Goal: Information Seeking & Learning: Learn about a topic

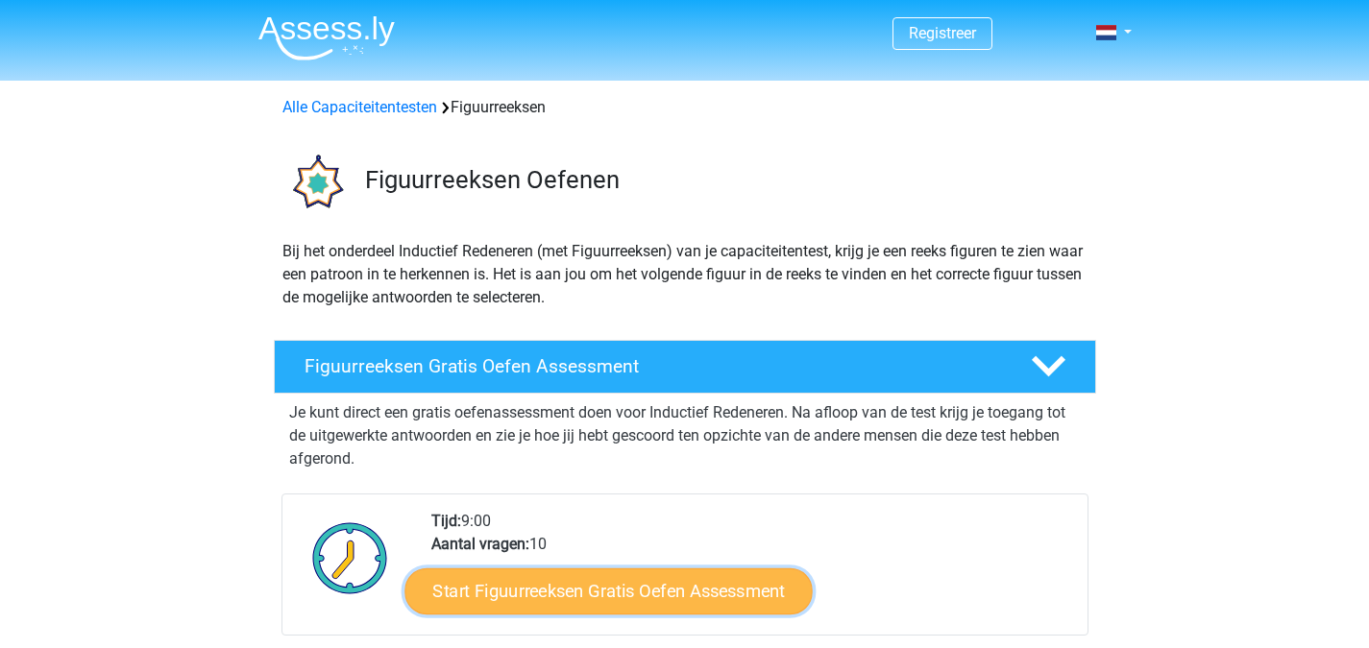
click at [748, 595] on link "Start Figuurreeksen Gratis Oefen Assessment" at bounding box center [607, 591] width 407 height 46
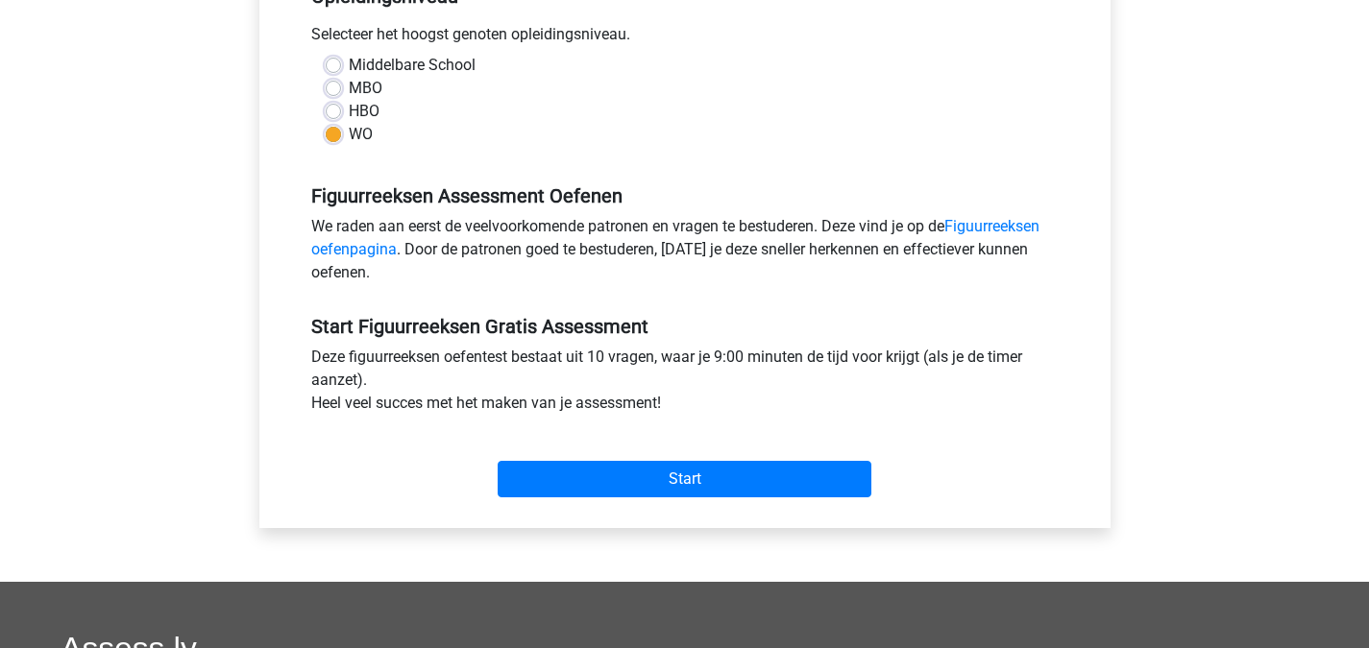
scroll to position [440, 0]
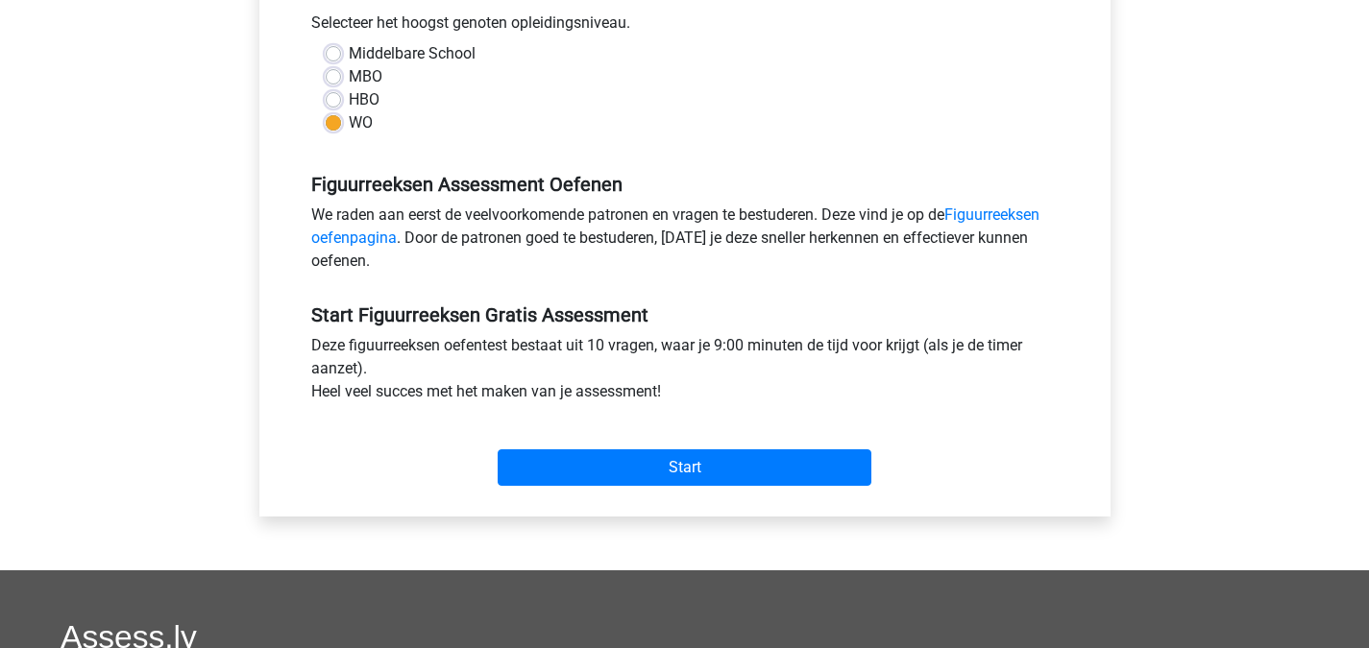
click at [755, 495] on div "Categorie: Figuurreeksen Tijd: 9:00 Aantal vragen: 10 Gemiddelde % correct: 45,…" at bounding box center [685, 152] width 822 height 730
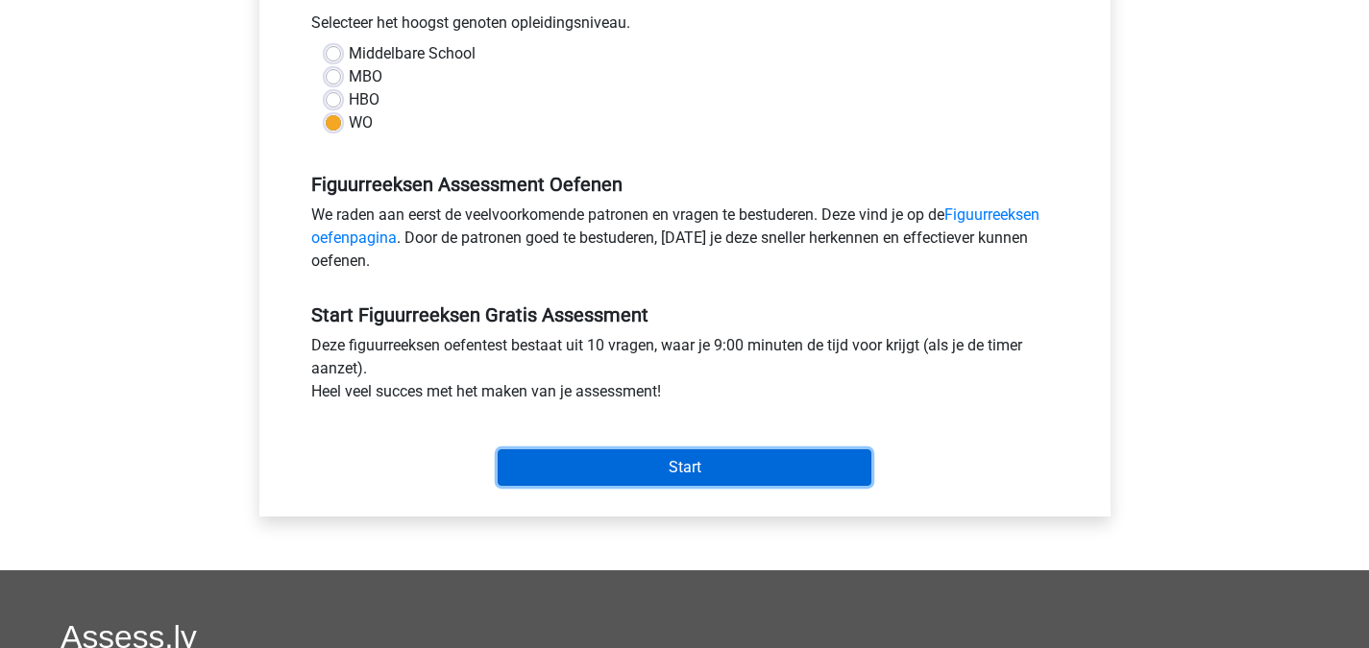
click at [765, 482] on input "Start" at bounding box center [685, 467] width 374 height 36
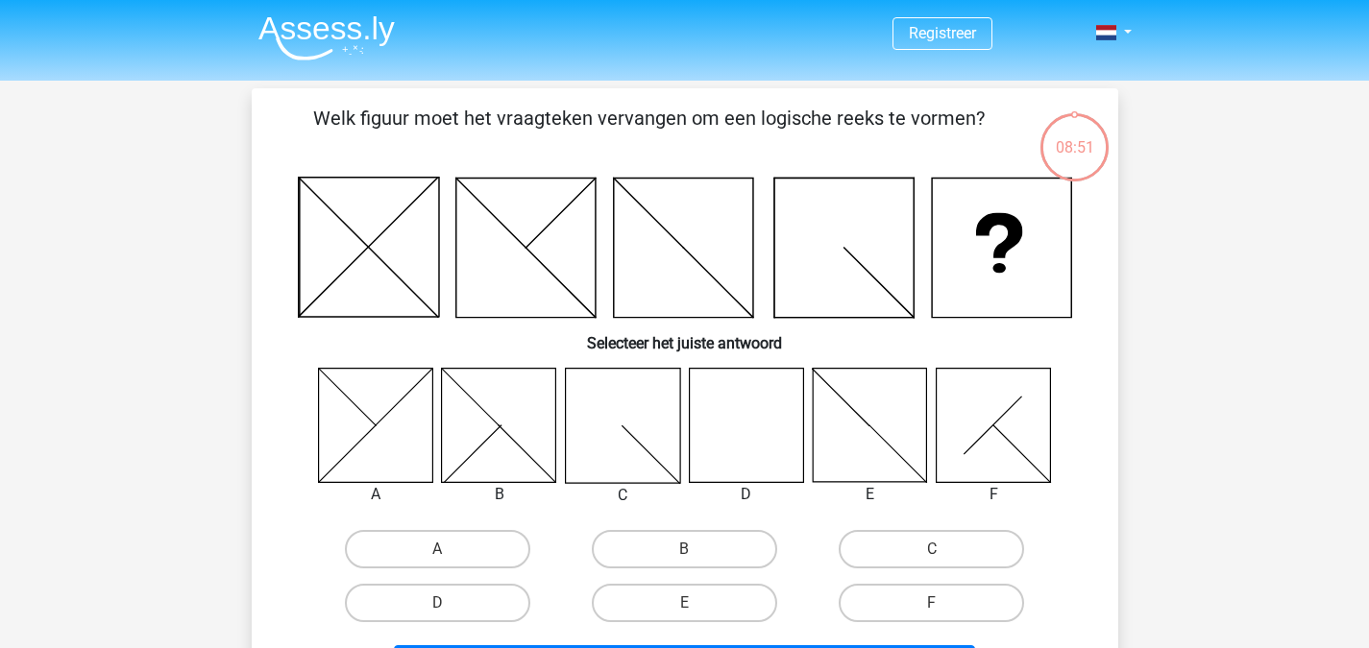
click at [722, 418] on icon at bounding box center [746, 425] width 114 height 114
click at [484, 603] on label "D" at bounding box center [437, 603] width 185 height 38
click at [449, 603] on input "D" at bounding box center [443, 609] width 12 height 12
radio input "true"
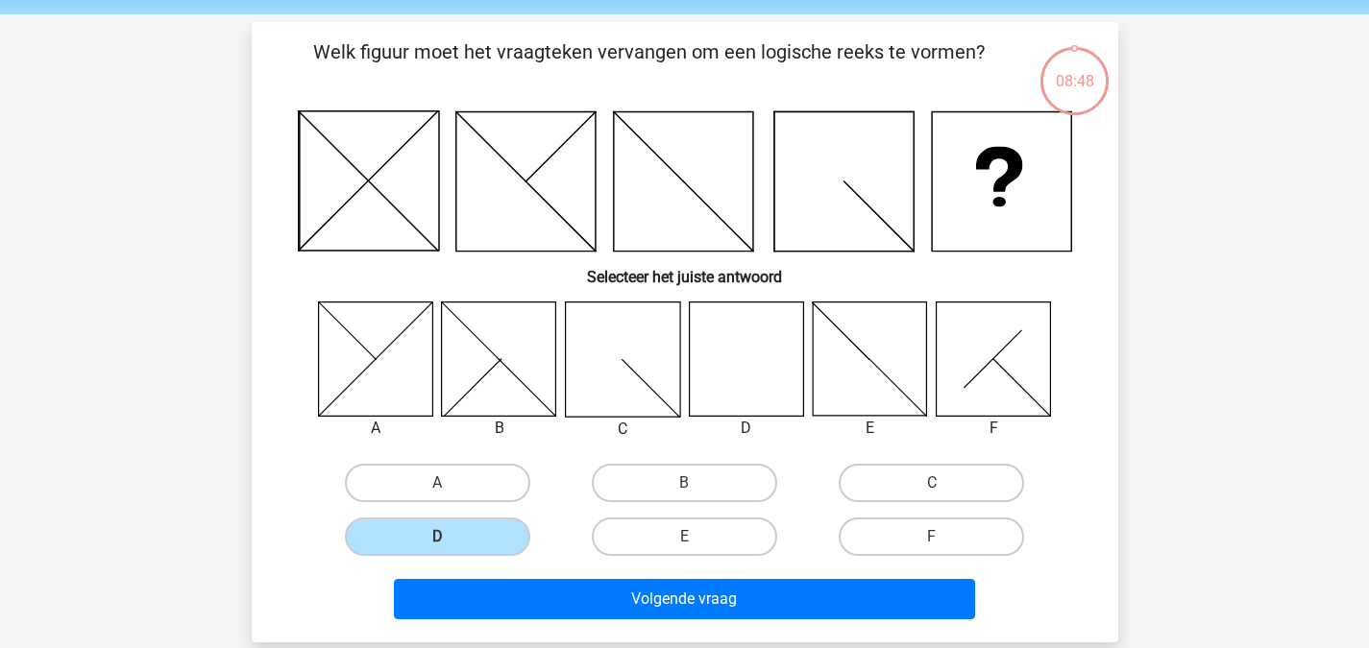
scroll to position [83, 0]
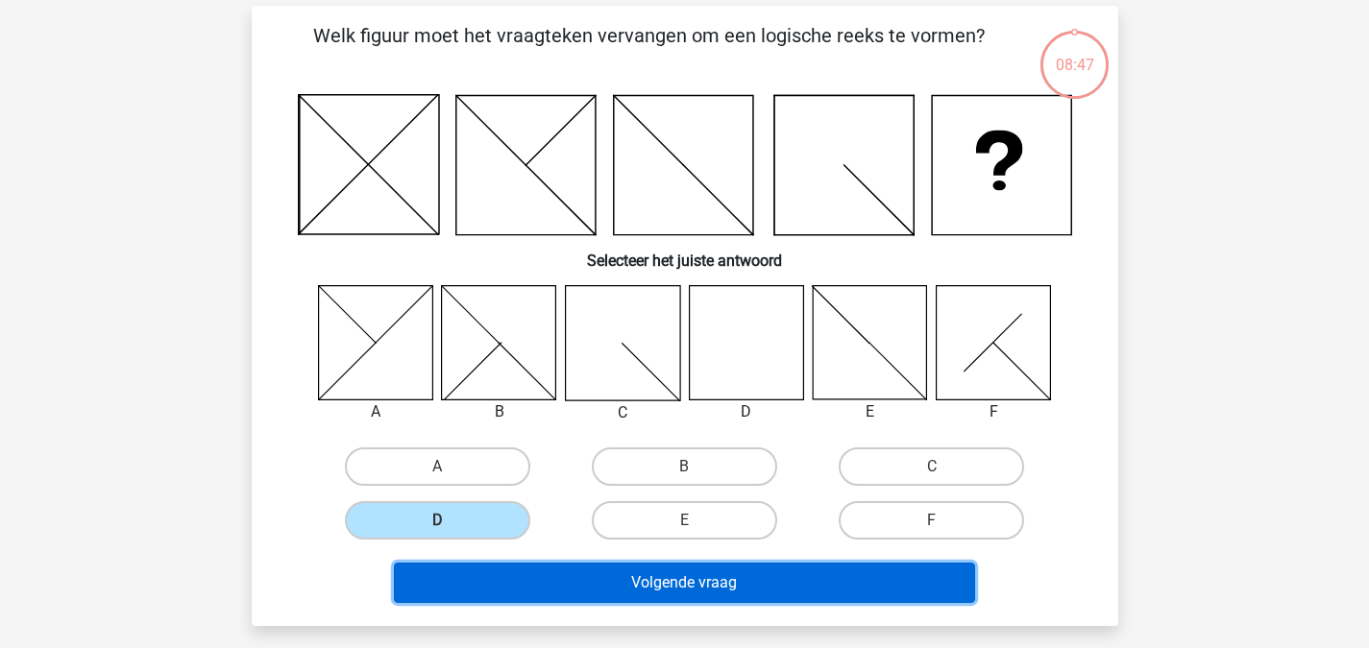
click at [907, 572] on button "Volgende vraag" at bounding box center [684, 583] width 581 height 40
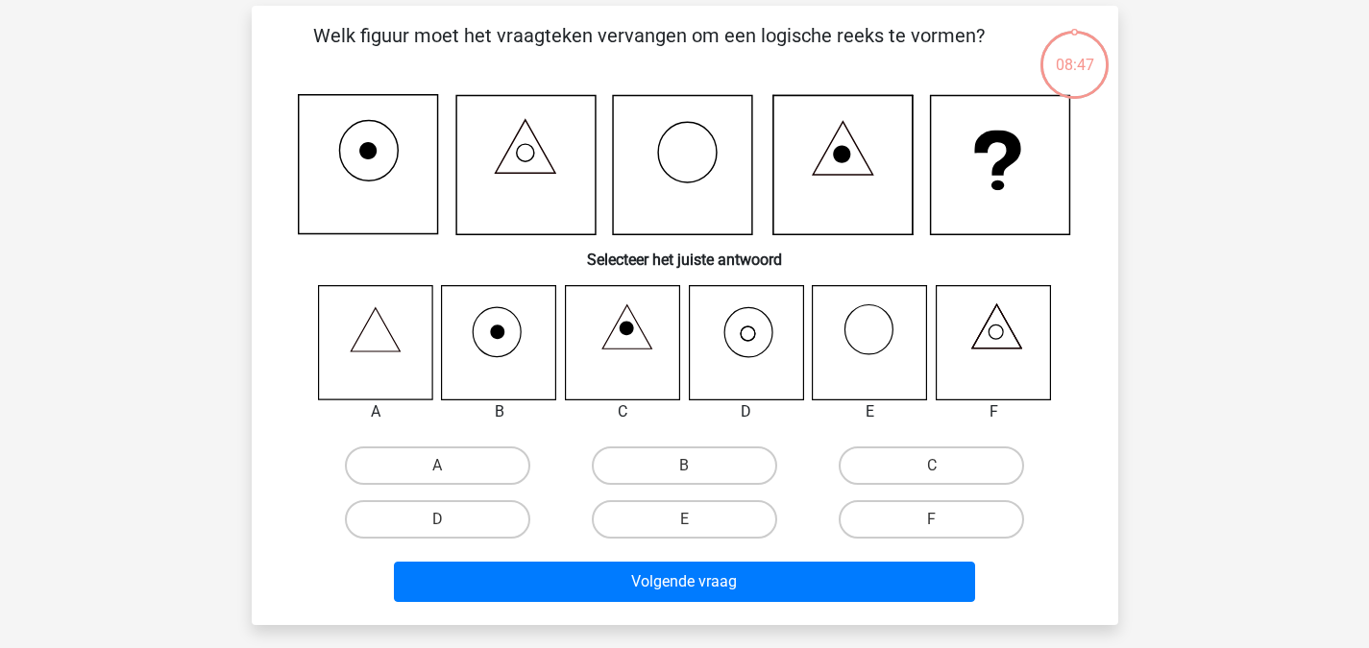
scroll to position [88, 0]
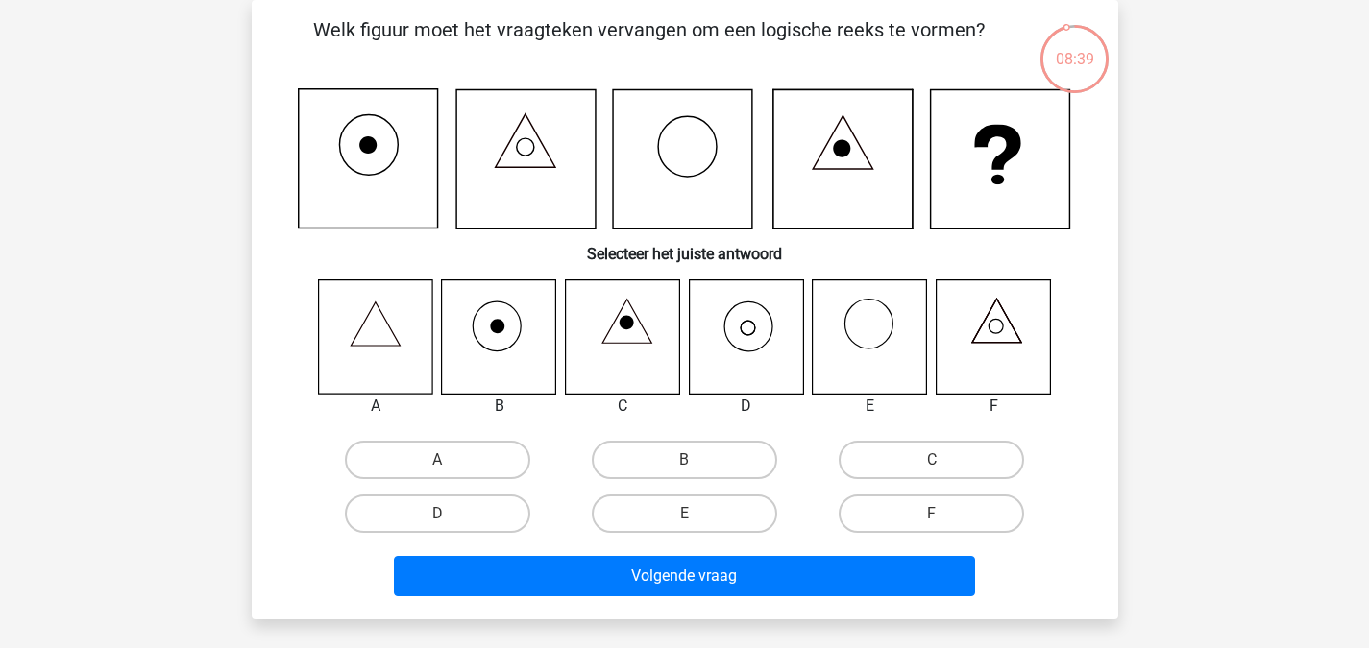
click at [772, 363] on icon at bounding box center [746, 336] width 114 height 114
click at [752, 331] on icon at bounding box center [746, 336] width 114 height 114
click at [496, 513] on label "D" at bounding box center [437, 514] width 185 height 38
click at [449, 514] on input "D" at bounding box center [443, 520] width 12 height 12
radio input "true"
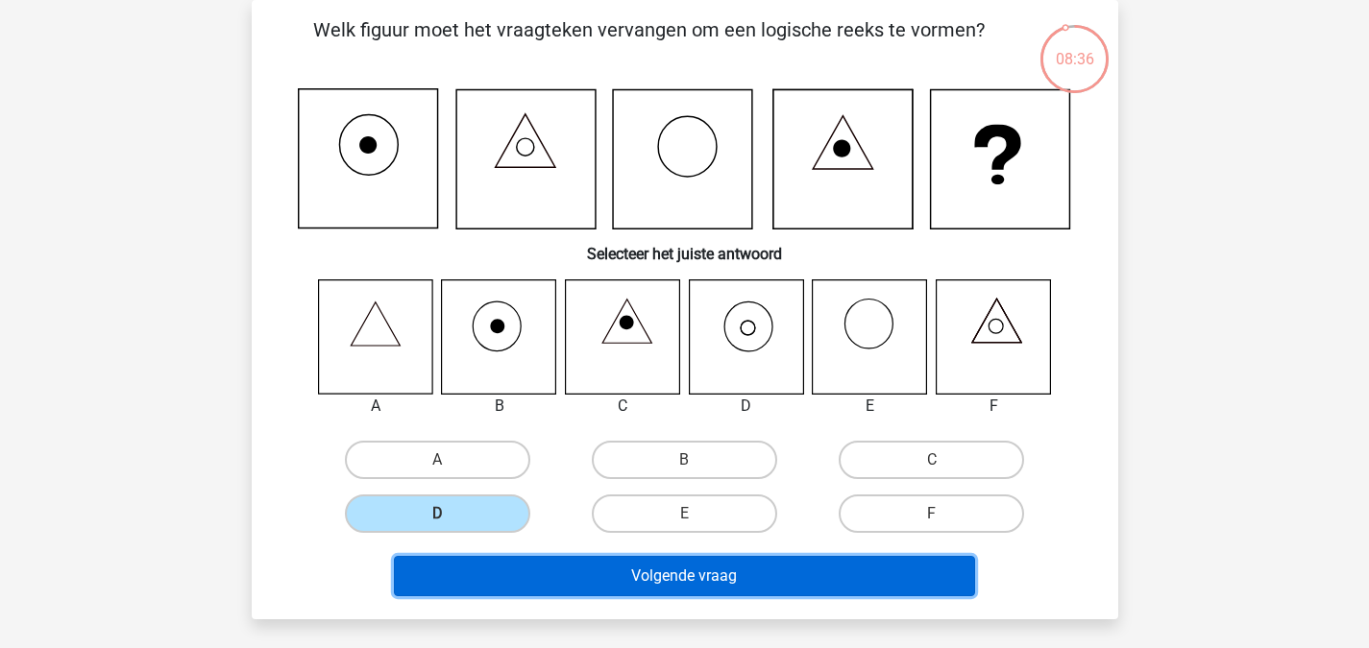
click at [576, 572] on button "Volgende vraag" at bounding box center [684, 576] width 581 height 40
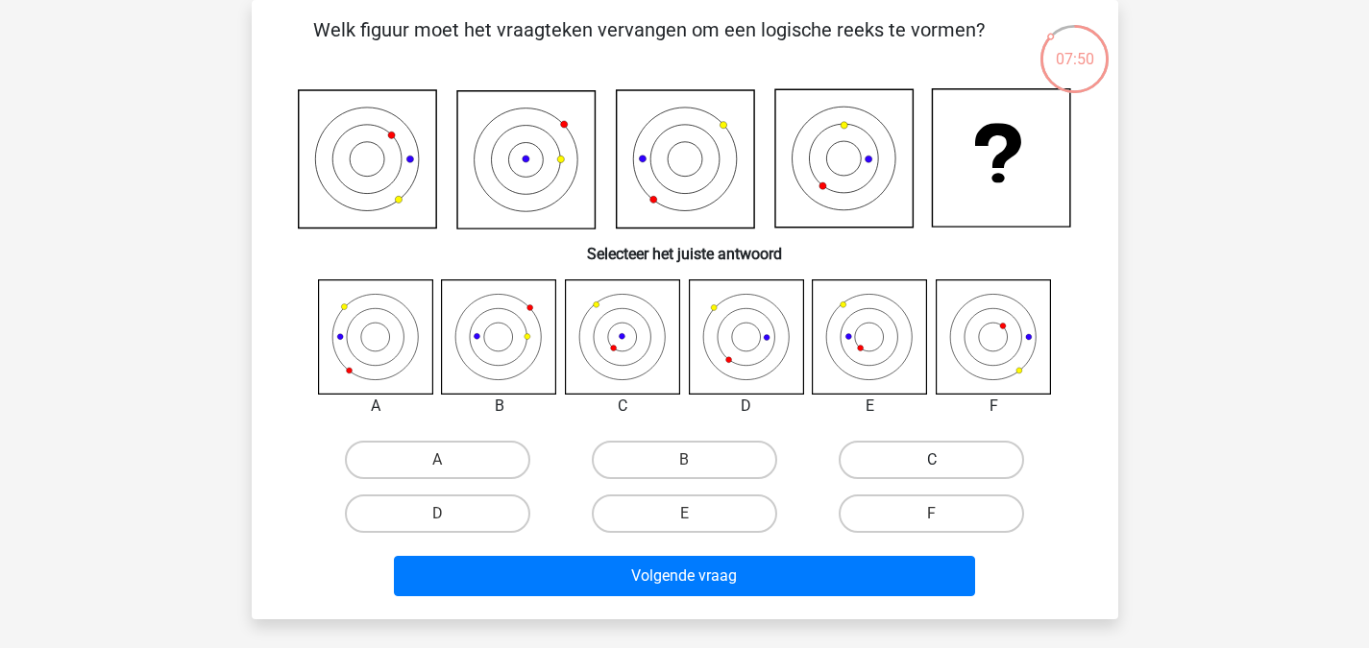
click at [911, 466] on label "C" at bounding box center [930, 460] width 185 height 38
click at [932, 466] on input "C" at bounding box center [938, 466] width 12 height 12
radio input "true"
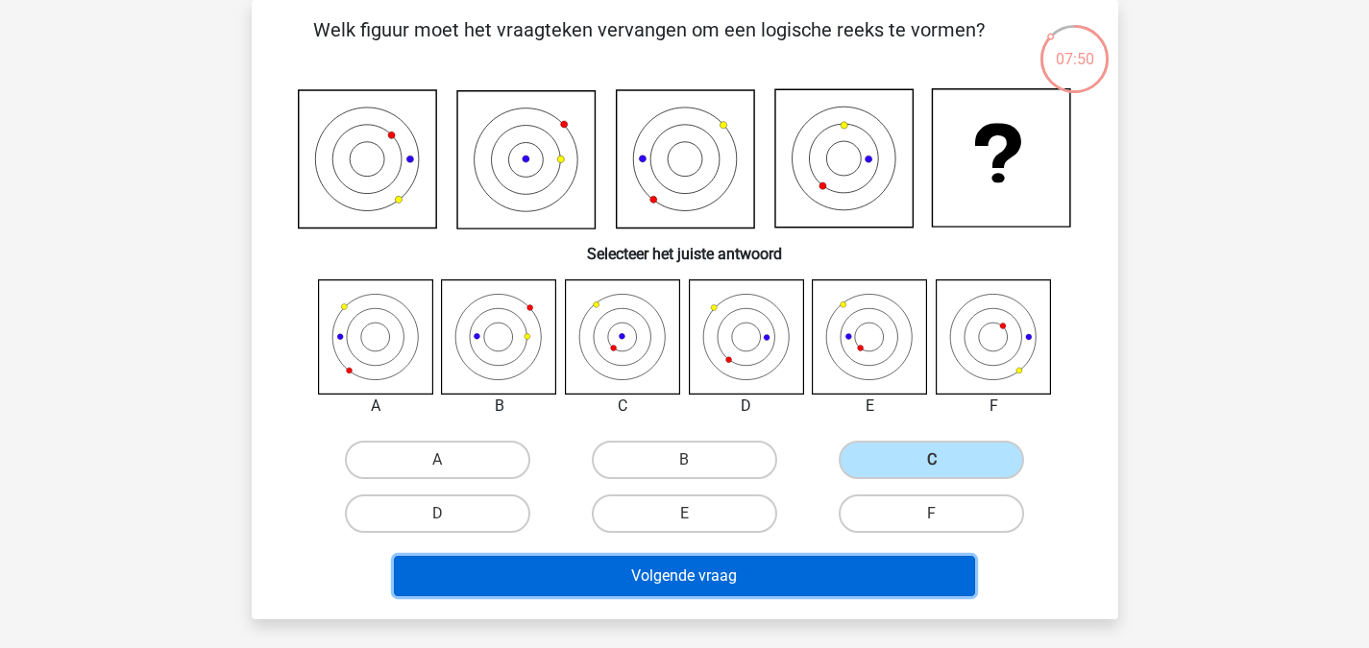
click at [782, 567] on button "Volgende vraag" at bounding box center [684, 576] width 581 height 40
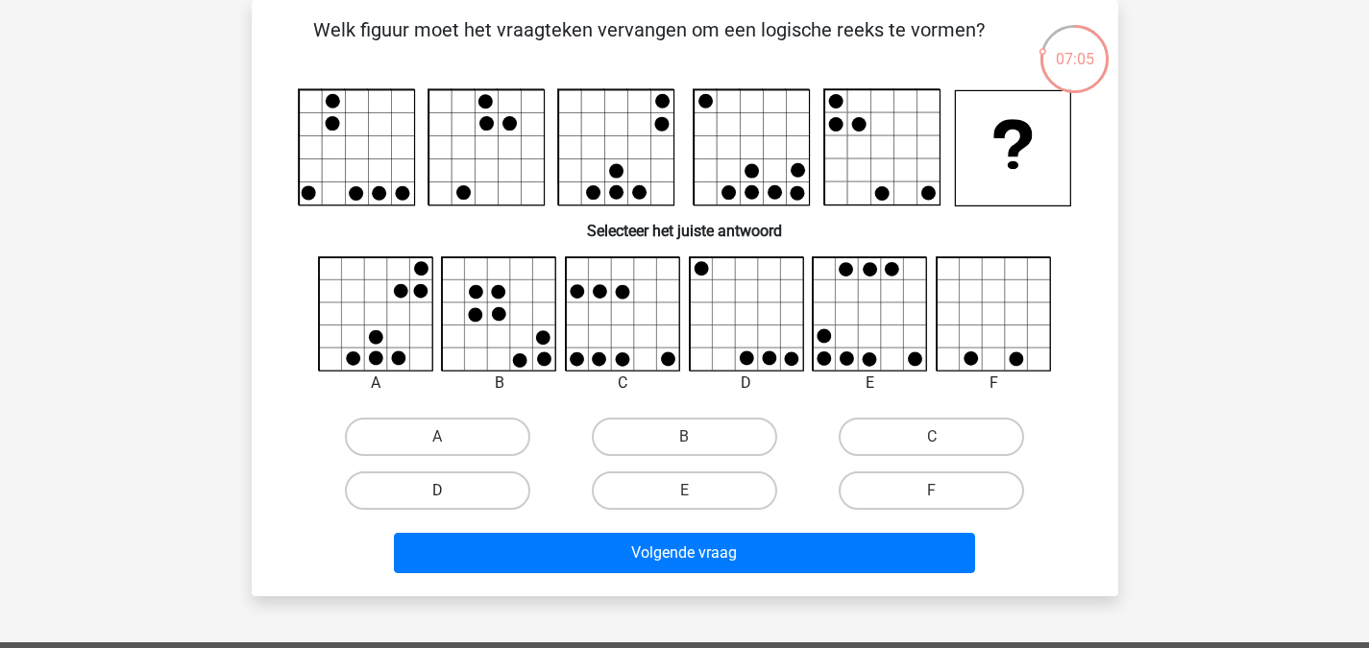
click at [457, 476] on label "D" at bounding box center [437, 491] width 185 height 38
click at [449, 491] on input "D" at bounding box center [443, 497] width 12 height 12
radio input "true"
click at [623, 596] on div "Welk figuur moet het vraagteken vervangen om een logische reeks te vormen?" at bounding box center [685, 298] width 866 height 596
click at [644, 581] on div "Welk figuur moet het vraagteken vervangen om een logische reeks te vormen?" at bounding box center [685, 298] width 866 height 596
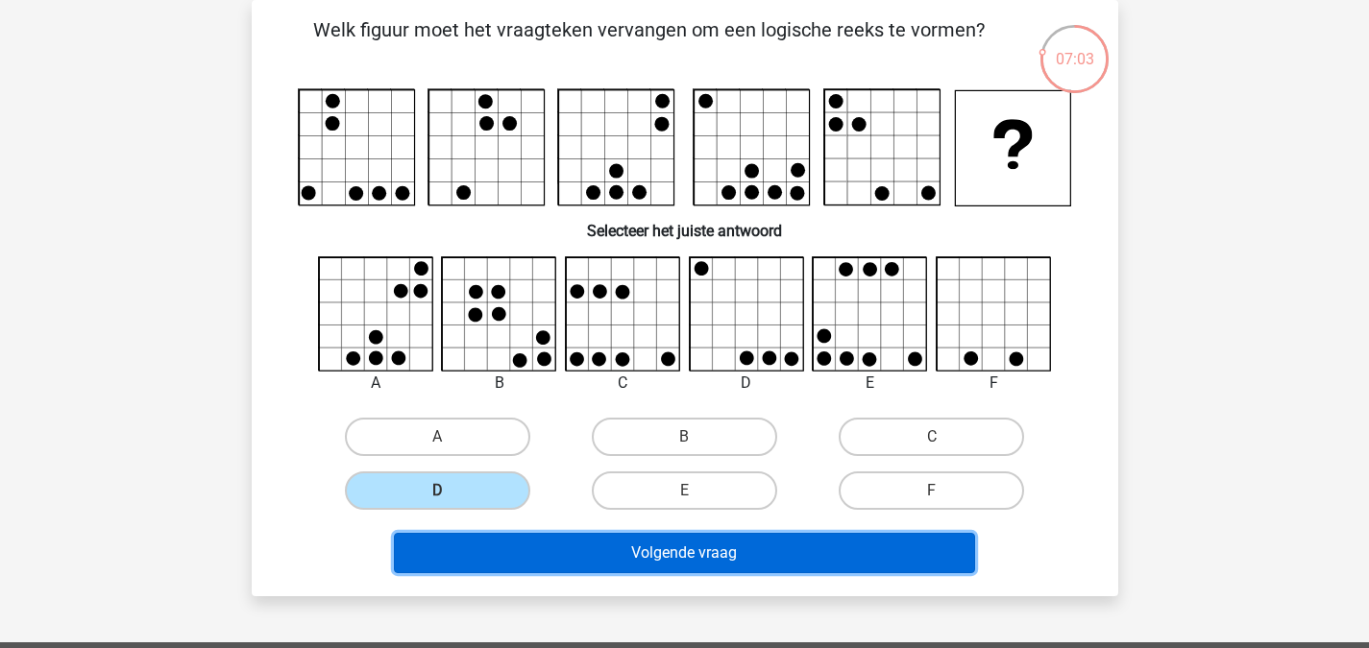
click at [670, 541] on button "Volgende vraag" at bounding box center [684, 553] width 581 height 40
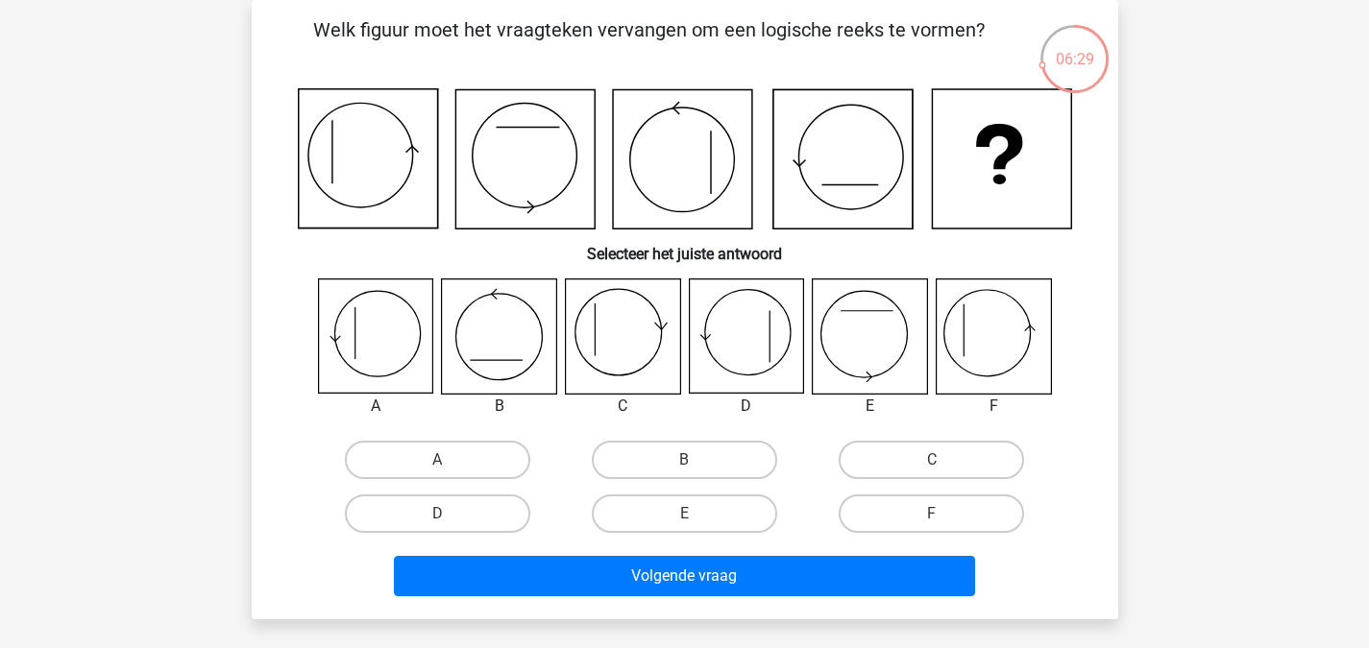
click at [695, 521] on input "E" at bounding box center [690, 520] width 12 height 12
radio input "true"
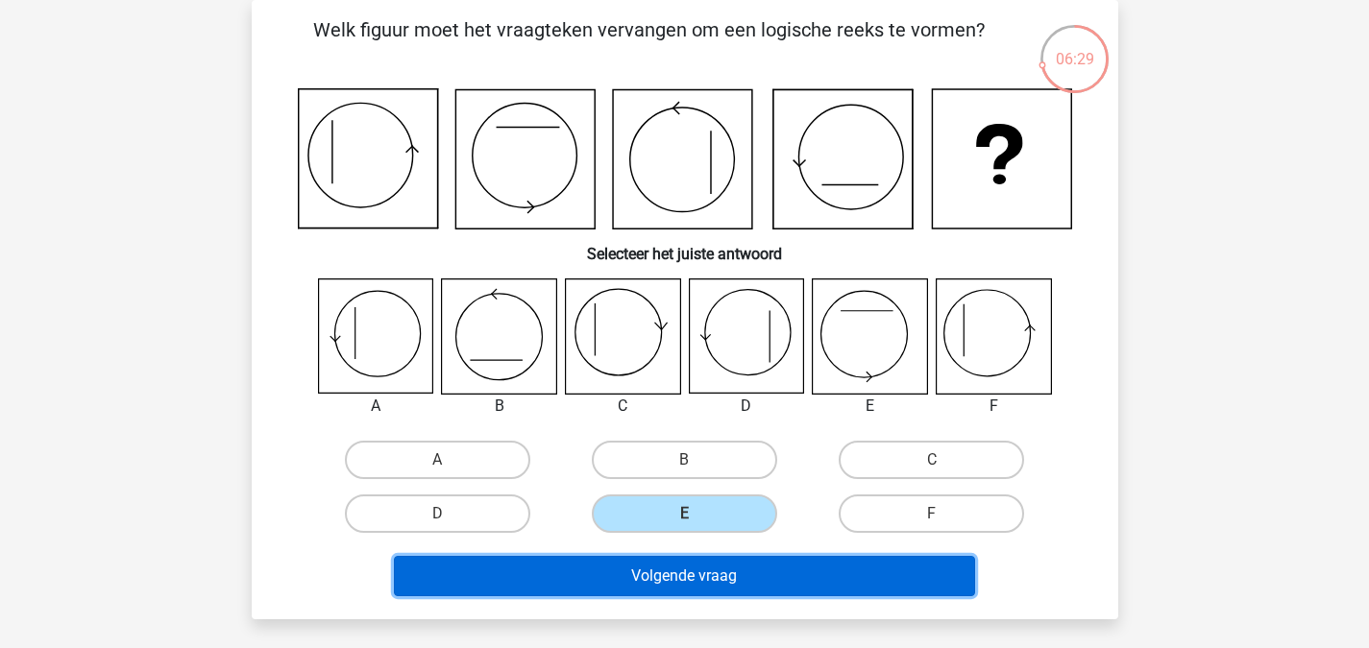
click at [700, 564] on button "Volgende vraag" at bounding box center [684, 576] width 581 height 40
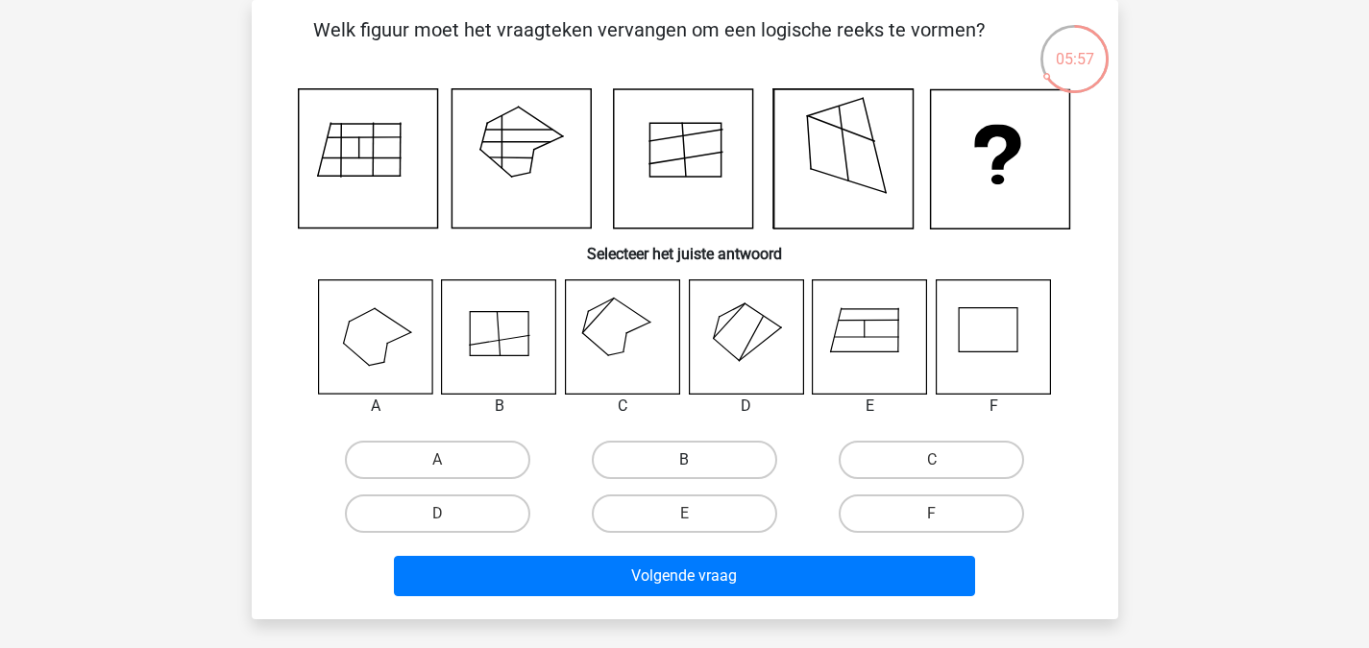
click at [621, 463] on label "B" at bounding box center [684, 460] width 185 height 38
click at [684, 463] on input "B" at bounding box center [690, 466] width 12 height 12
radio input "true"
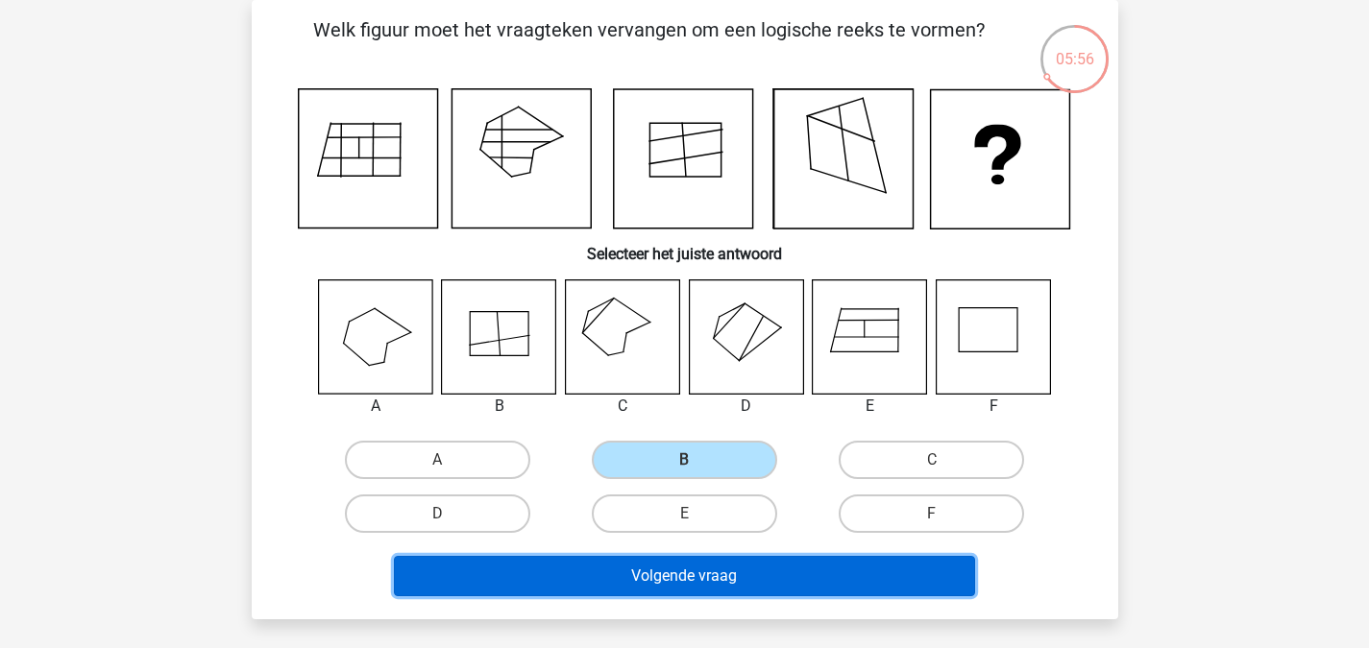
click at [661, 573] on button "Volgende vraag" at bounding box center [684, 576] width 581 height 40
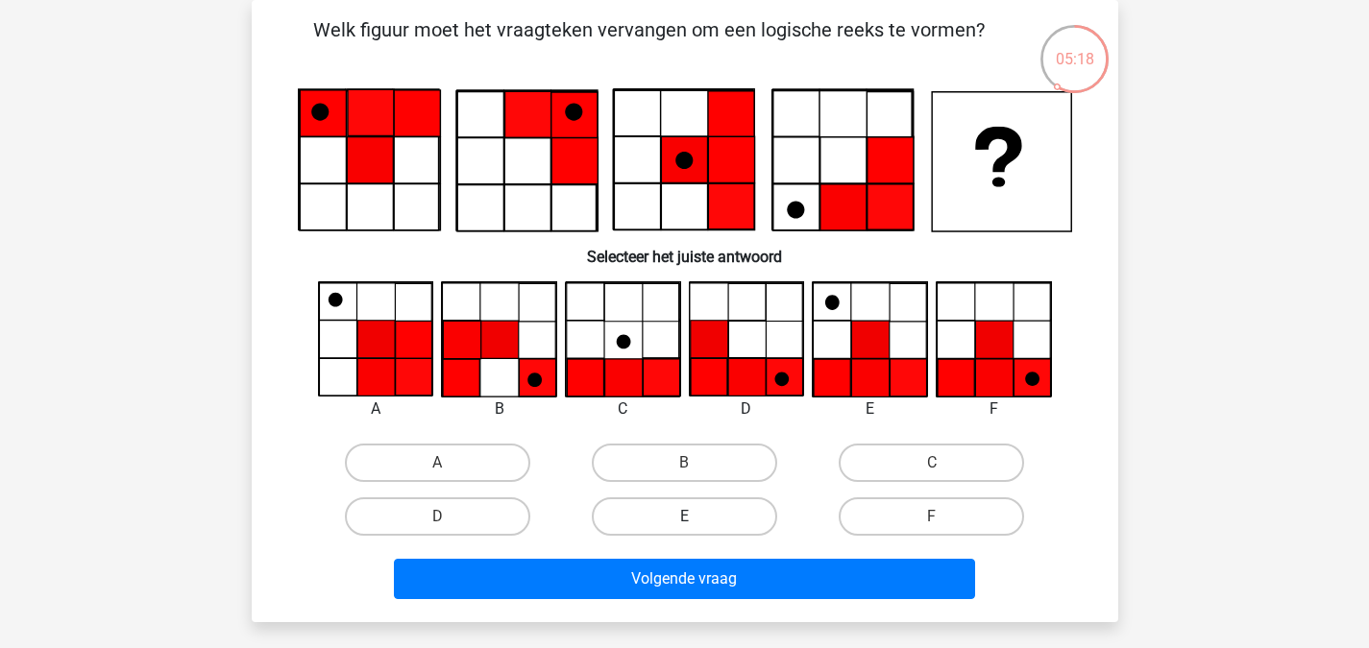
click at [688, 531] on label "E" at bounding box center [684, 517] width 185 height 38
click at [688, 529] on input "E" at bounding box center [690, 523] width 12 height 12
radio input "true"
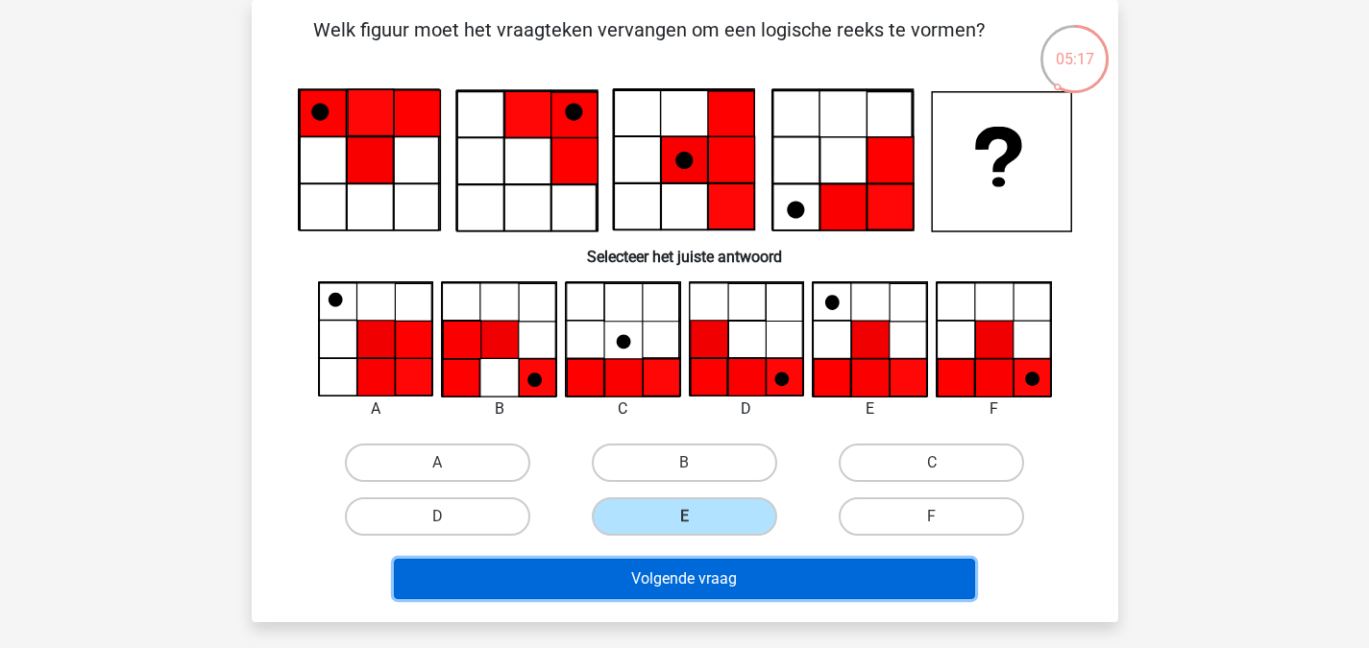
click at [658, 590] on button "Volgende vraag" at bounding box center [684, 579] width 581 height 40
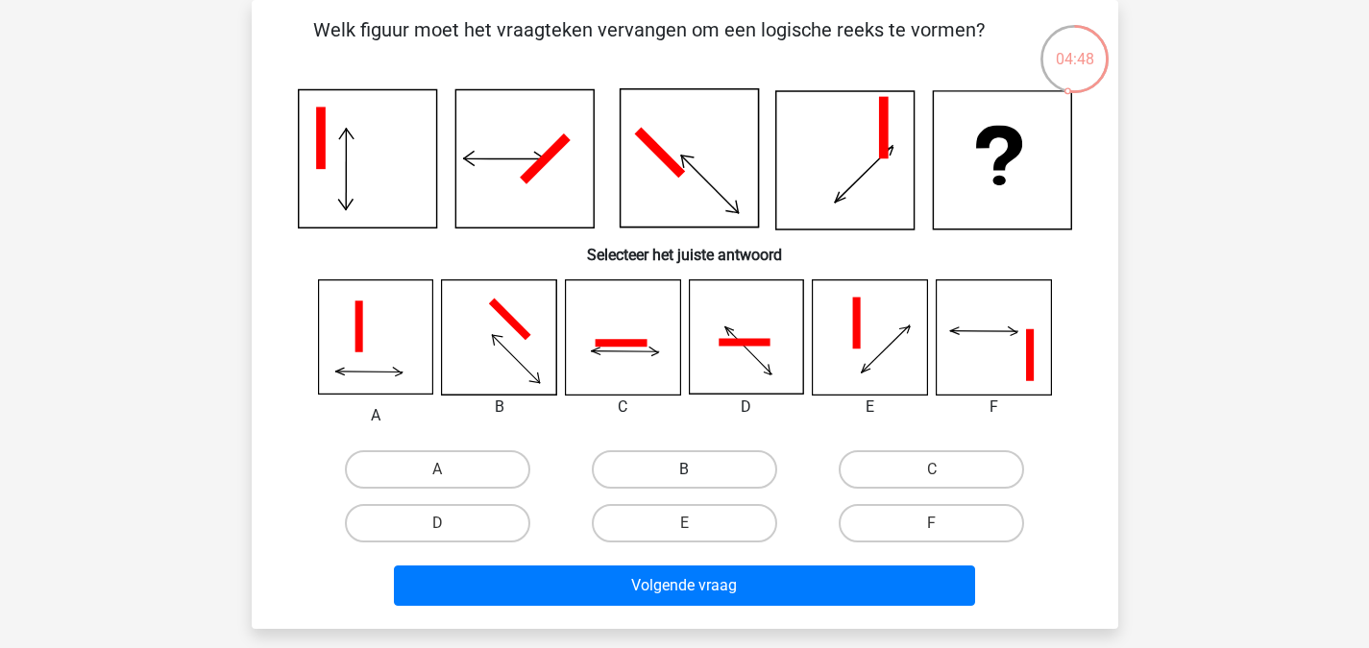
click at [702, 462] on label "B" at bounding box center [684, 469] width 185 height 38
click at [696, 470] on input "B" at bounding box center [690, 476] width 12 height 12
radio input "true"
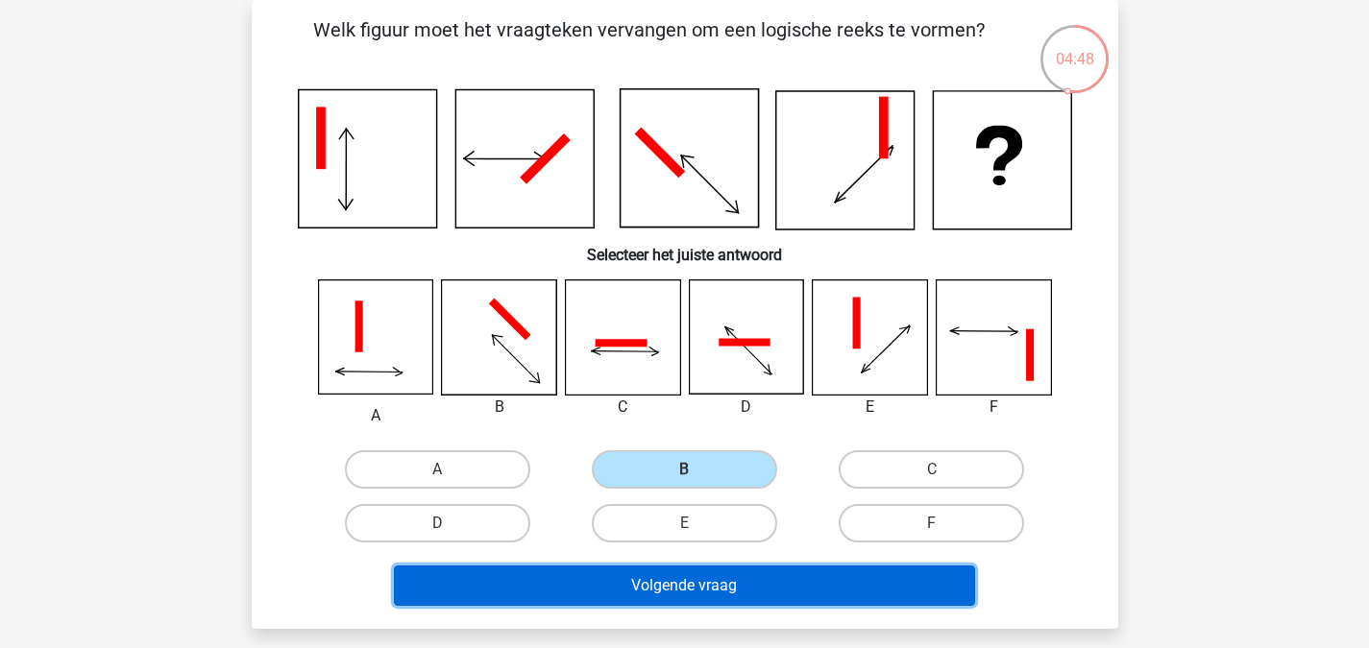
click at [658, 600] on button "Volgende vraag" at bounding box center [684, 586] width 581 height 40
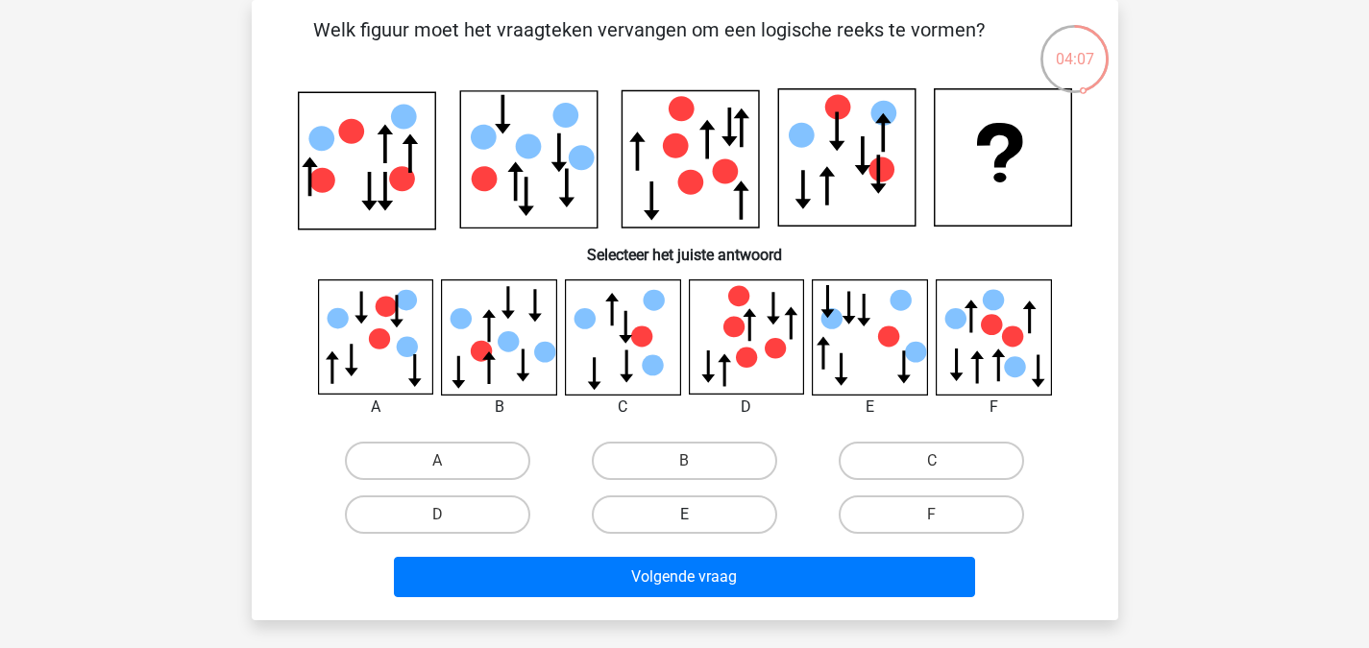
click at [673, 504] on label "E" at bounding box center [684, 515] width 185 height 38
click at [684, 515] on input "E" at bounding box center [690, 521] width 12 height 12
radio input "true"
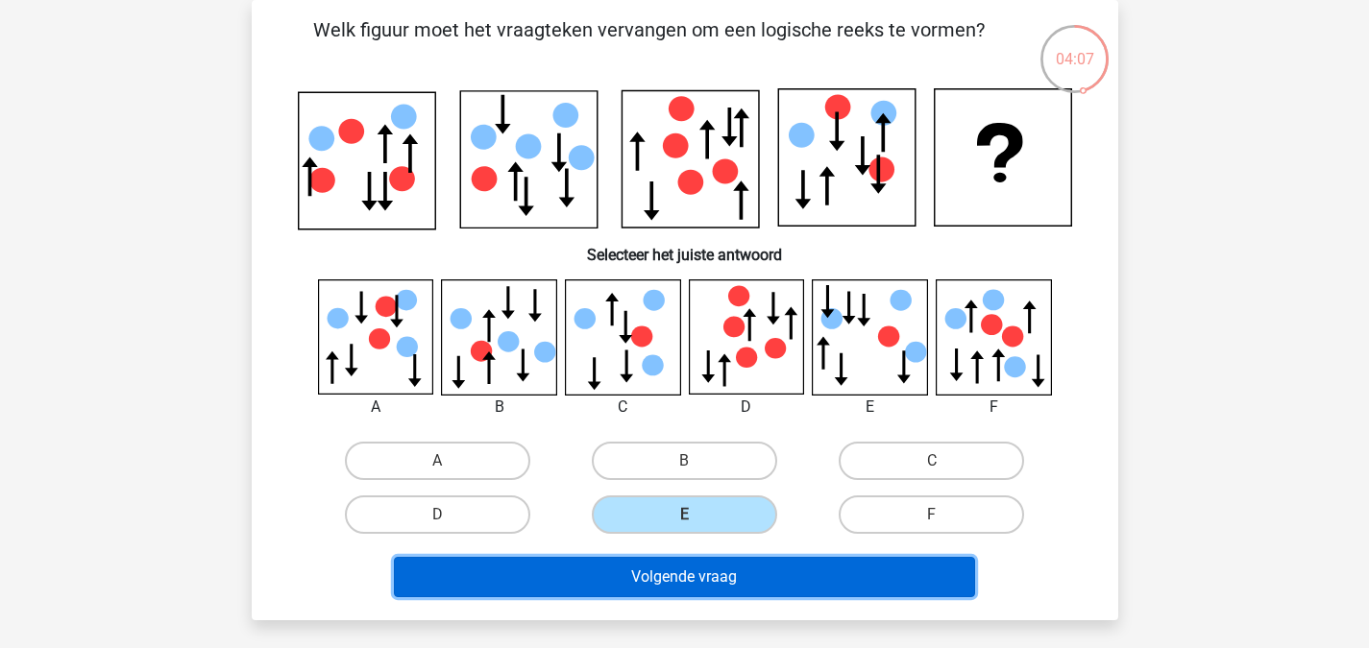
click at [674, 581] on button "Volgende vraag" at bounding box center [684, 577] width 581 height 40
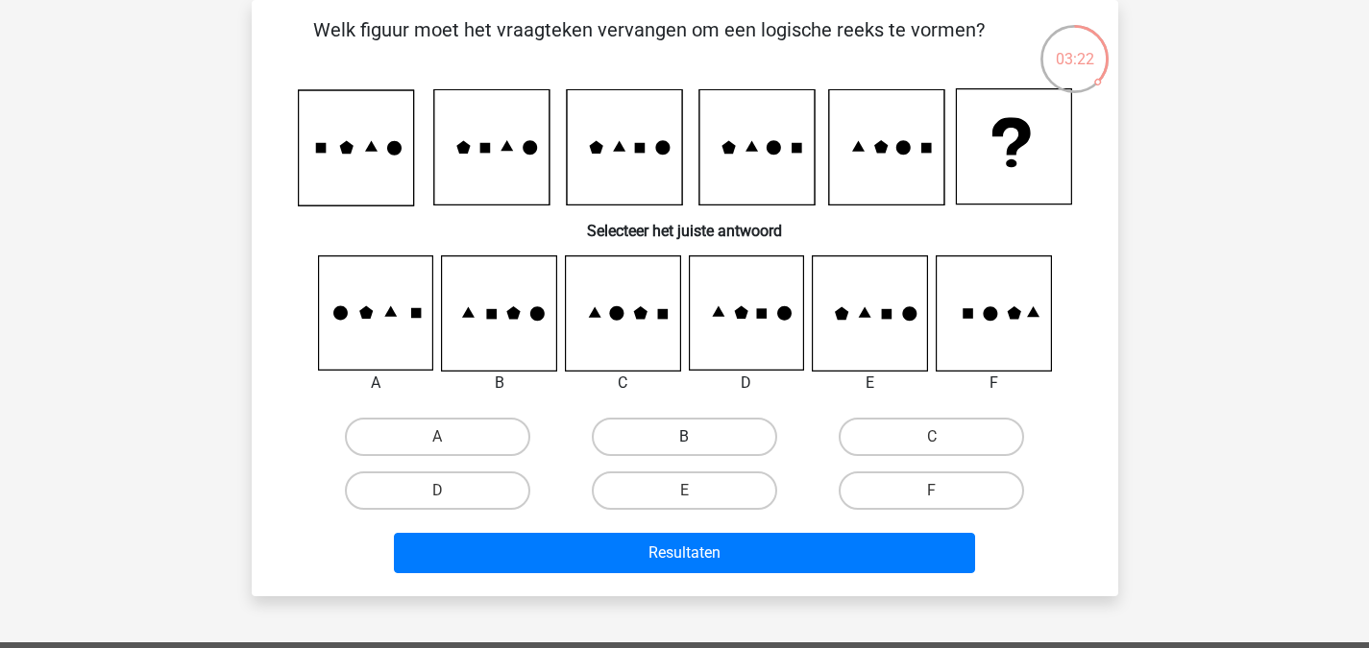
click at [671, 440] on label "B" at bounding box center [684, 437] width 185 height 38
click at [684, 440] on input "B" at bounding box center [690, 443] width 12 height 12
radio input "true"
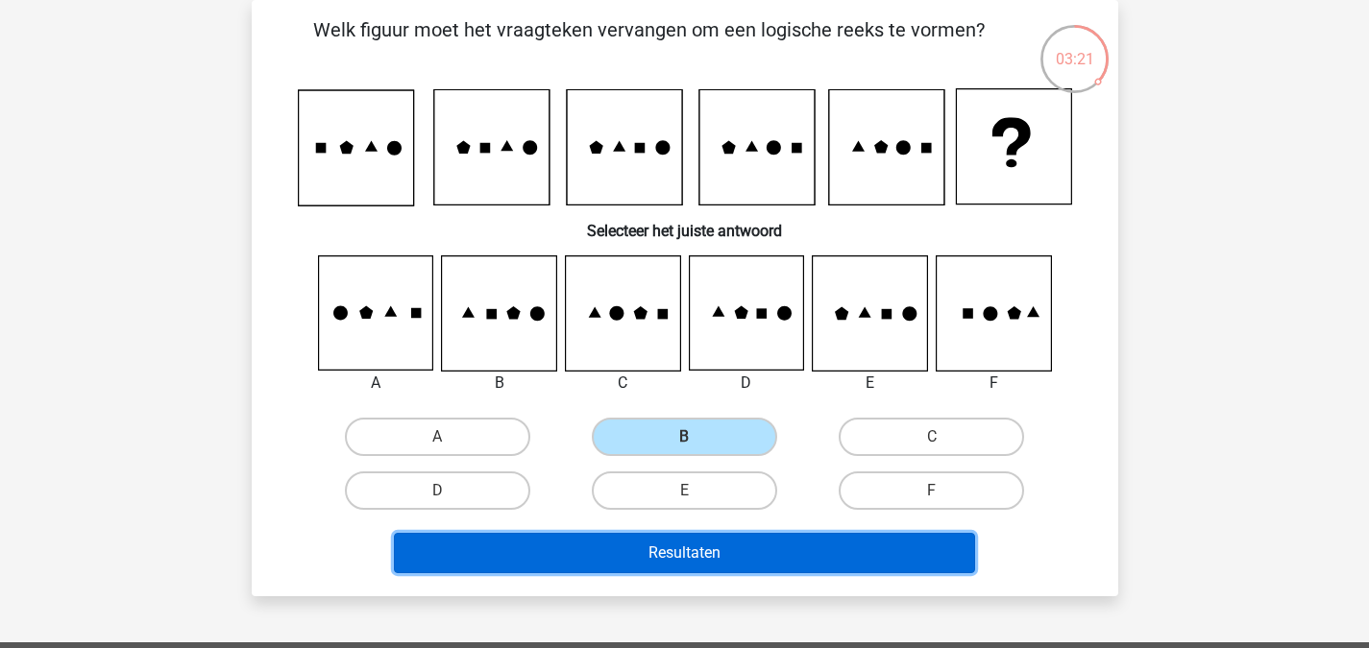
click at [664, 551] on button "Resultaten" at bounding box center [684, 553] width 581 height 40
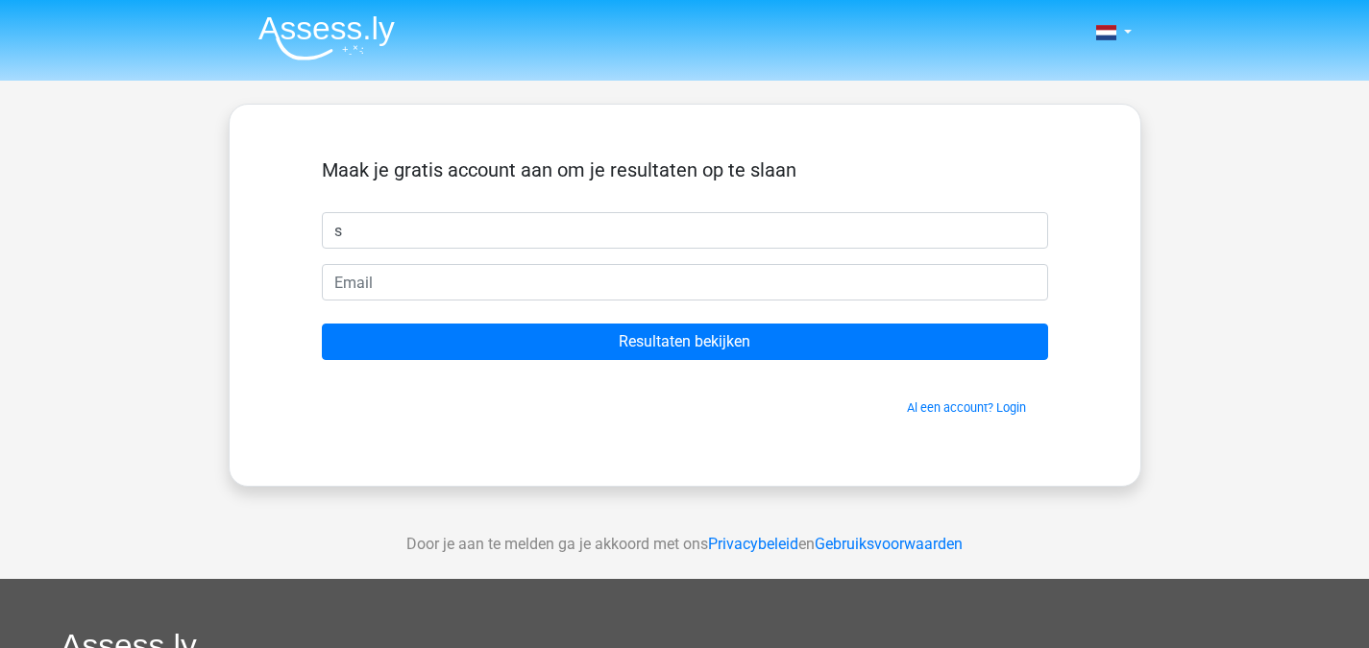
type input "stijn otto"
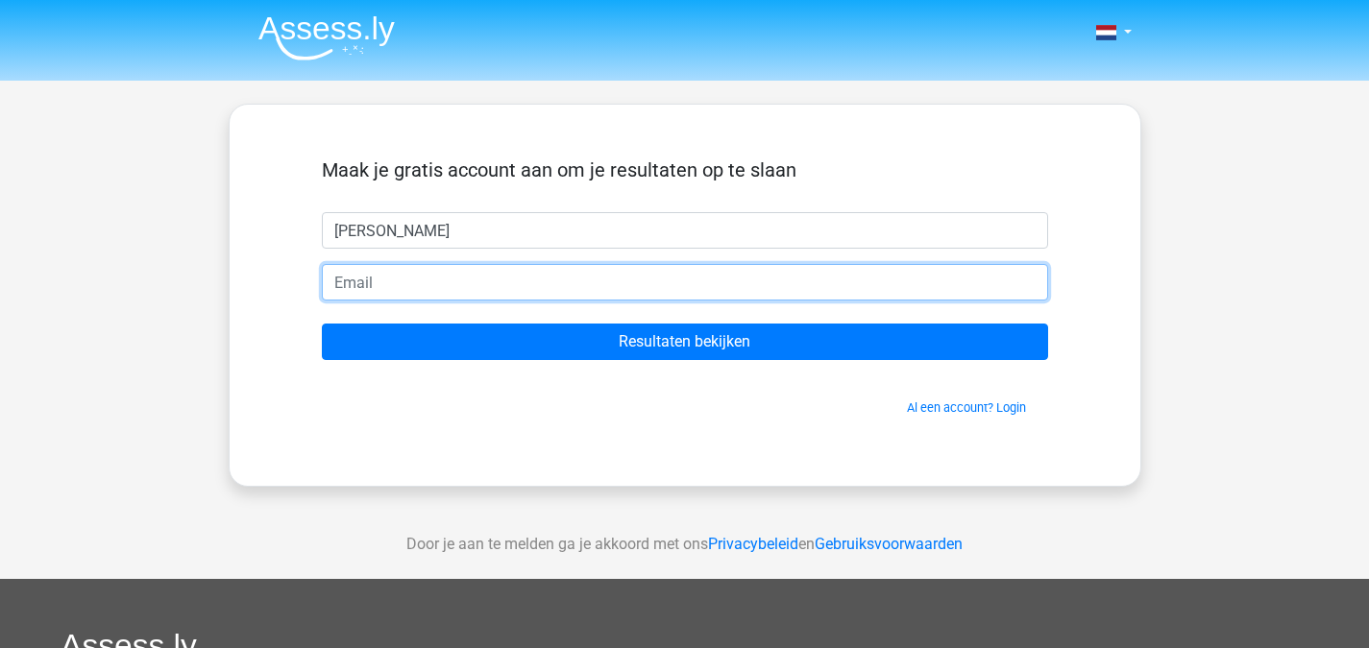
click at [489, 268] on input "email" at bounding box center [685, 282] width 726 height 36
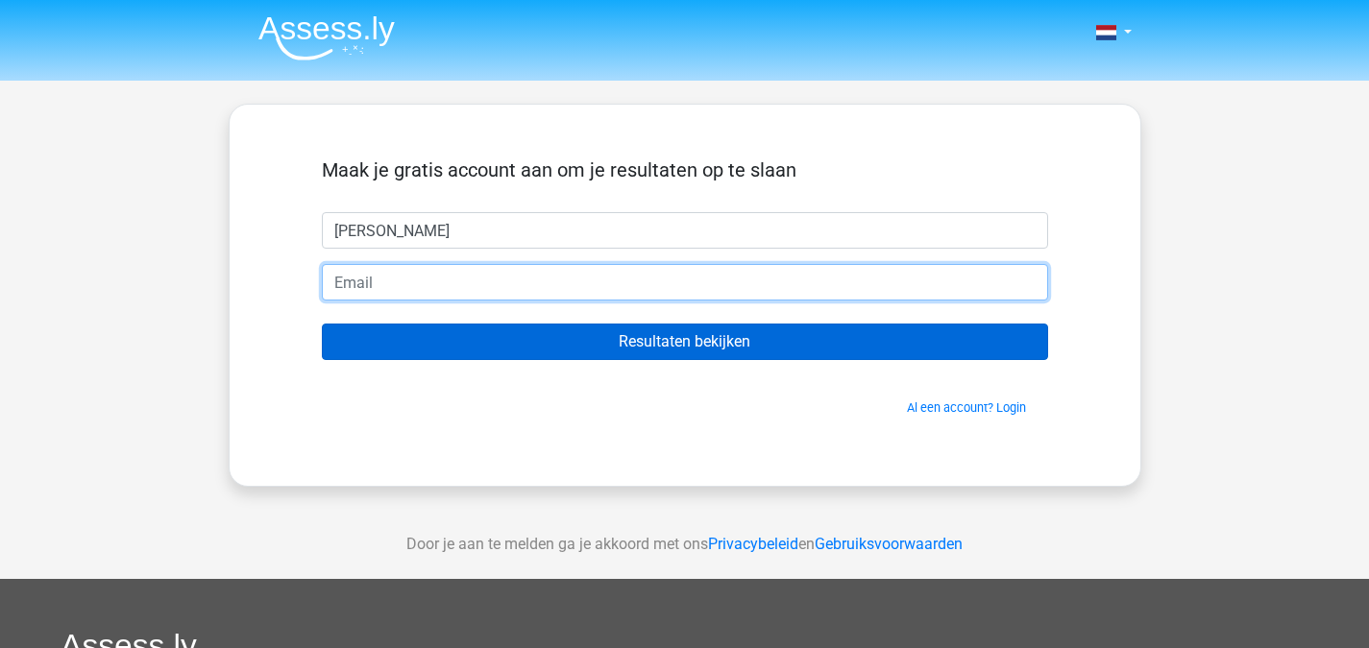
type input "stijntablet07@gmail.com"
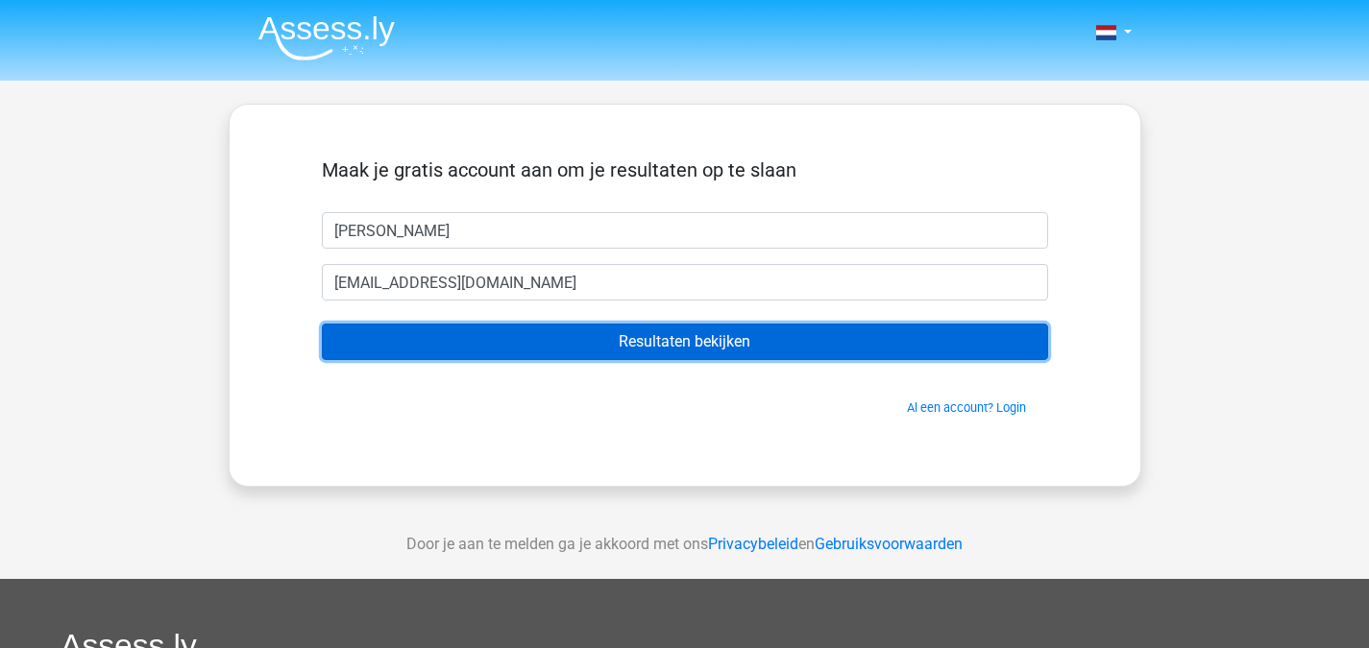
click at [545, 343] on input "Resultaten bekijken" at bounding box center [685, 342] width 726 height 36
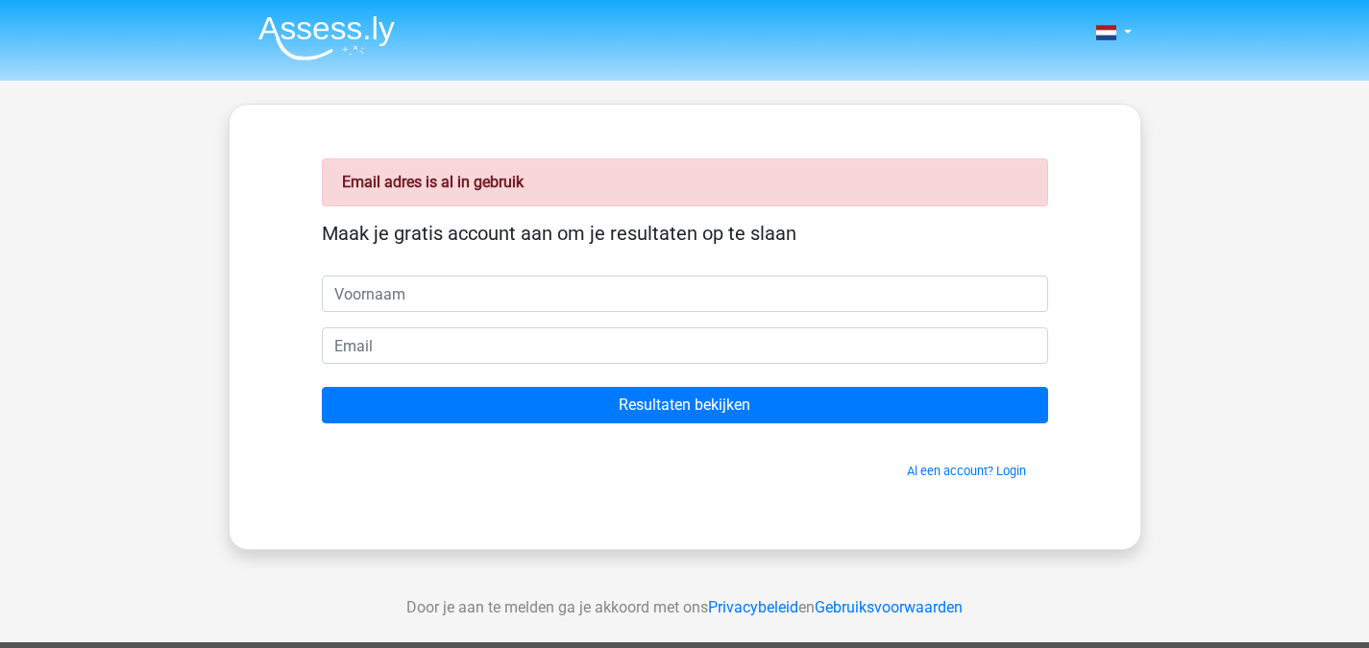
click at [935, 498] on div "Email adres is al in gebruik Maak je gratis account aan om je resultaten op te …" at bounding box center [685, 327] width 818 height 352
click at [926, 476] on link "Al een account? Login" at bounding box center [966, 471] width 119 height 14
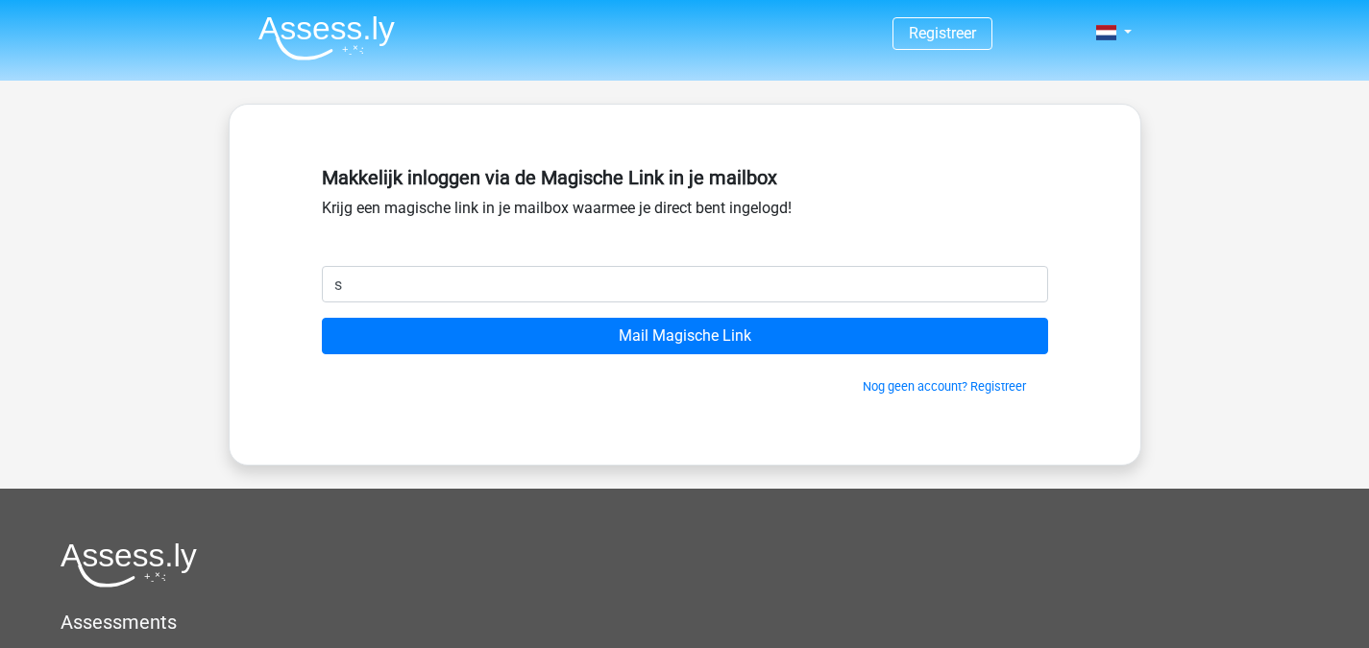
type input "stijntablet07@gmail.com"
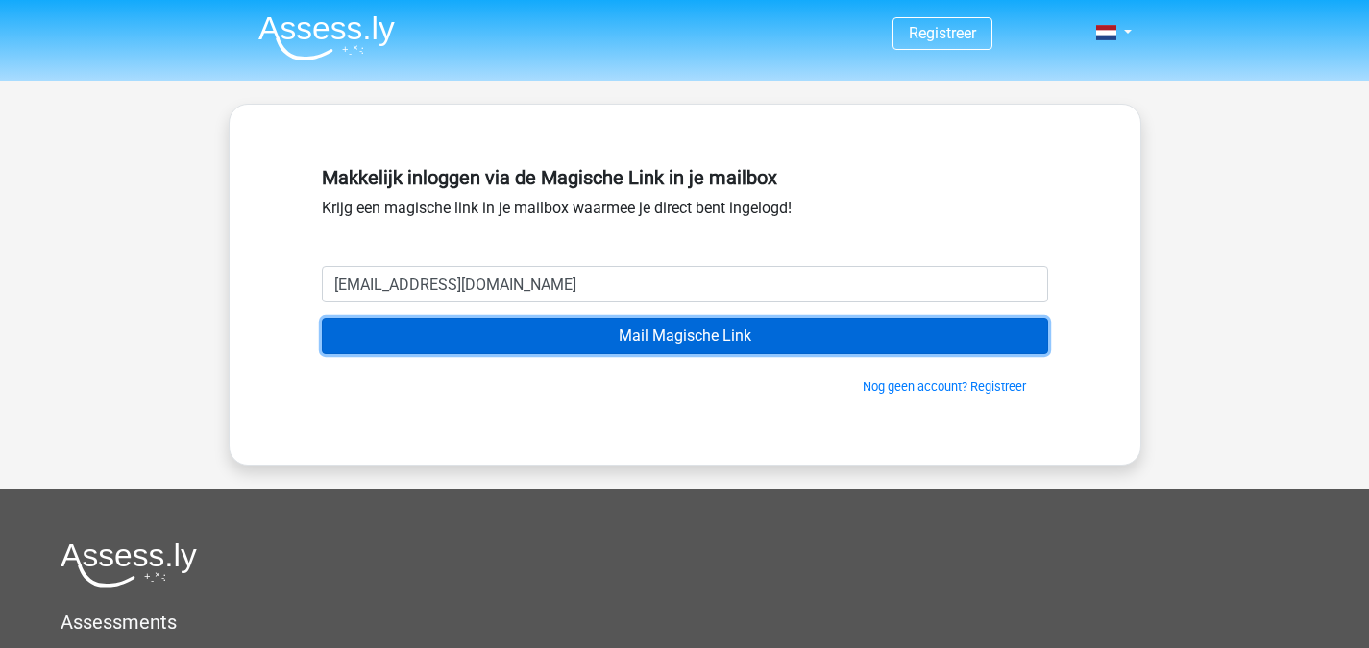
click at [610, 335] on input "Mail Magische Link" at bounding box center [685, 336] width 726 height 36
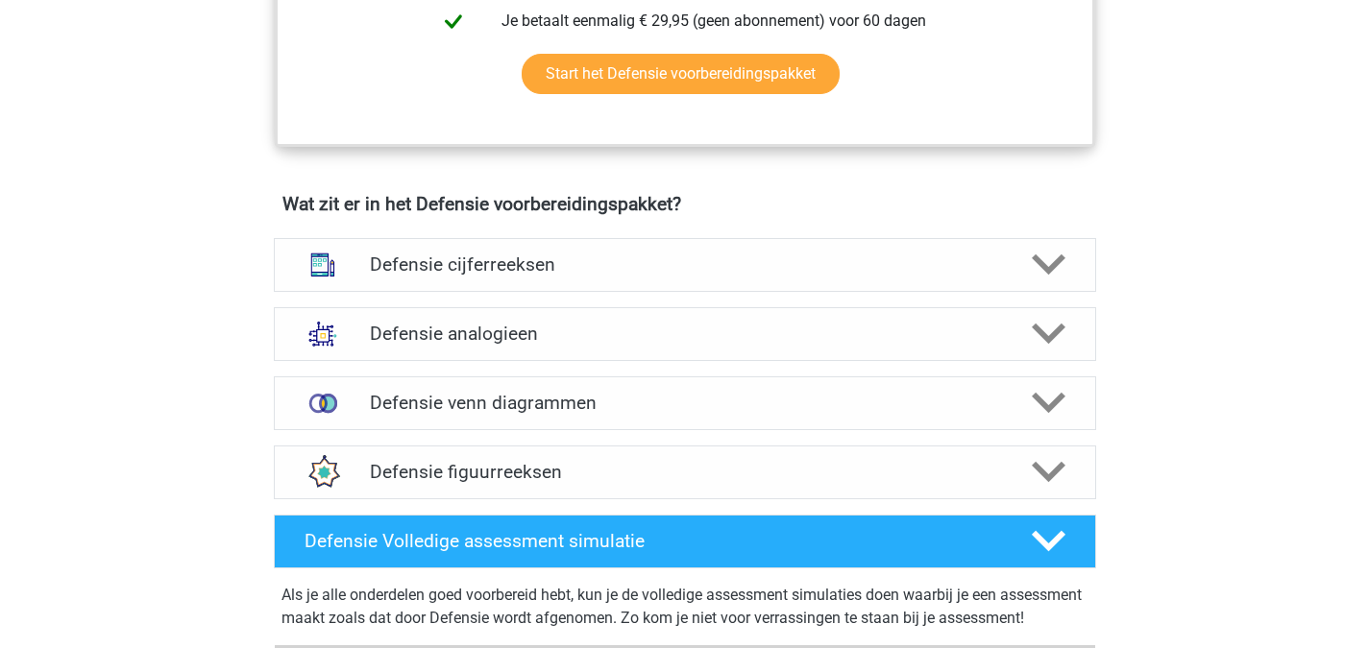
scroll to position [1263, 0]
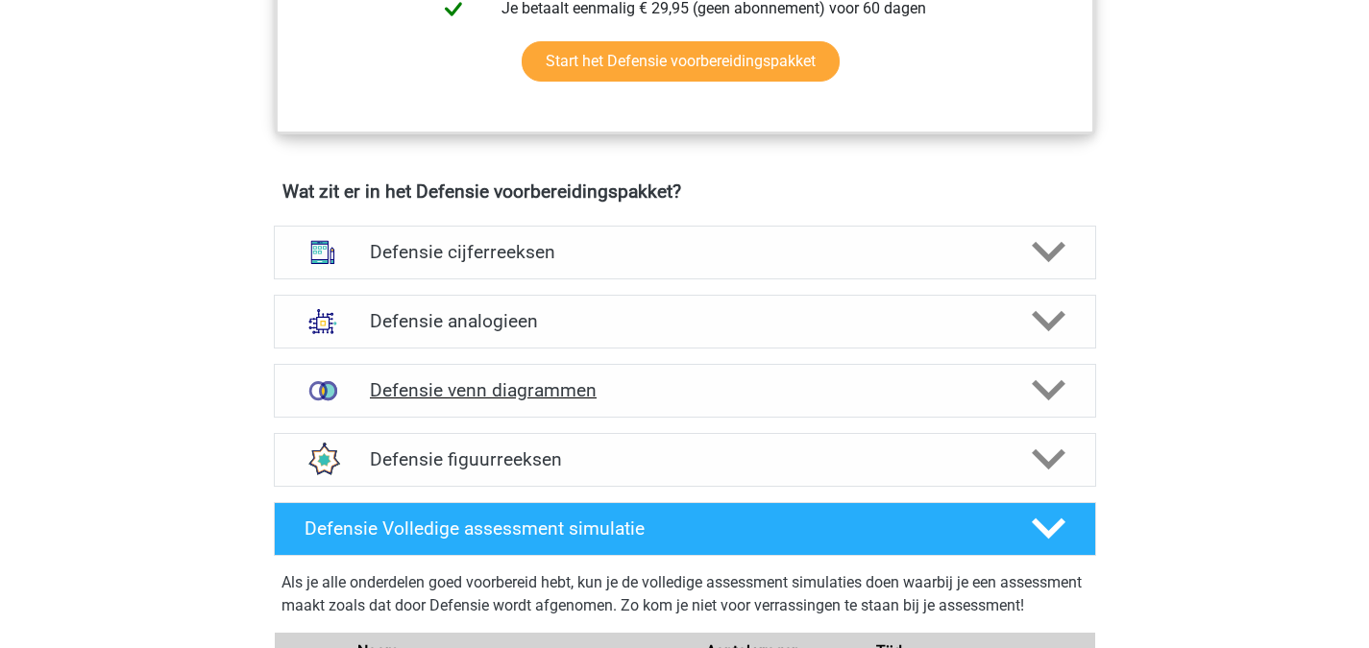
click at [1062, 368] on div "Defensie venn diagrammen" at bounding box center [685, 391] width 822 height 54
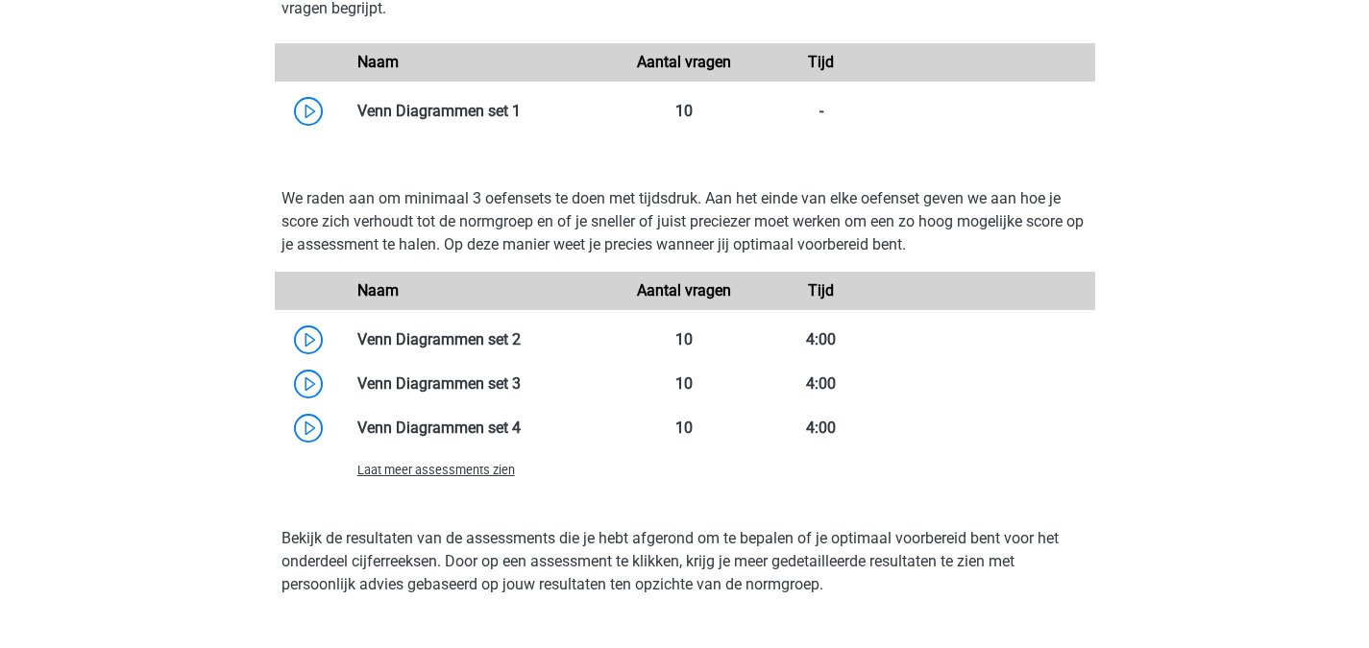
scroll to position [1878, 0]
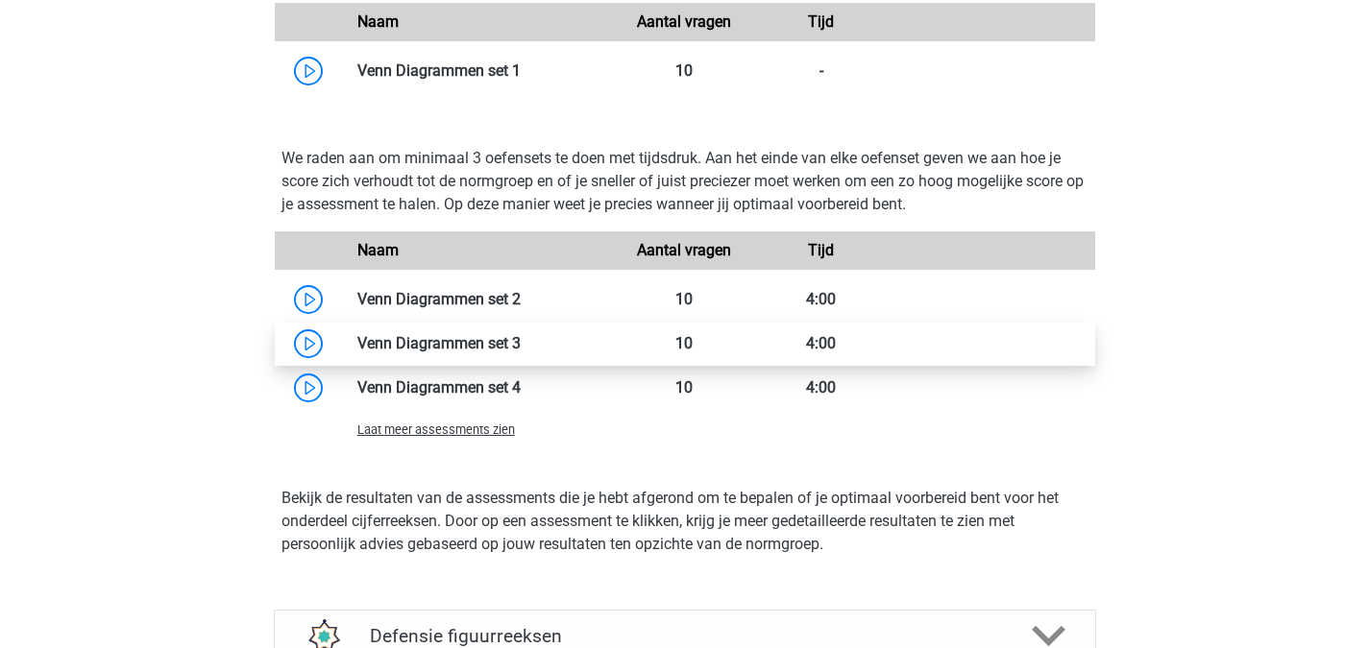
click at [521, 337] on link at bounding box center [521, 343] width 0 height 18
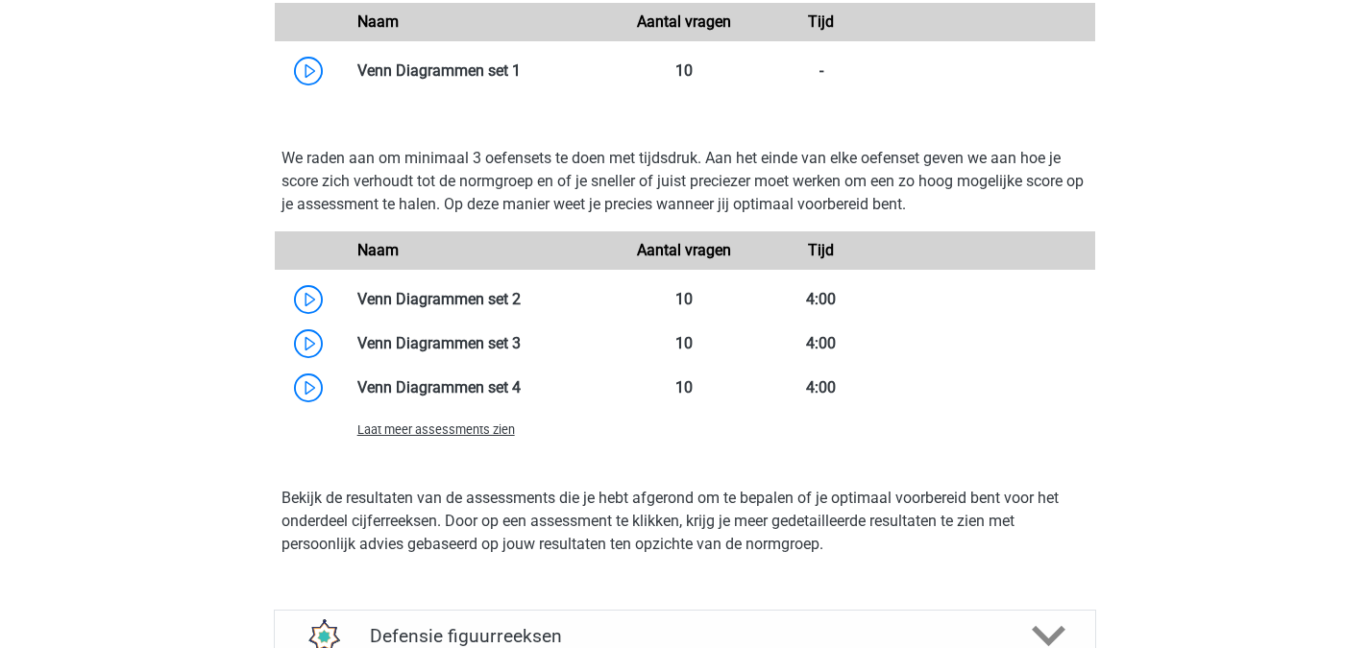
drag, startPoint x: 1367, startPoint y: 356, endPoint x: 1377, endPoint y: 431, distance: 75.7
click at [1368, 431] on html "Registreer Nederlands" at bounding box center [684, 114] width 1369 height 3984
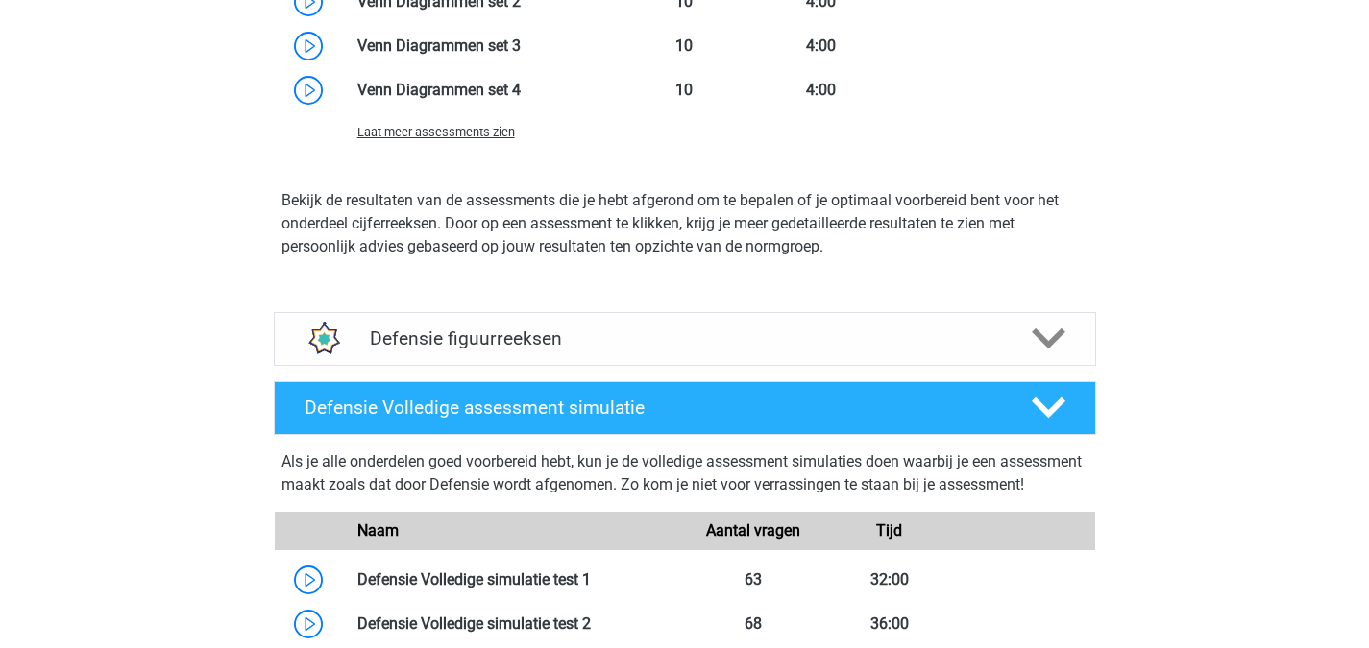
scroll to position [2261, 0]
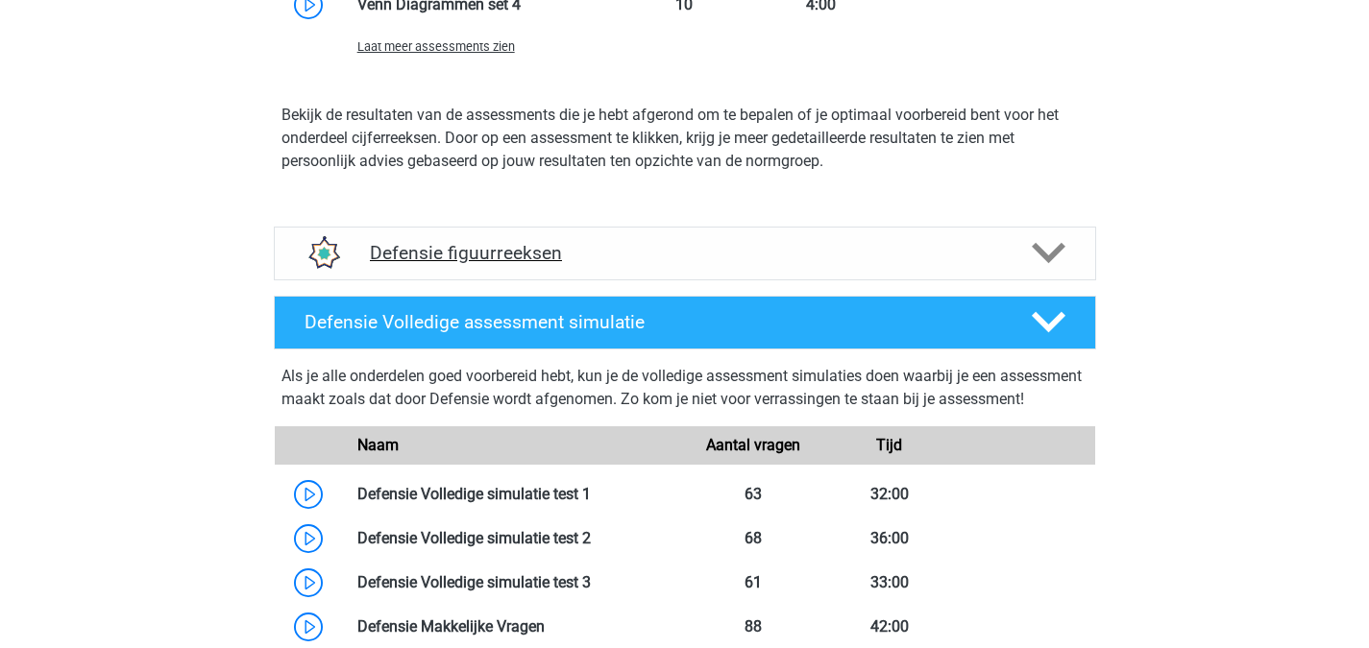
click at [1050, 256] on polygon at bounding box center [1049, 253] width 34 height 21
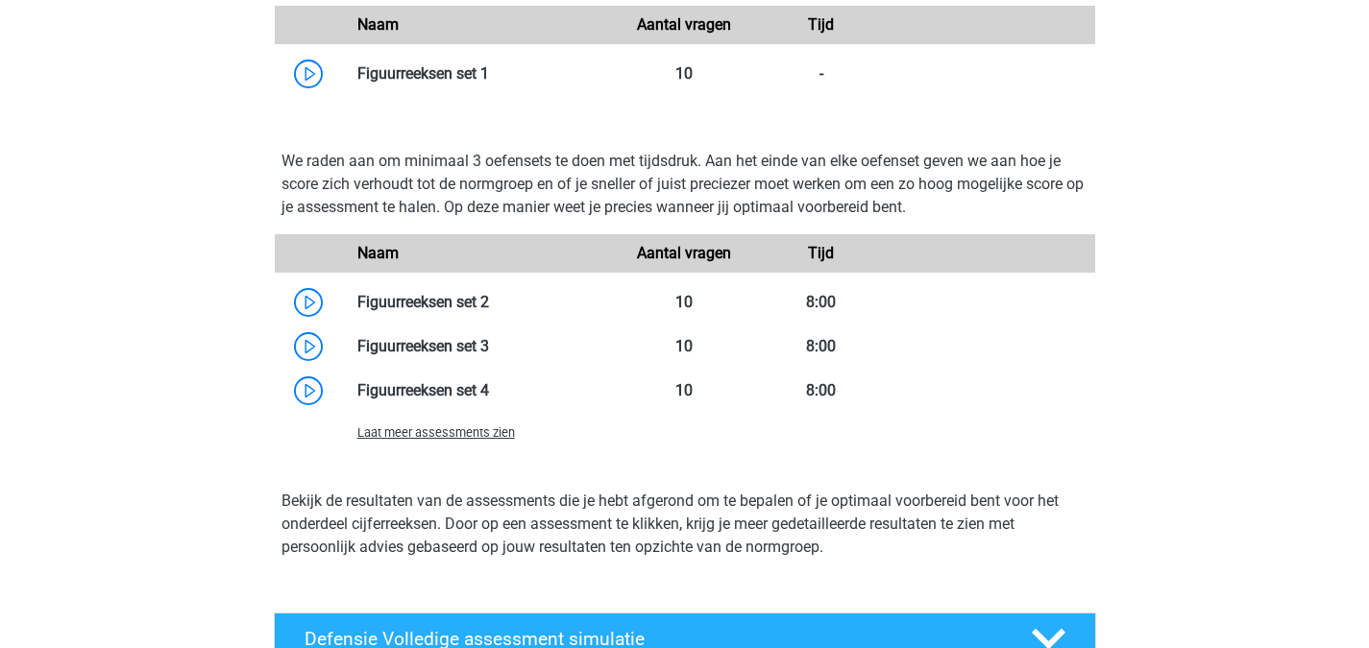
scroll to position [2770, 0]
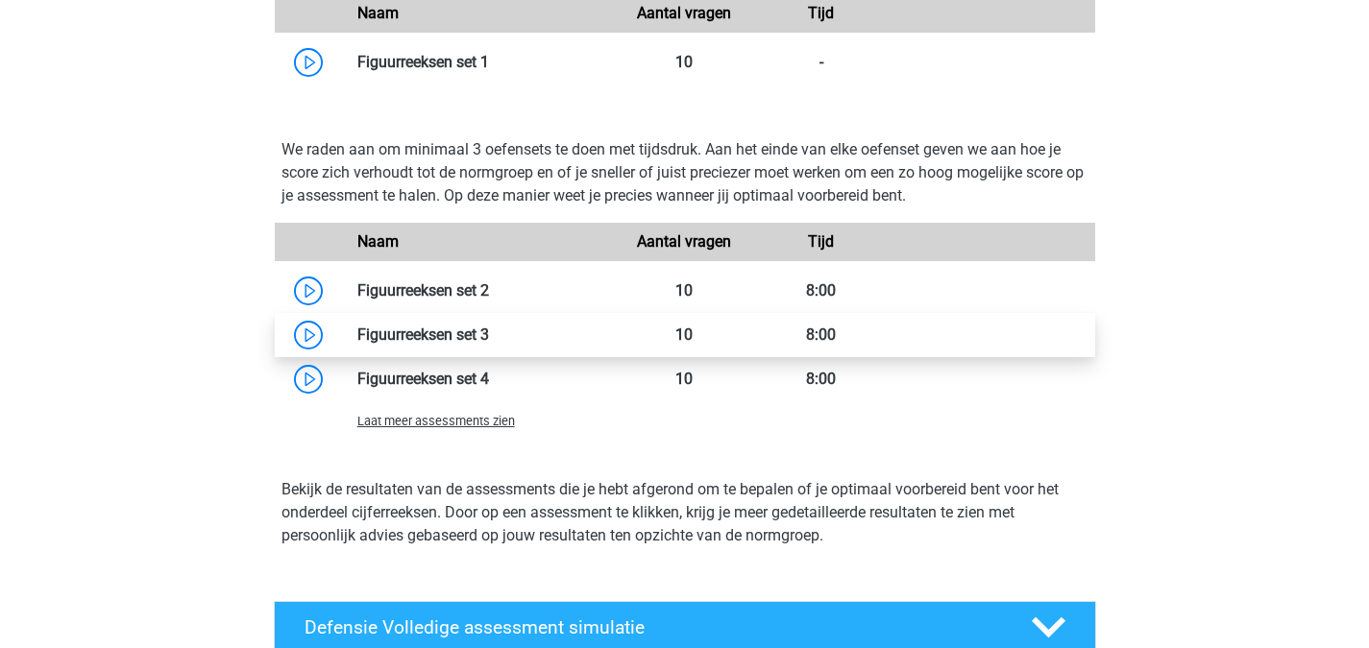
click at [489, 330] on link at bounding box center [489, 335] width 0 height 18
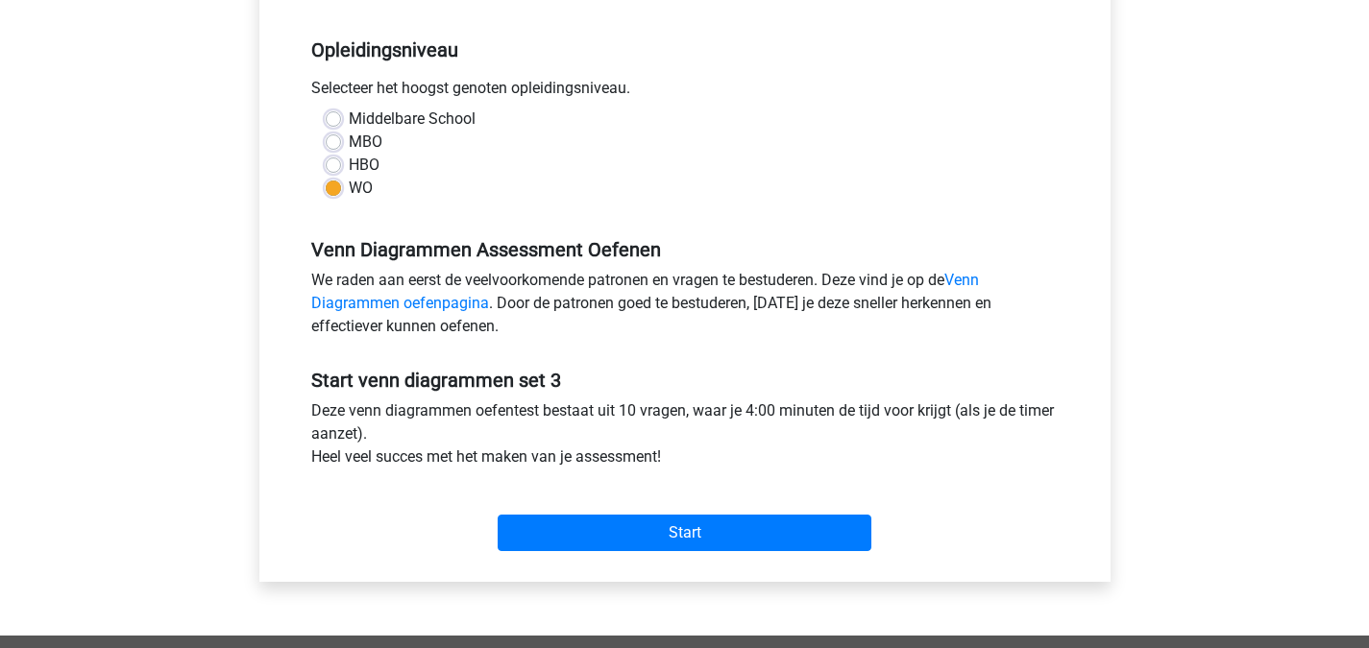
scroll to position [846, 0]
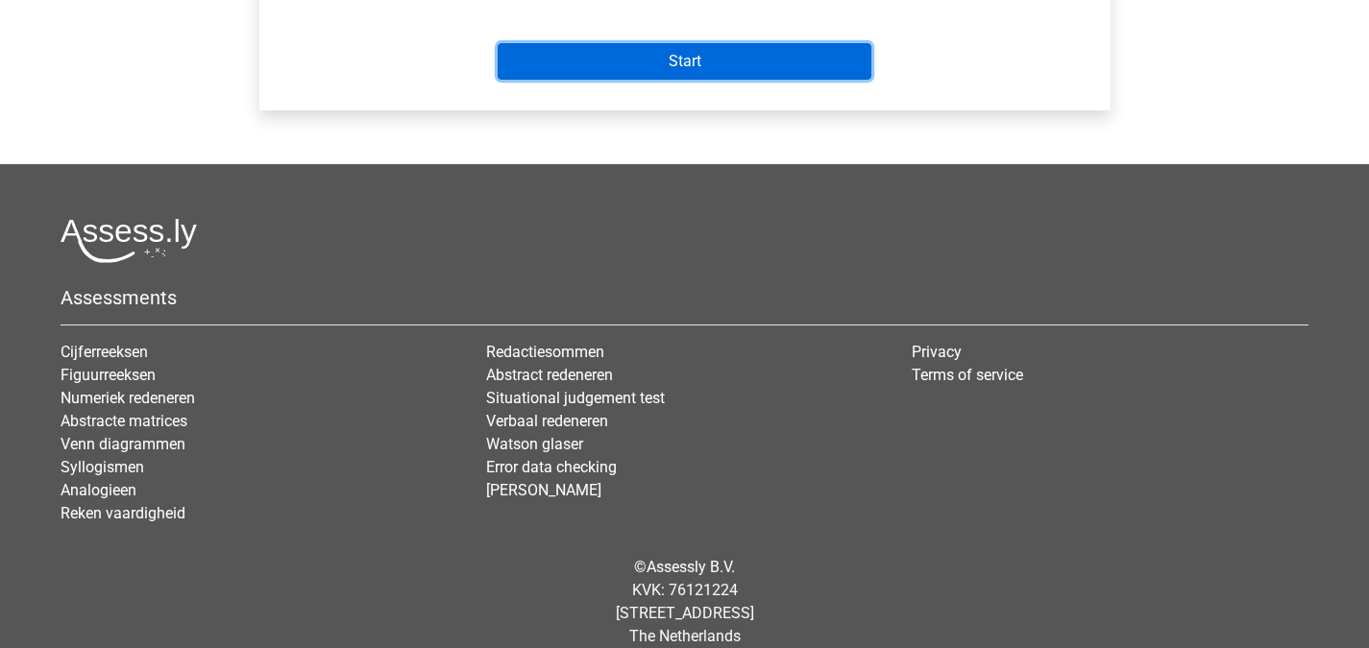
click at [736, 61] on input "Start" at bounding box center [685, 61] width 374 height 36
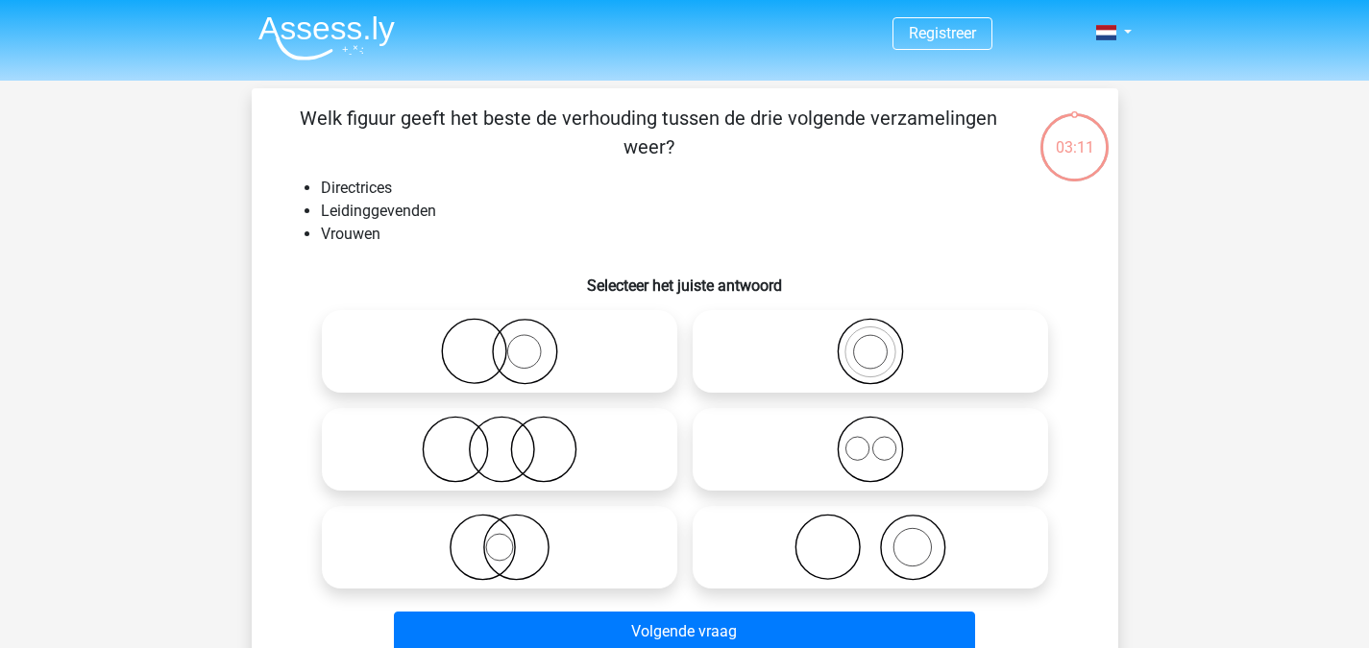
click at [866, 456] on icon at bounding box center [870, 449] width 340 height 67
click at [870, 440] on input "radio" at bounding box center [876, 433] width 12 height 12
radio input "true"
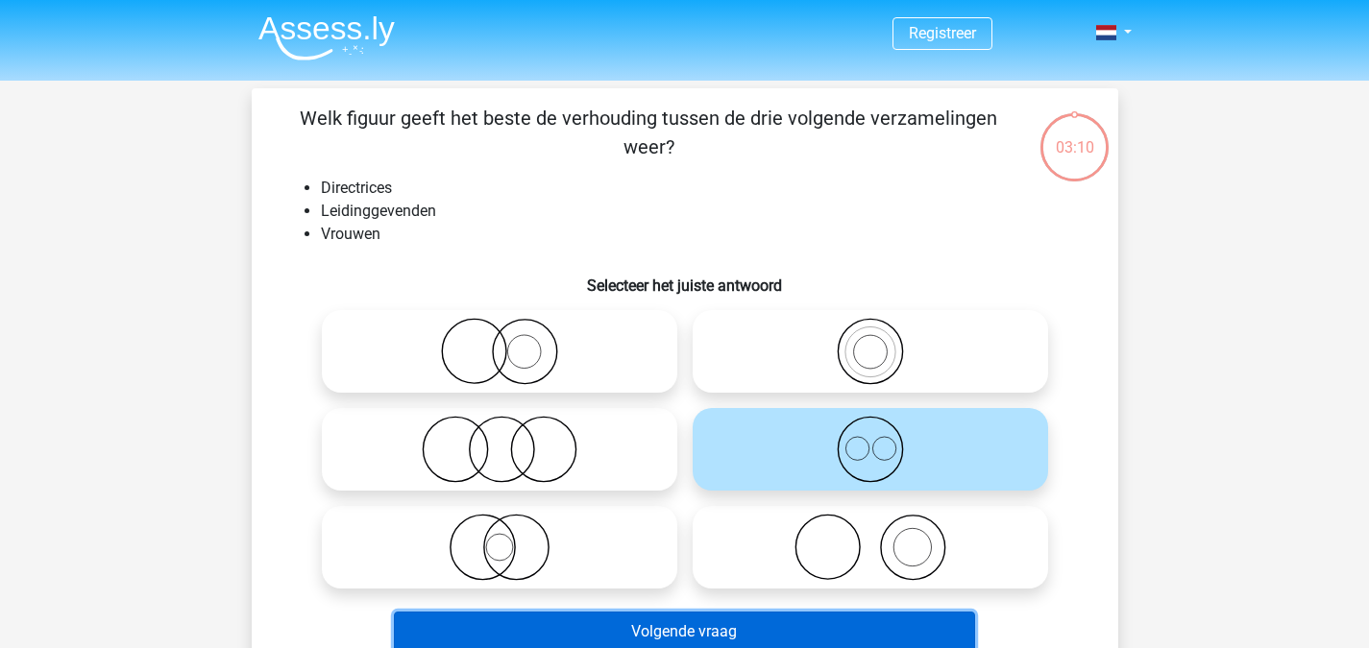
click at [822, 626] on button "Volgende vraag" at bounding box center [684, 632] width 581 height 40
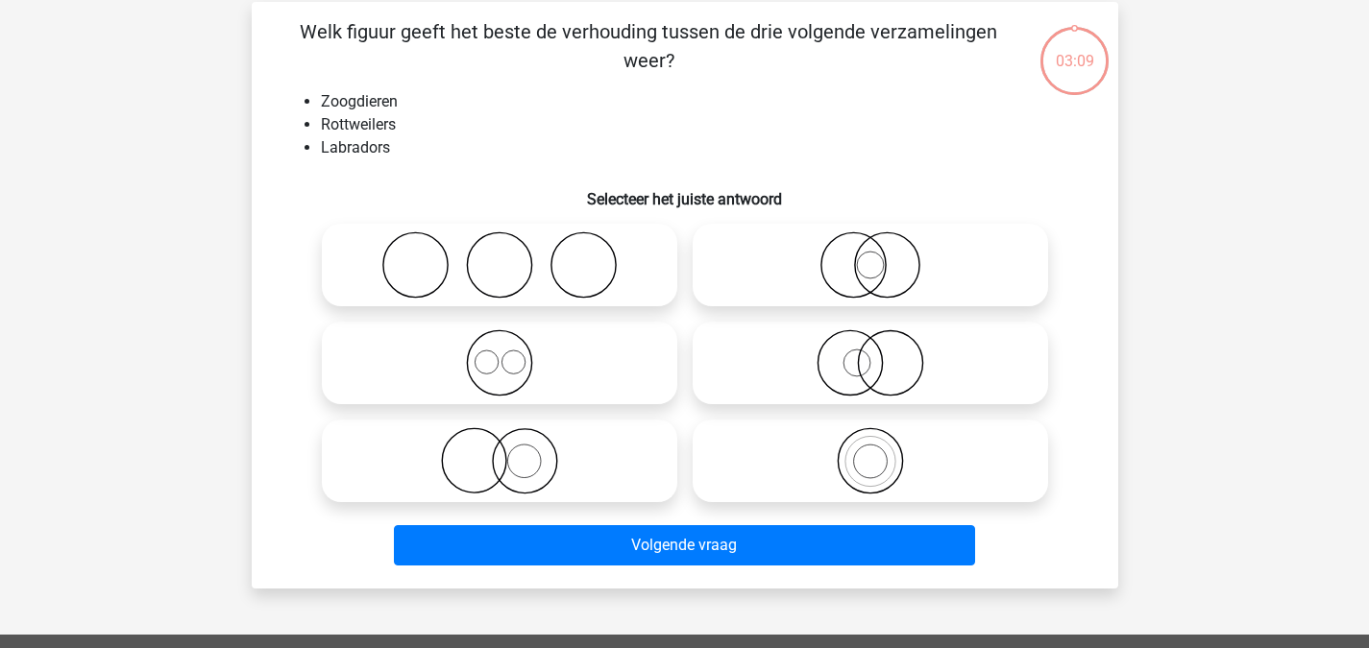
scroll to position [88, 0]
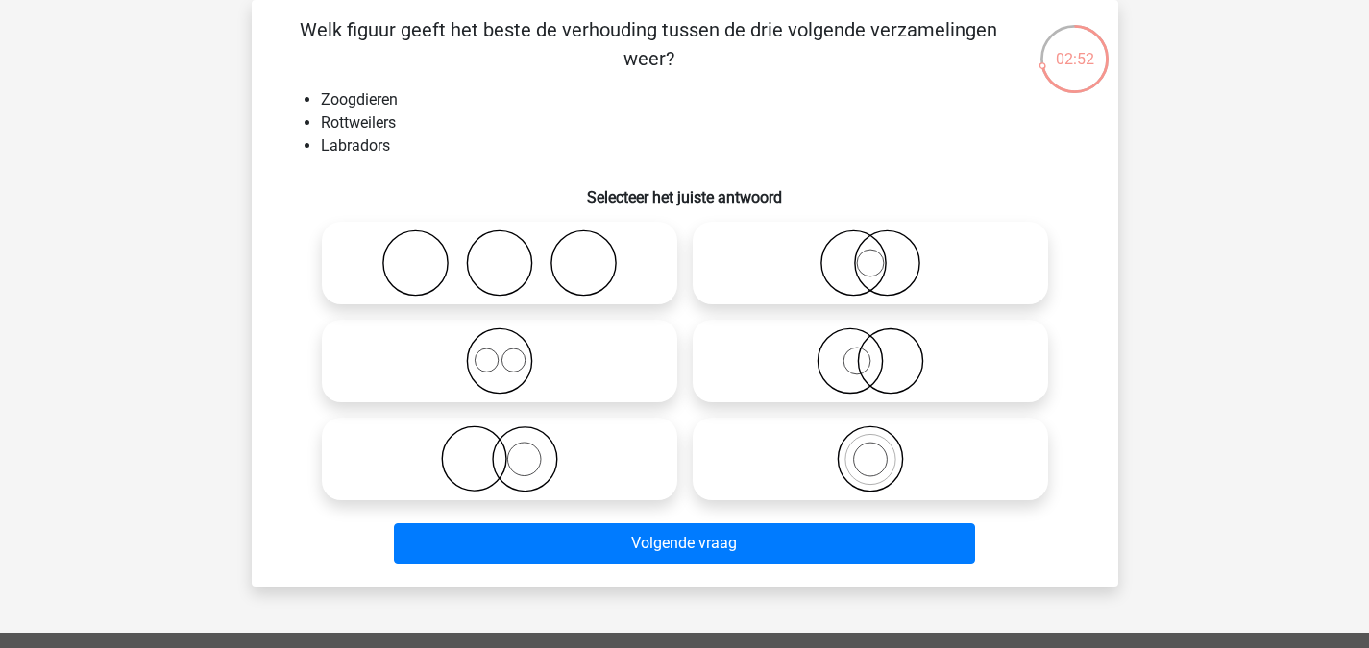
click at [566, 376] on icon at bounding box center [499, 361] width 340 height 67
click at [512, 352] on input "radio" at bounding box center [505, 345] width 12 height 12
radio input "true"
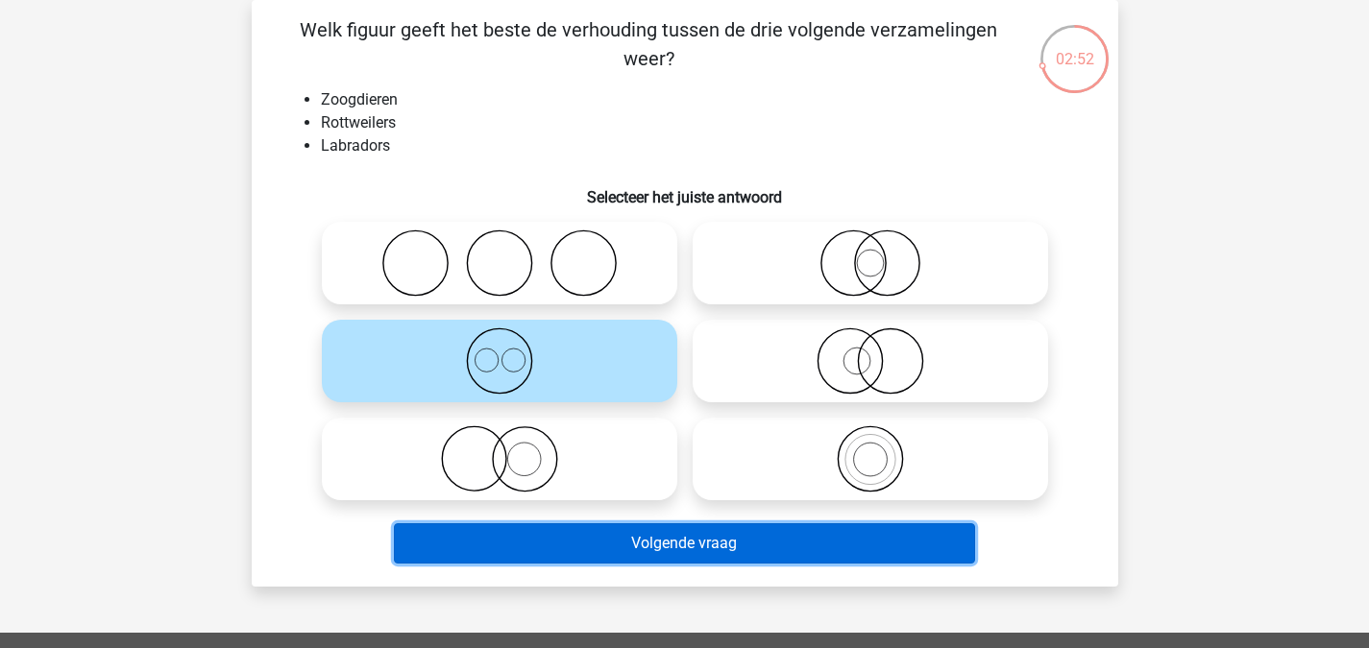
click at [645, 555] on button "Volgende vraag" at bounding box center [684, 543] width 581 height 40
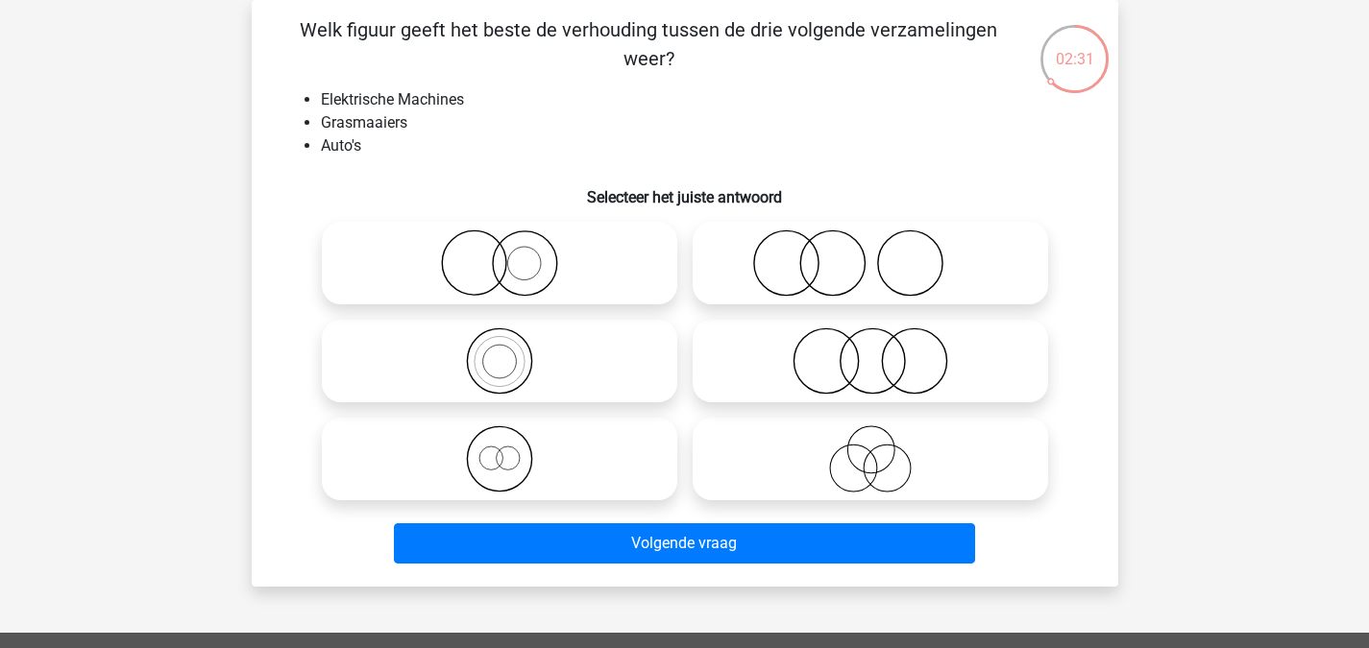
click at [809, 262] on icon at bounding box center [870, 263] width 340 height 67
click at [870, 254] on input "radio" at bounding box center [876, 247] width 12 height 12
radio input "true"
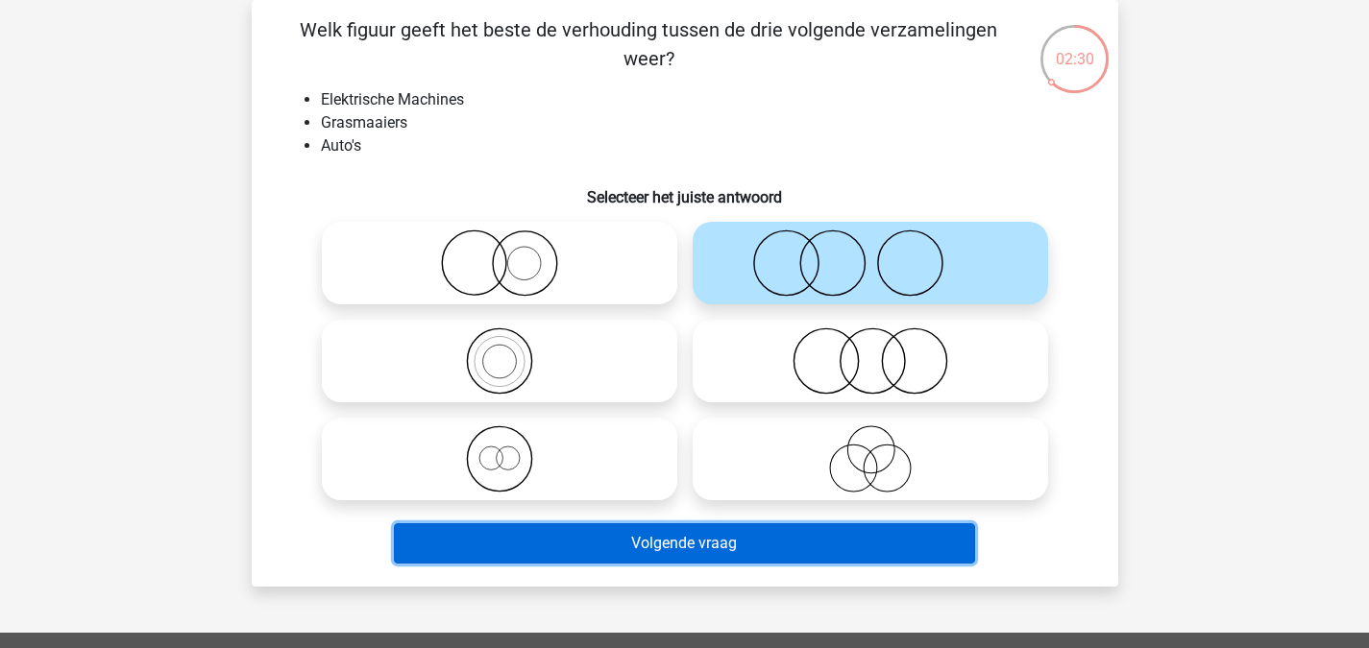
click at [731, 533] on button "Volgende vraag" at bounding box center [684, 543] width 581 height 40
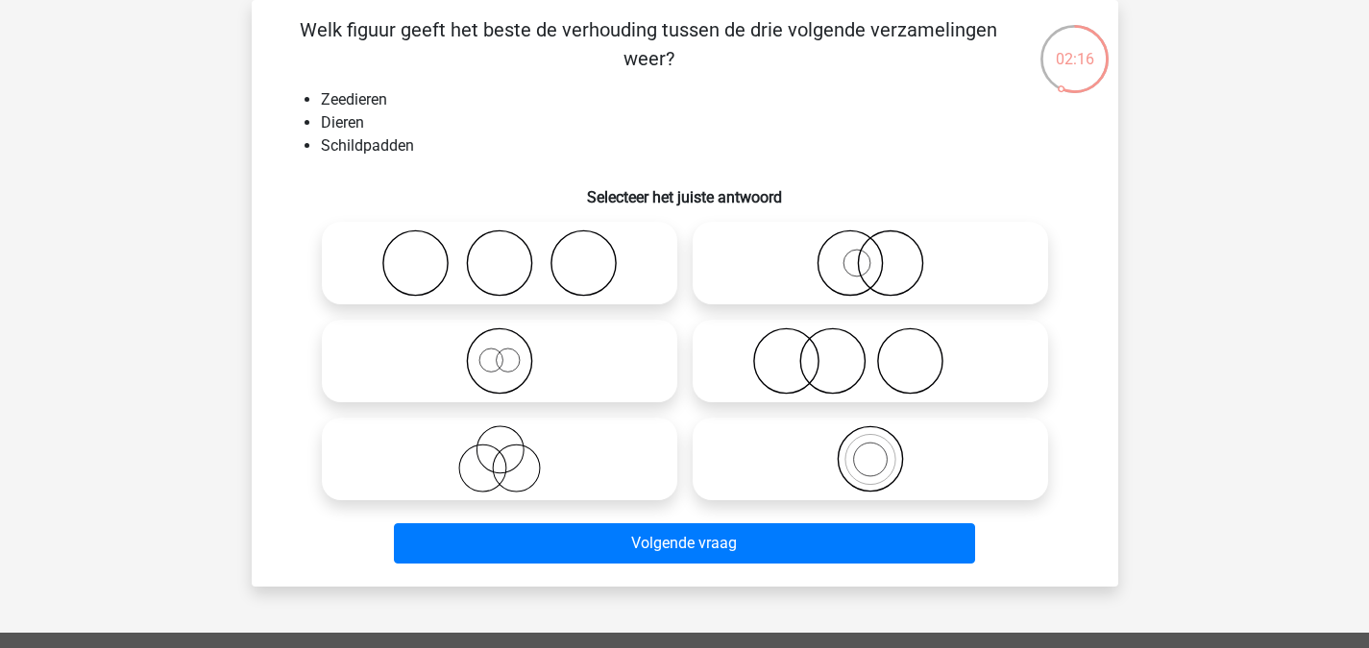
click at [540, 465] on icon at bounding box center [499, 458] width 340 height 67
click at [512, 449] on input "radio" at bounding box center [505, 443] width 12 height 12
radio input "true"
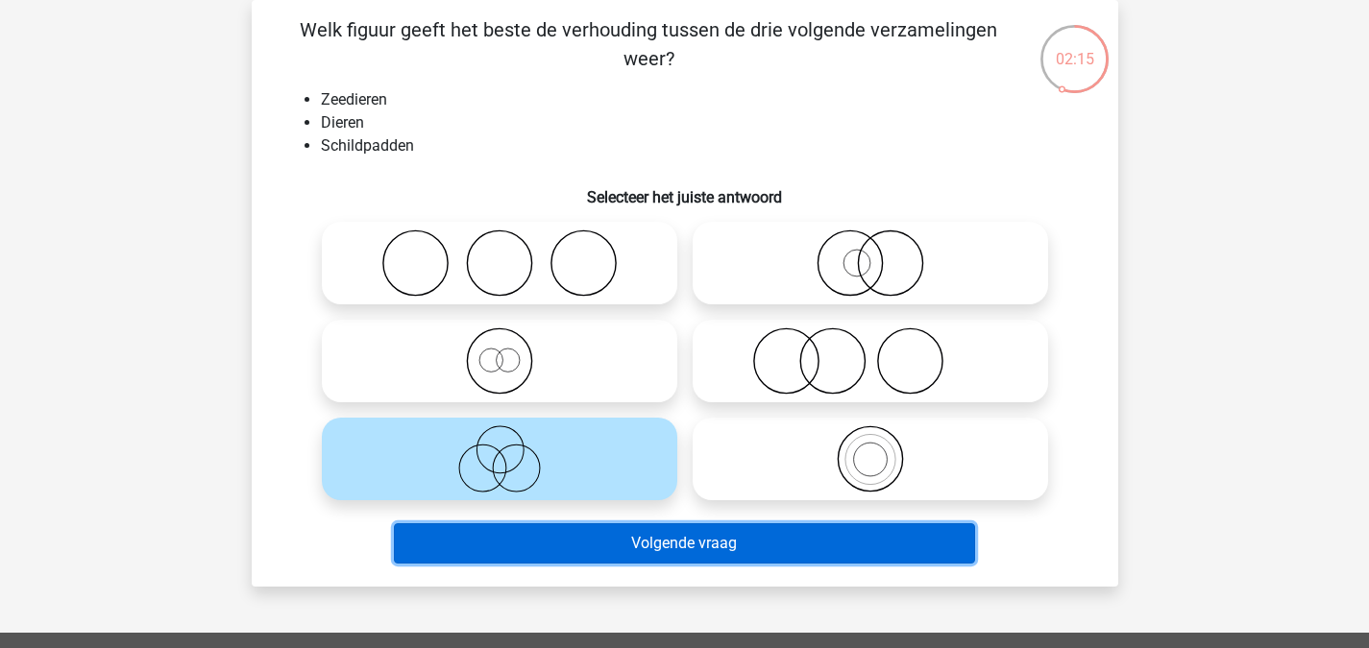
click at [602, 543] on button "Volgende vraag" at bounding box center [684, 543] width 581 height 40
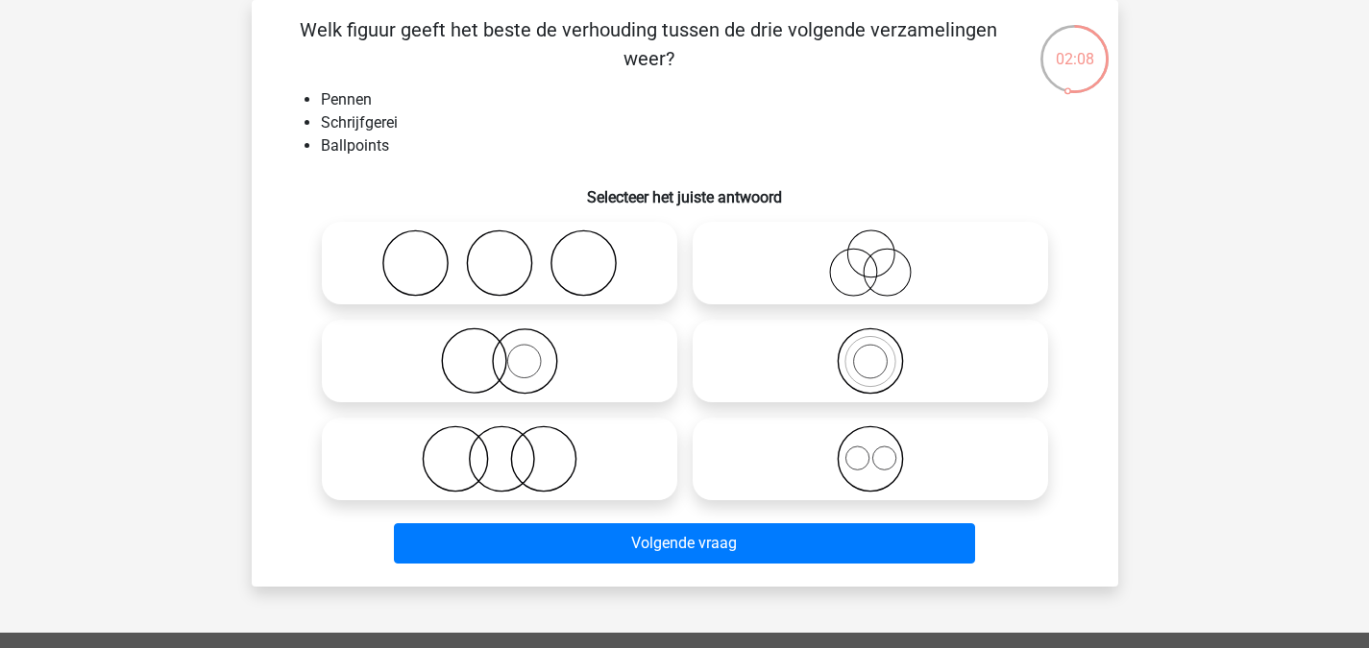
click at [838, 347] on icon at bounding box center [870, 361] width 340 height 67
click at [870, 347] on input "radio" at bounding box center [876, 345] width 12 height 12
radio input "true"
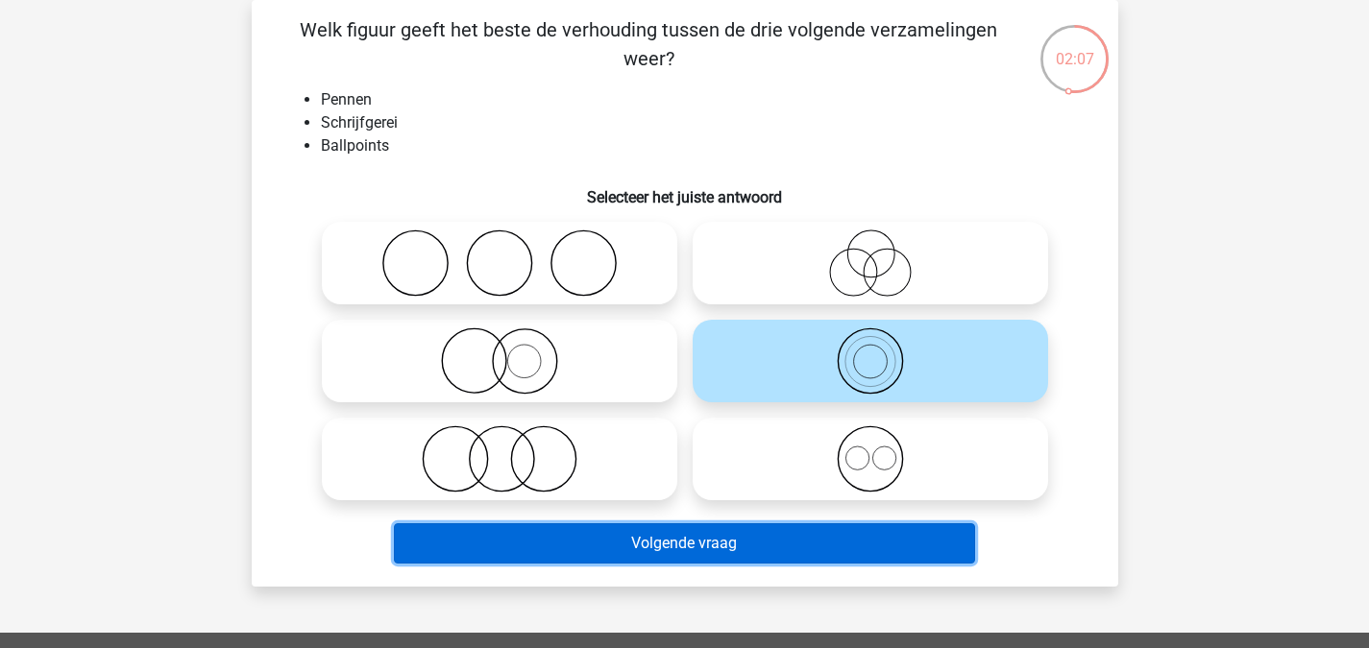
click at [746, 557] on button "Volgende vraag" at bounding box center [684, 543] width 581 height 40
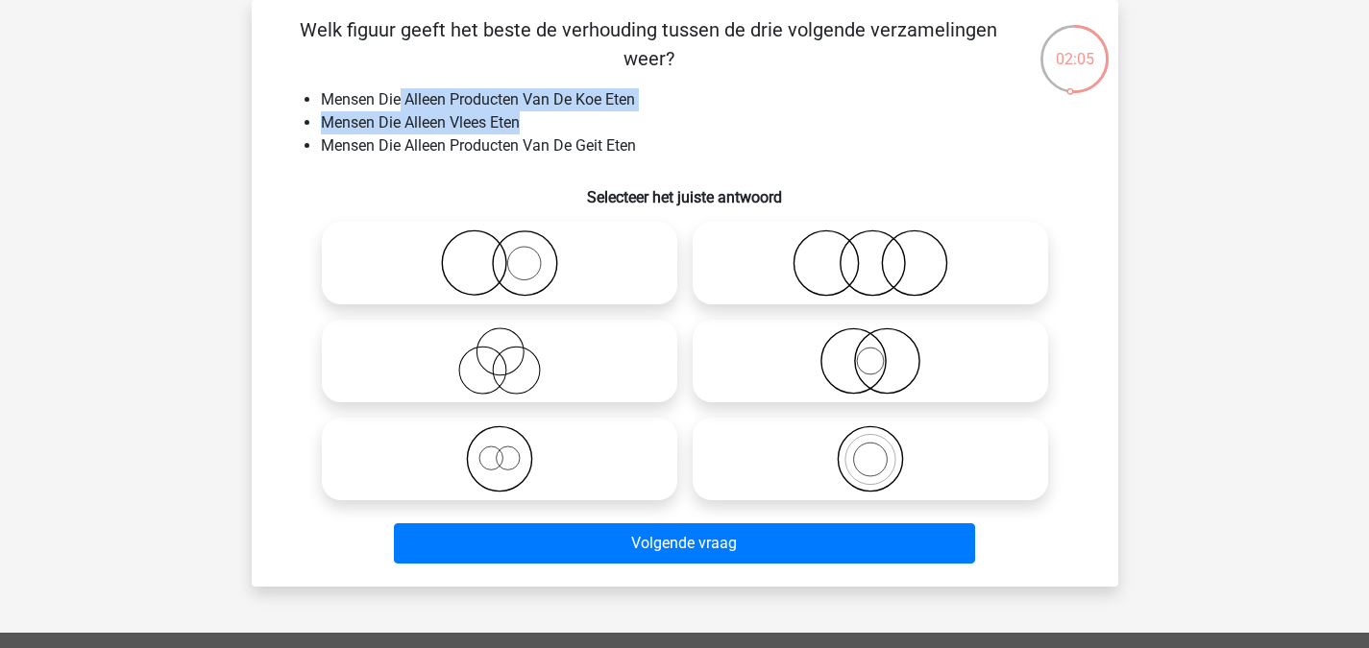
drag, startPoint x: 400, startPoint y: 104, endPoint x: 652, endPoint y: 129, distance: 253.8
click at [652, 129] on ul "Mensen Die Alleen Producten Van De Koe Eten Mensen Die Alleen Vlees Eten Mensen…" at bounding box center [684, 122] width 805 height 69
click at [652, 129] on li "Mensen Die Alleen Vlees Eten" at bounding box center [704, 122] width 766 height 23
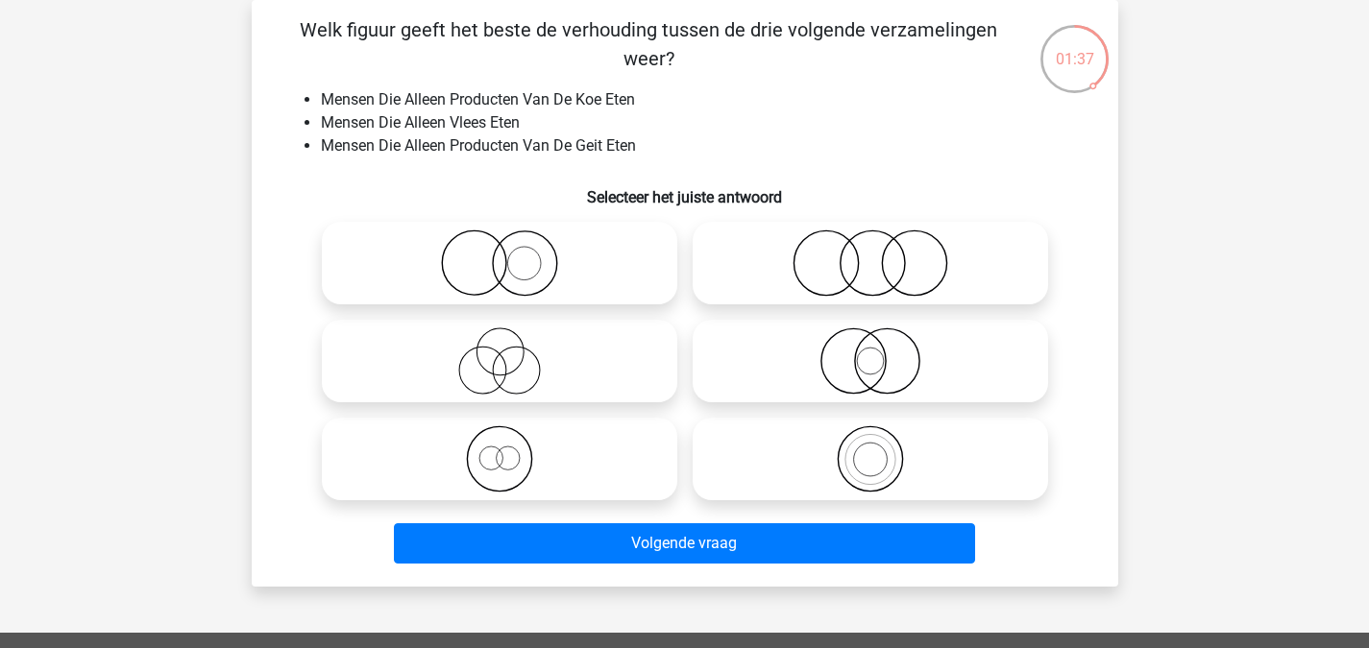
click at [574, 476] on icon at bounding box center [499, 458] width 340 height 67
click at [512, 449] on input "radio" at bounding box center [505, 443] width 12 height 12
radio input "true"
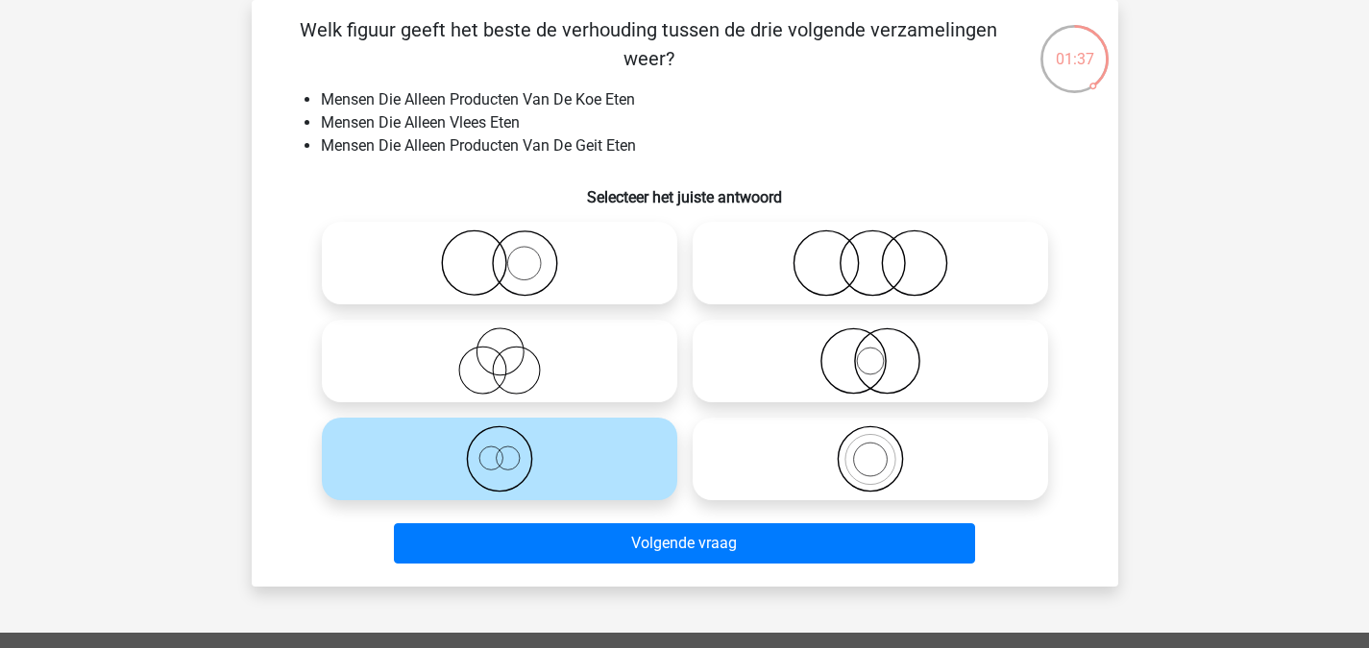
click at [601, 603] on div "Registreer Nederlands English" at bounding box center [684, 526] width 1369 height 1228
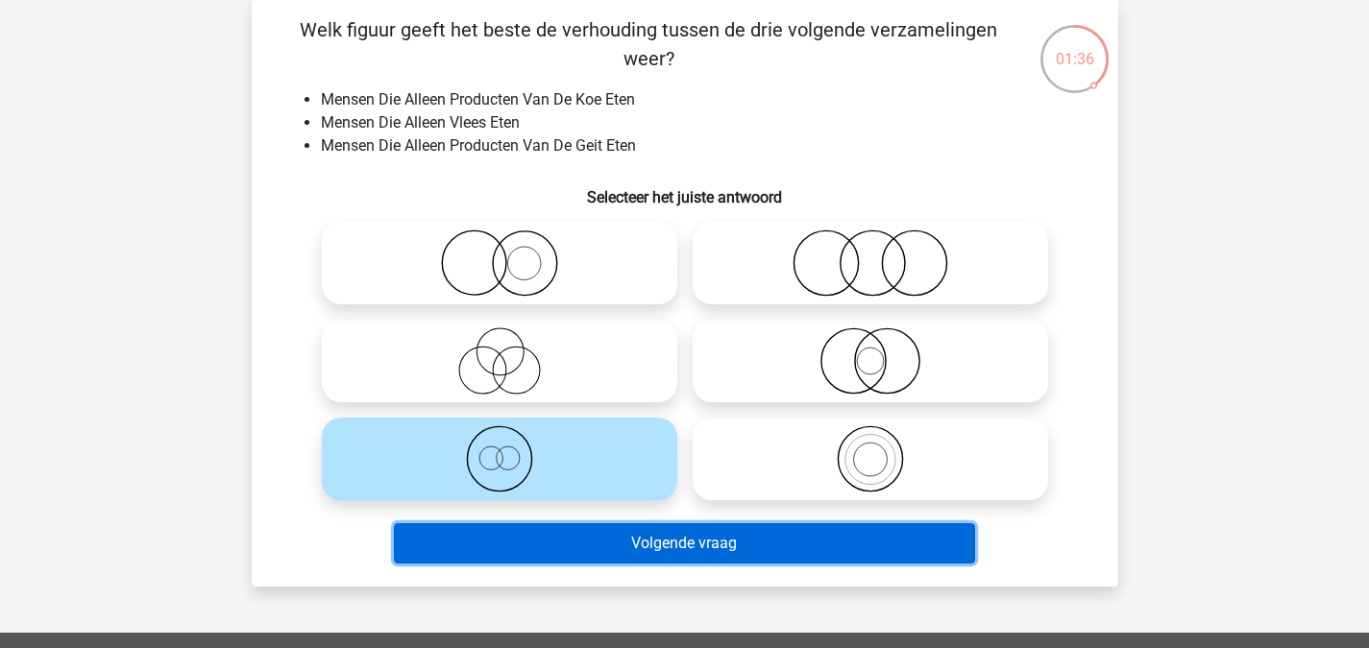
click at [603, 550] on button "Volgende vraag" at bounding box center [684, 543] width 581 height 40
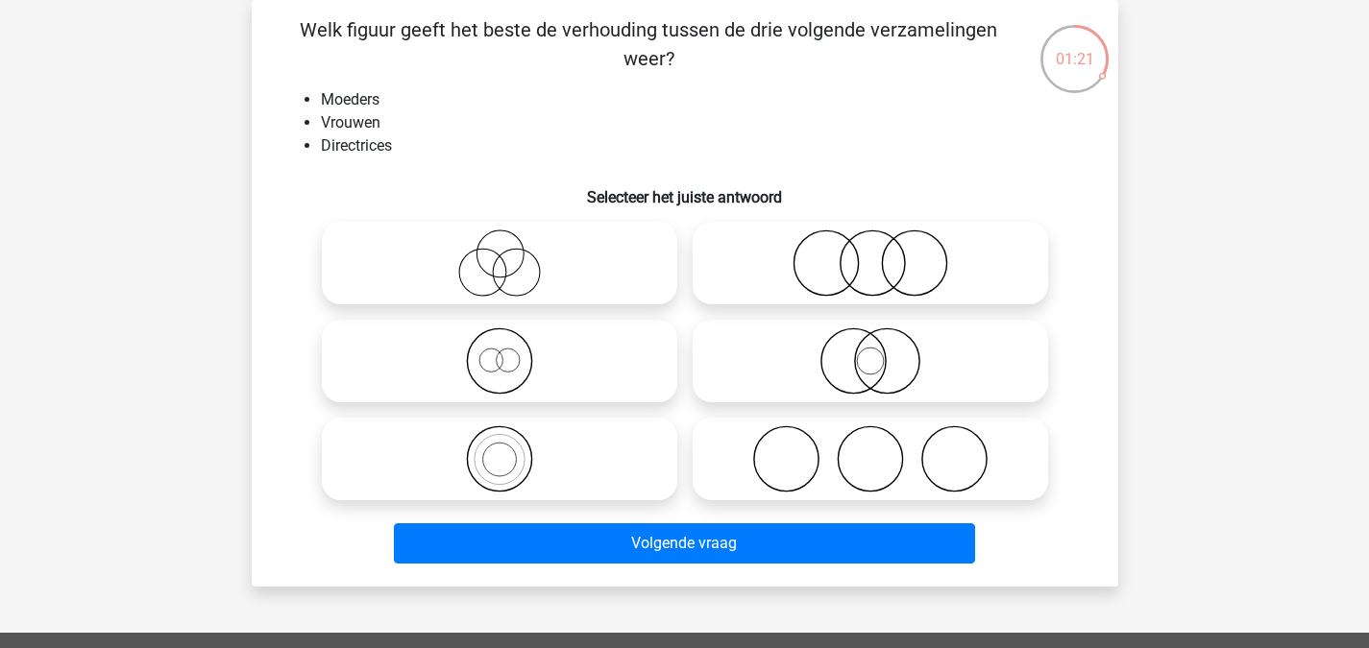
click at [495, 374] on icon at bounding box center [499, 361] width 340 height 67
click at [499, 352] on input "radio" at bounding box center [505, 345] width 12 height 12
radio input "true"
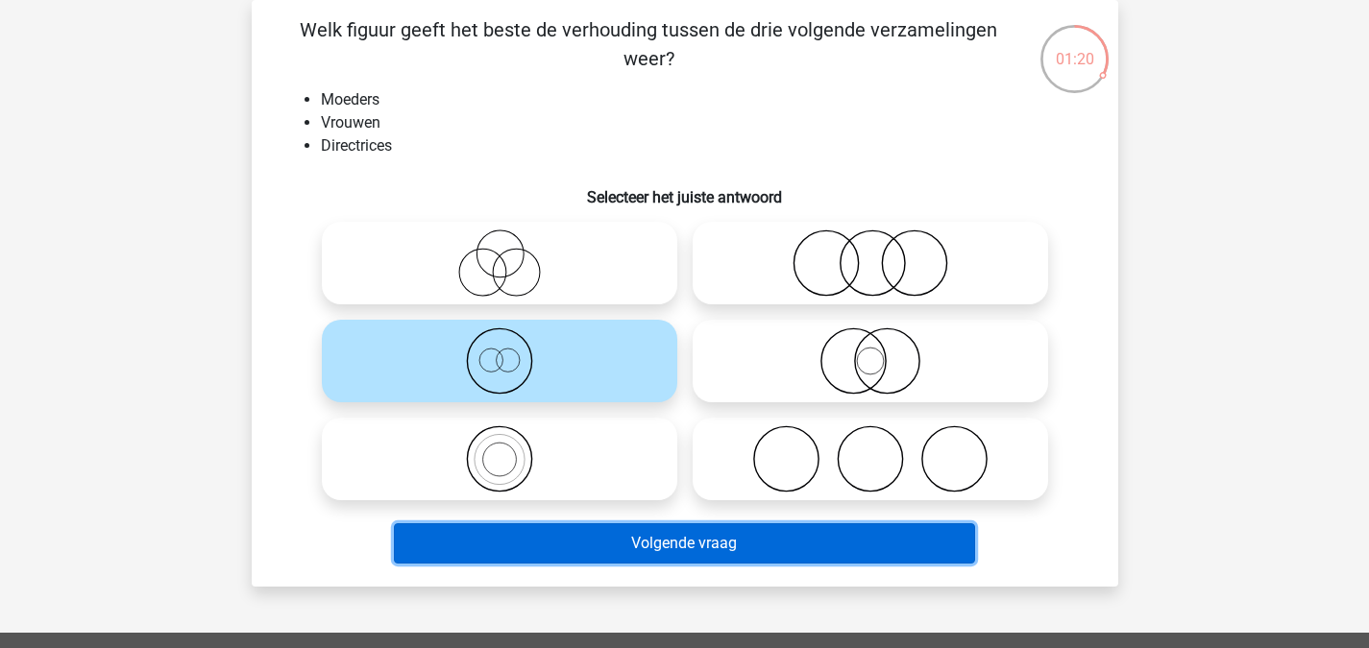
click at [599, 548] on button "Volgende vraag" at bounding box center [684, 543] width 581 height 40
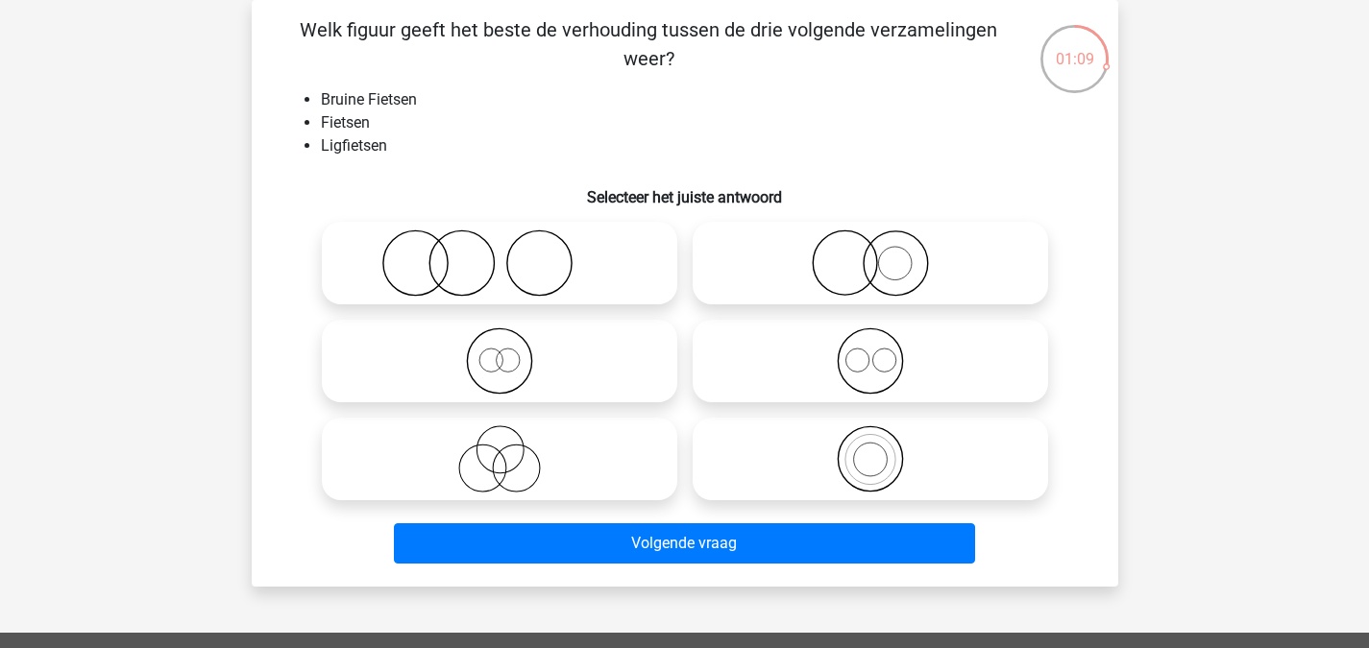
drag, startPoint x: 518, startPoint y: 356, endPoint x: 570, endPoint y: 518, distance: 169.5
click at [522, 363] on icon at bounding box center [499, 361] width 340 height 67
click at [512, 352] on input "radio" at bounding box center [505, 345] width 12 height 12
radio input "true"
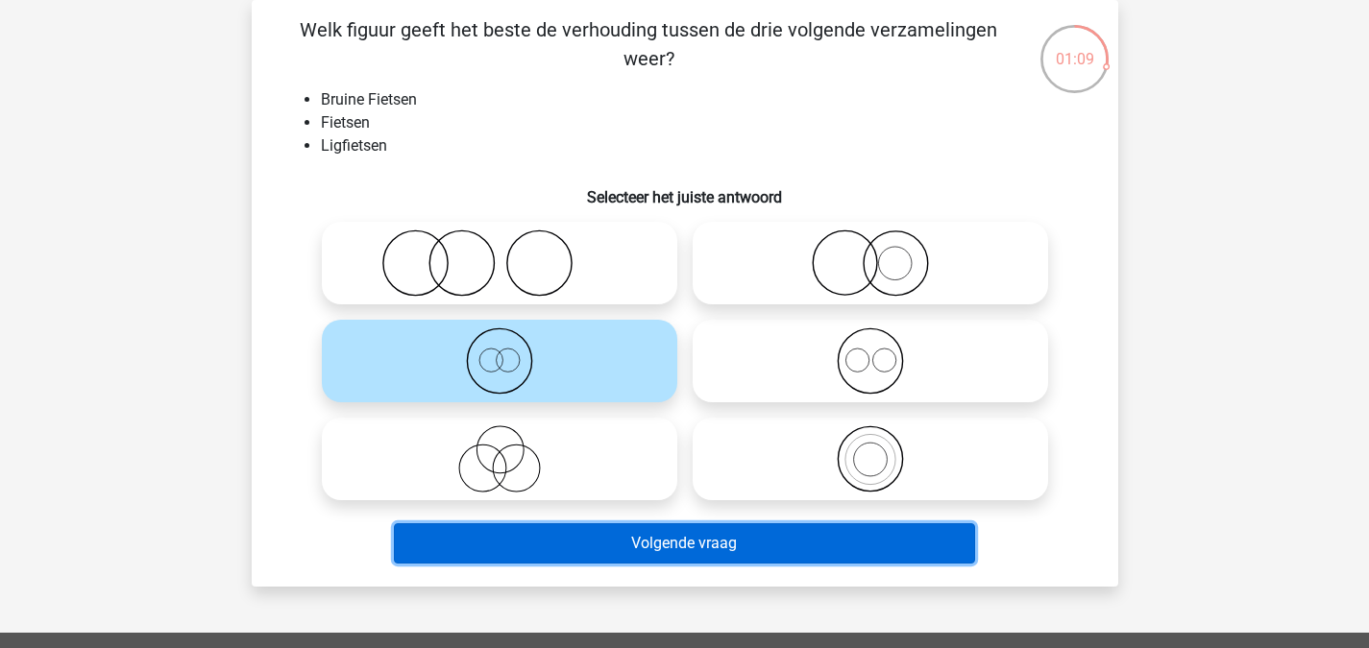
click at [620, 560] on button "Volgende vraag" at bounding box center [684, 543] width 581 height 40
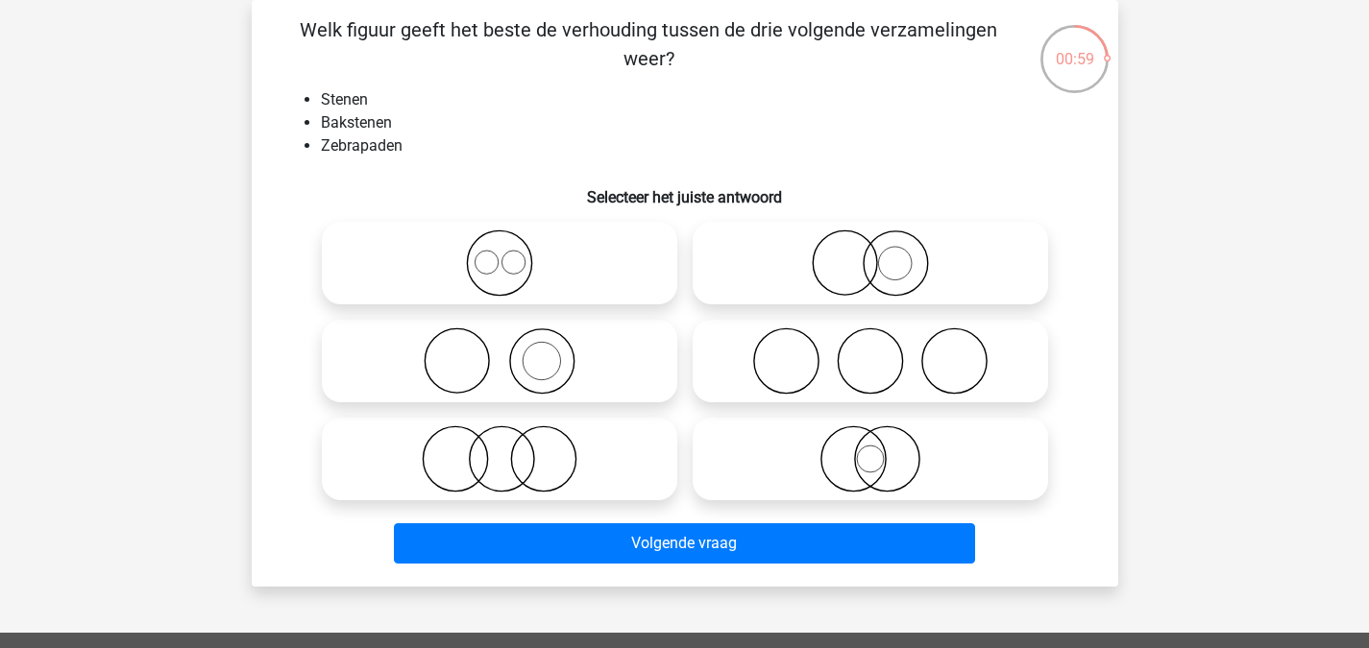
click at [476, 328] on icon at bounding box center [499, 361] width 340 height 67
click at [499, 339] on input "radio" at bounding box center [505, 345] width 12 height 12
radio input "true"
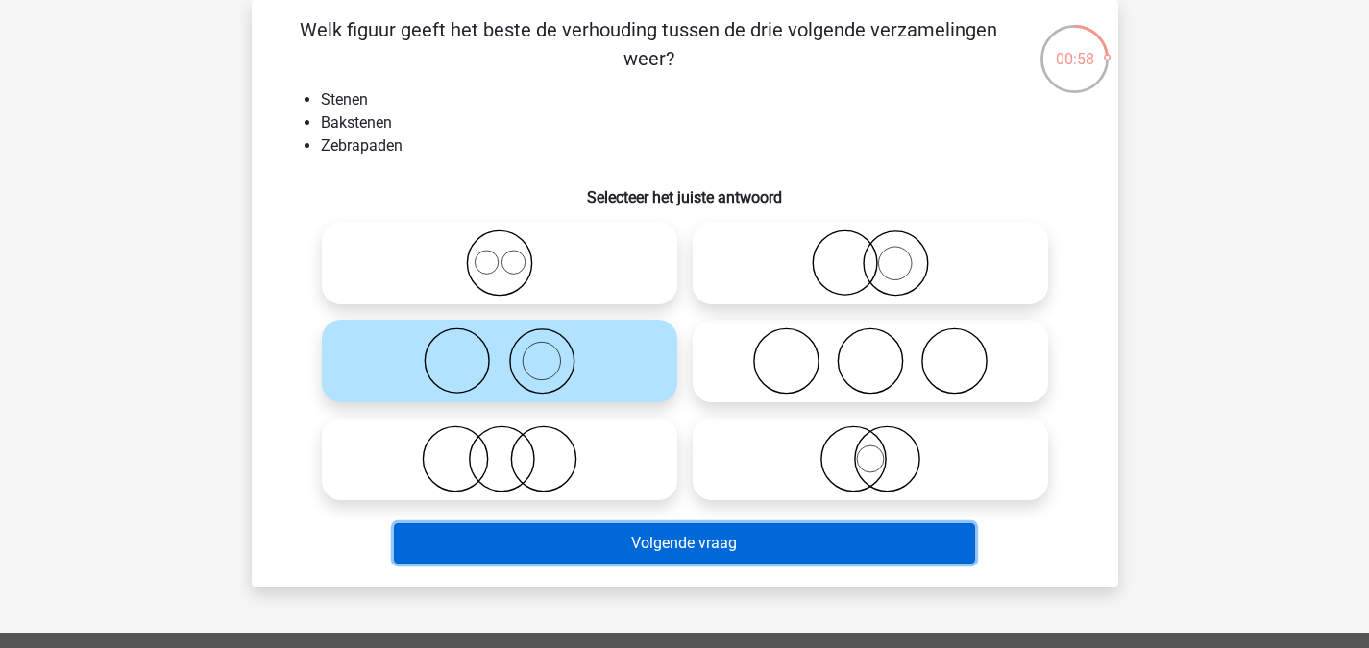
click at [551, 544] on button "Volgende vraag" at bounding box center [684, 543] width 581 height 40
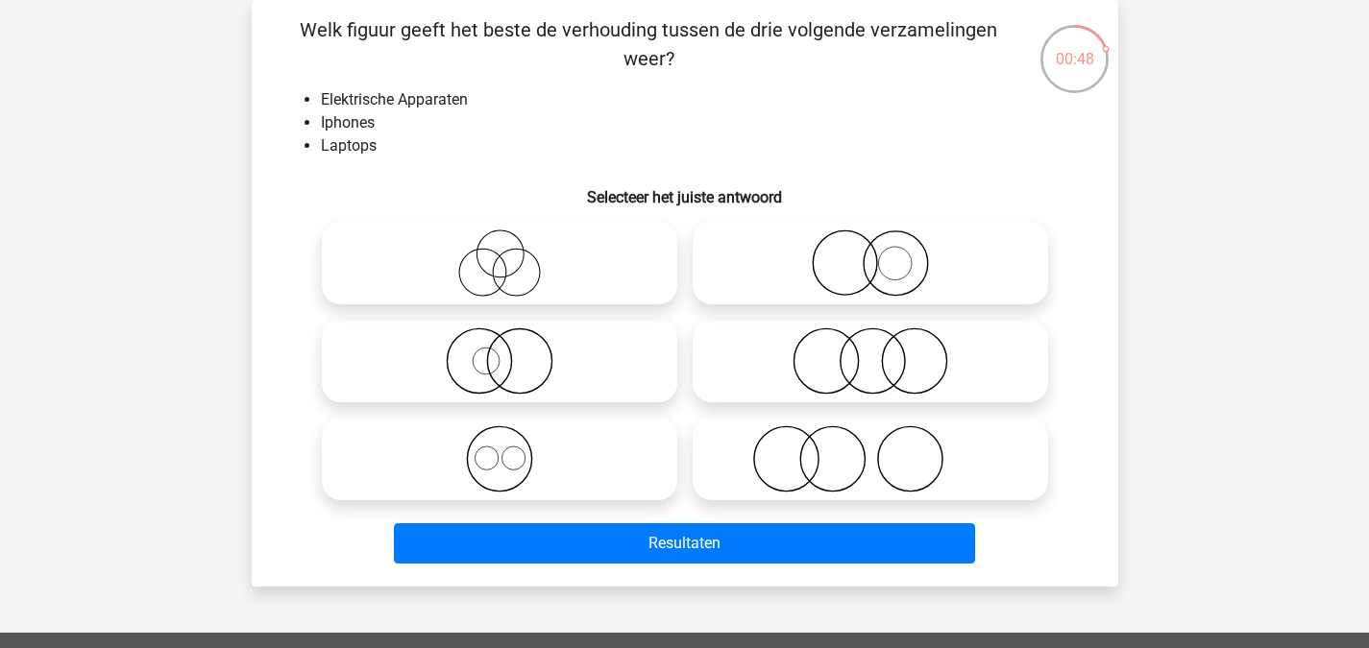
click at [625, 435] on icon at bounding box center [499, 458] width 340 height 67
click at [512, 437] on input "radio" at bounding box center [505, 443] width 12 height 12
radio input "true"
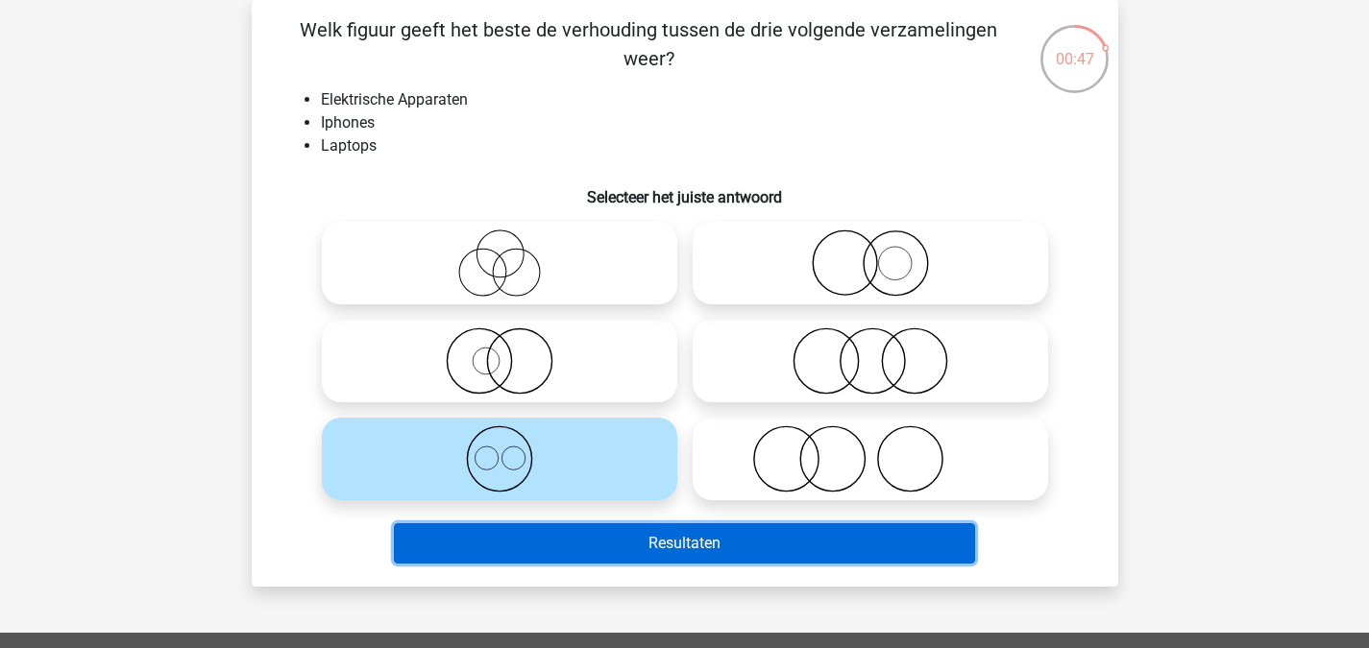
click at [672, 536] on button "Resultaten" at bounding box center [684, 543] width 581 height 40
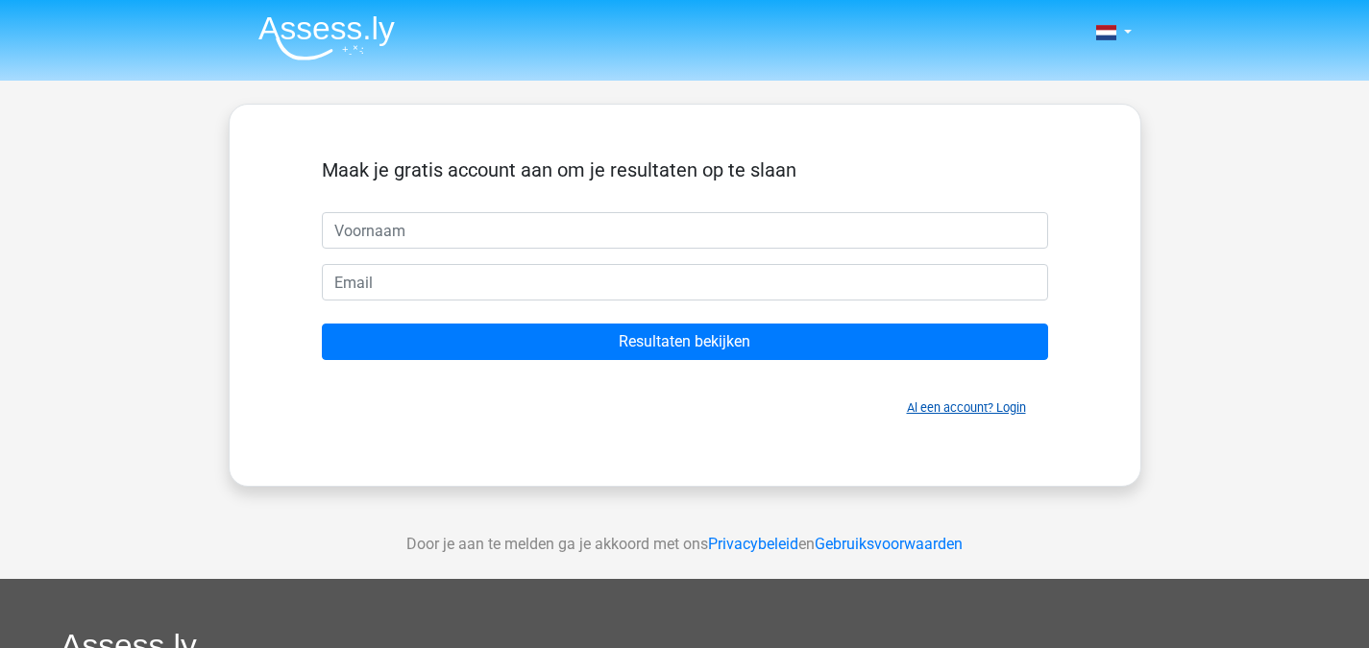
click at [970, 413] on link "Al een account? Login" at bounding box center [966, 408] width 119 height 14
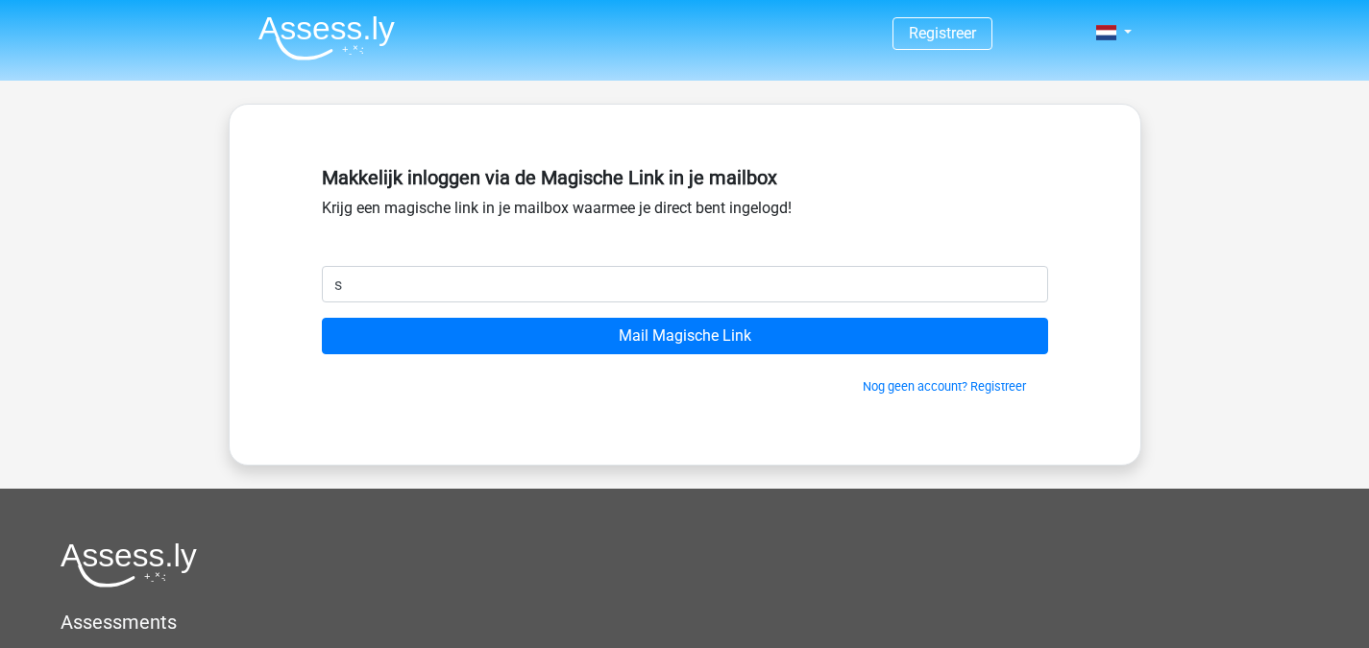
type input "[EMAIL_ADDRESS][DOMAIN_NAME]"
click at [719, 355] on div "Nog geen account? Registreer" at bounding box center [685, 374] width 726 height 41
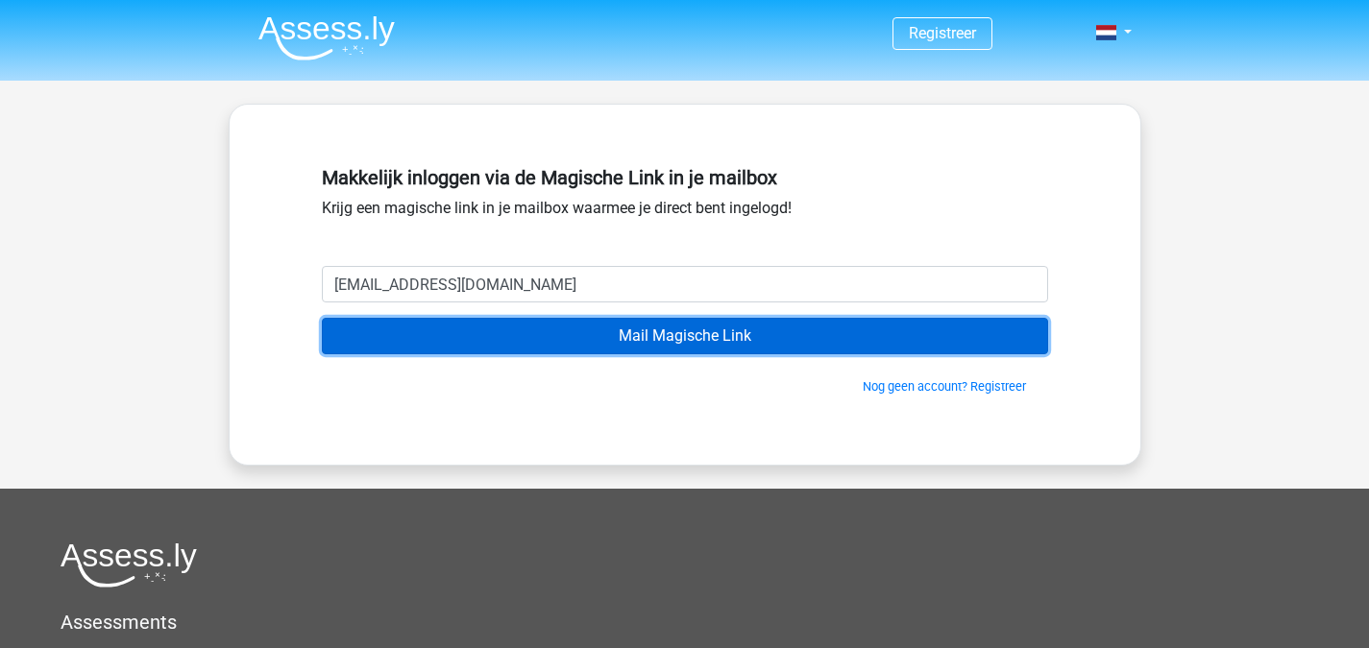
click at [725, 334] on input "Mail Magische Link" at bounding box center [685, 336] width 726 height 36
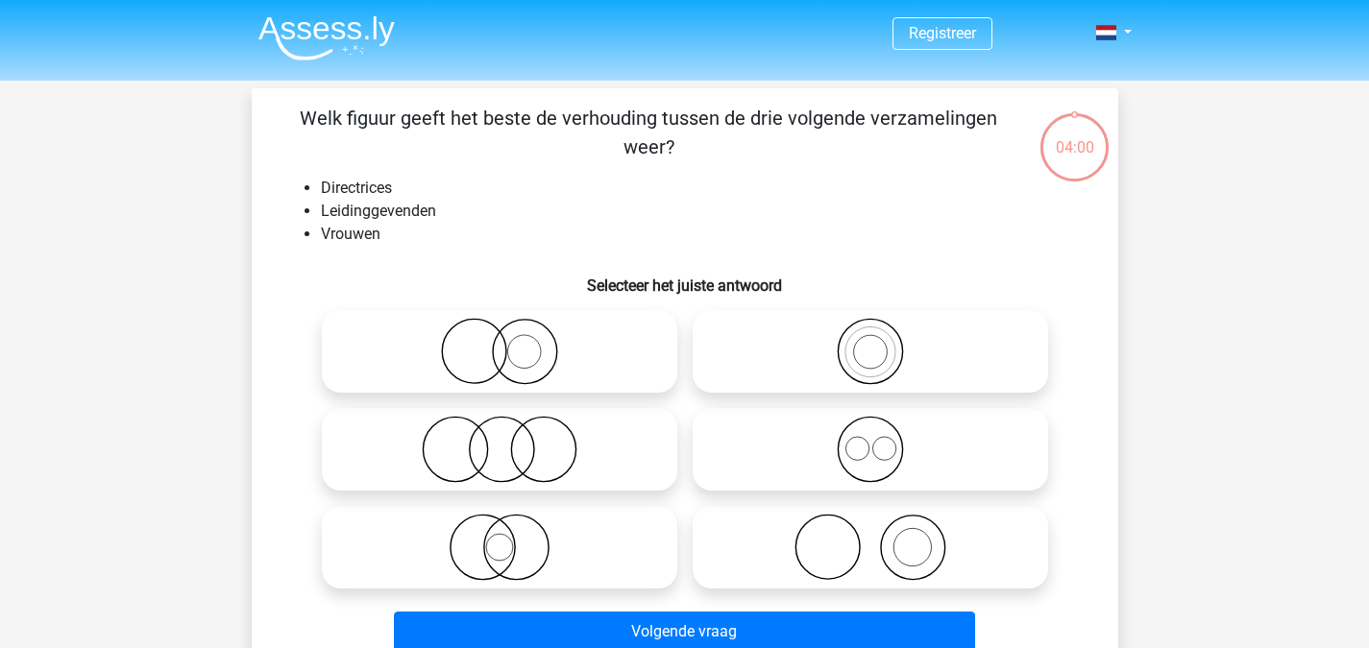
scroll to position [88, 0]
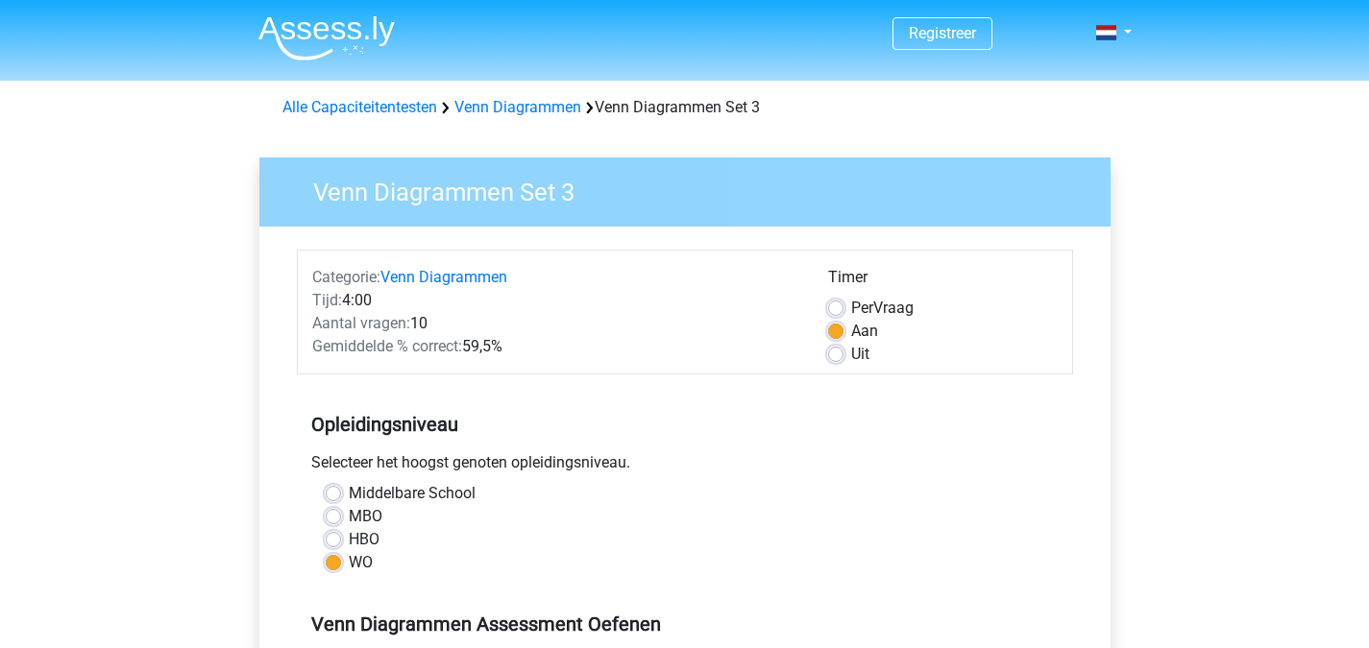
scroll to position [846, 0]
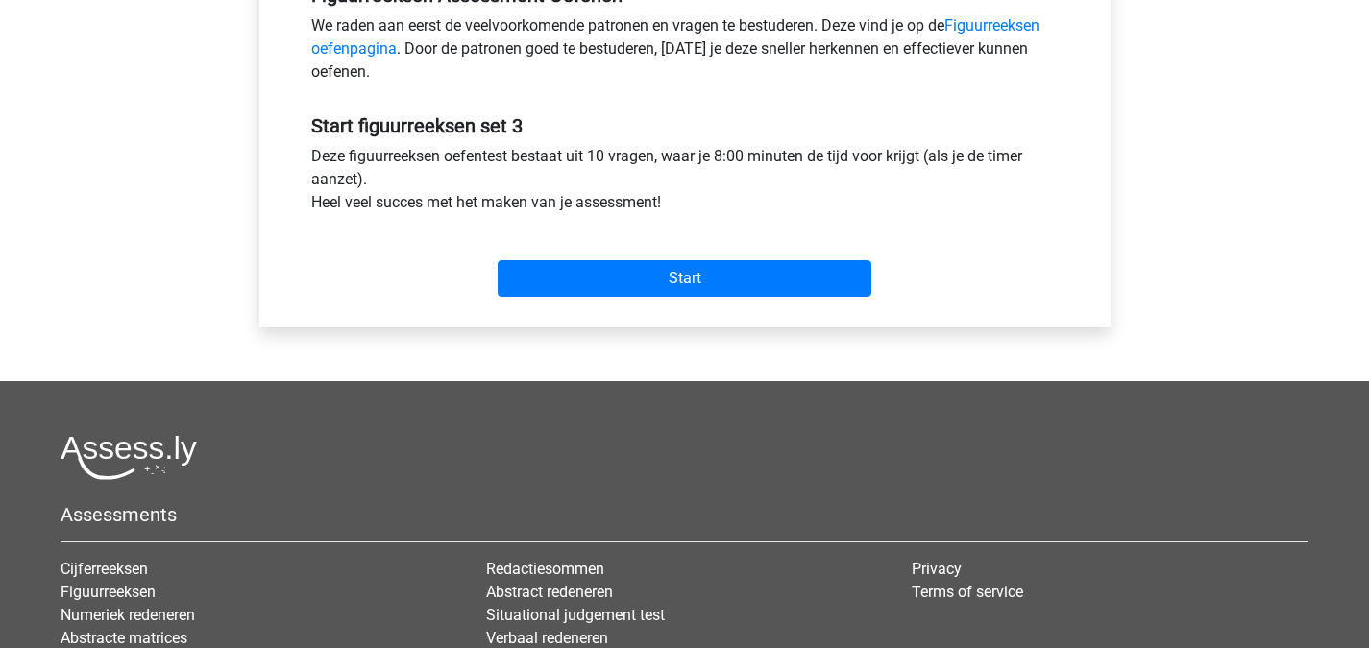
scroll to position [628, 0]
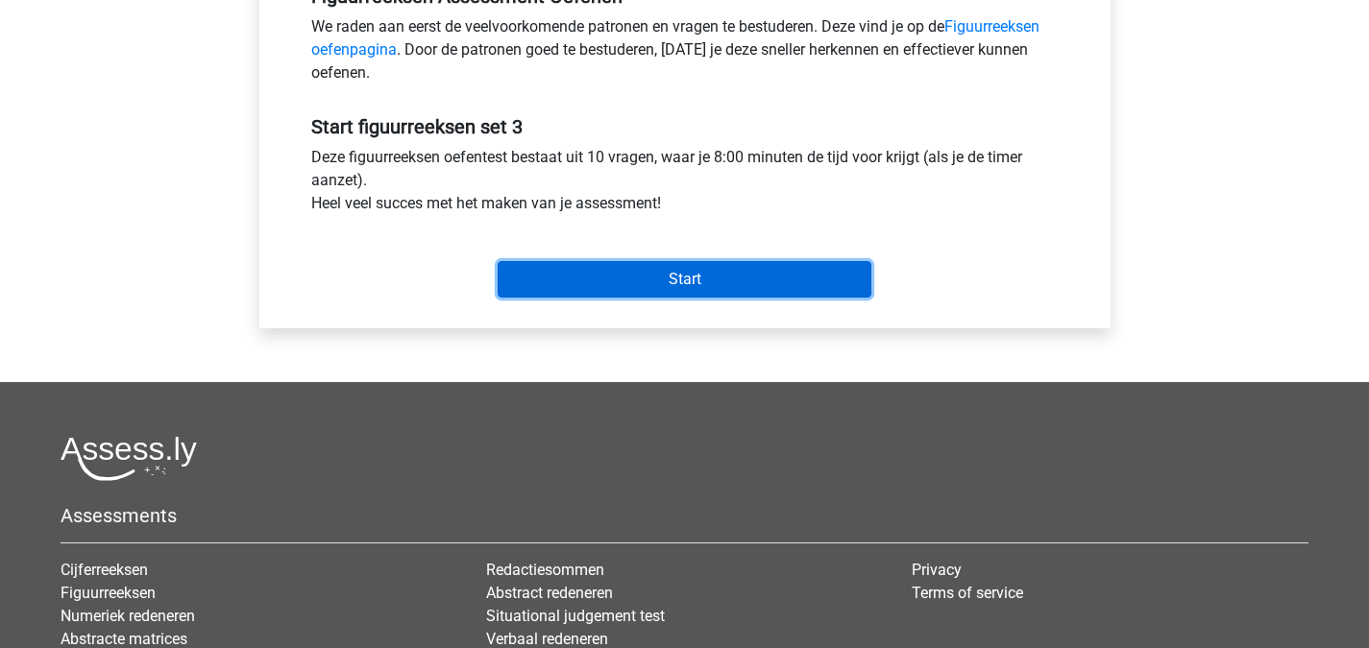
click at [798, 285] on input "Start" at bounding box center [685, 279] width 374 height 36
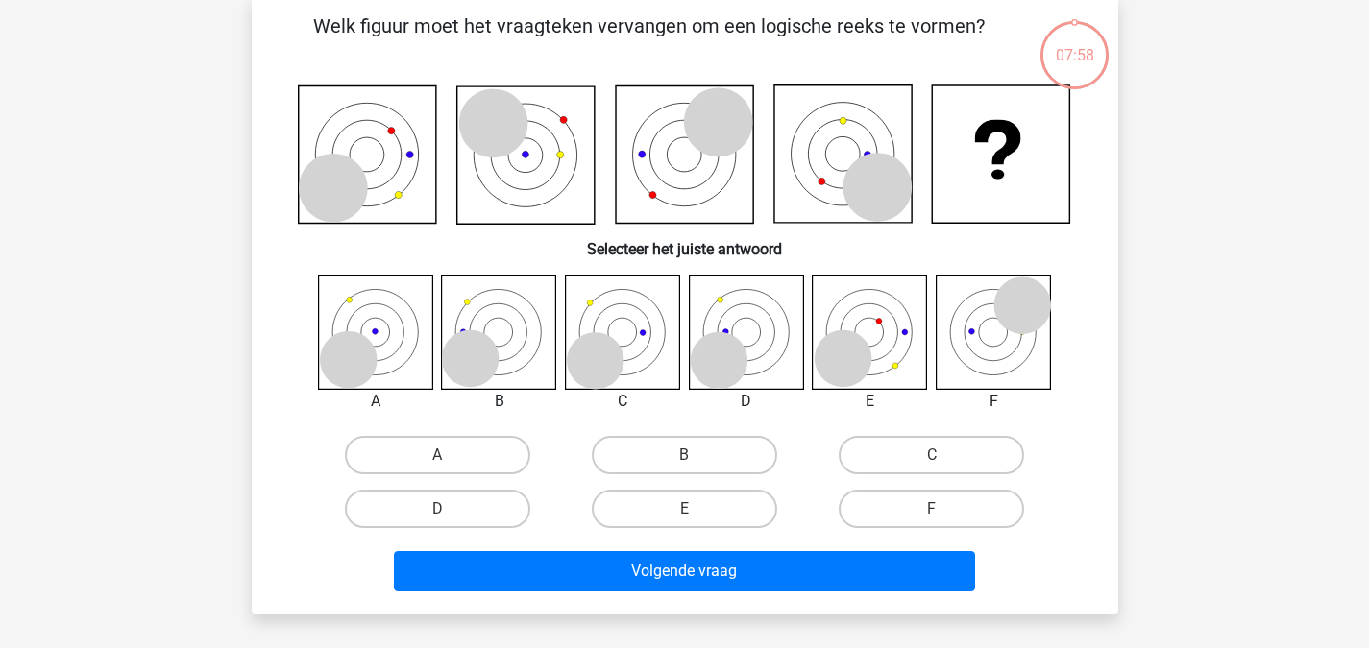
scroll to position [94, 0]
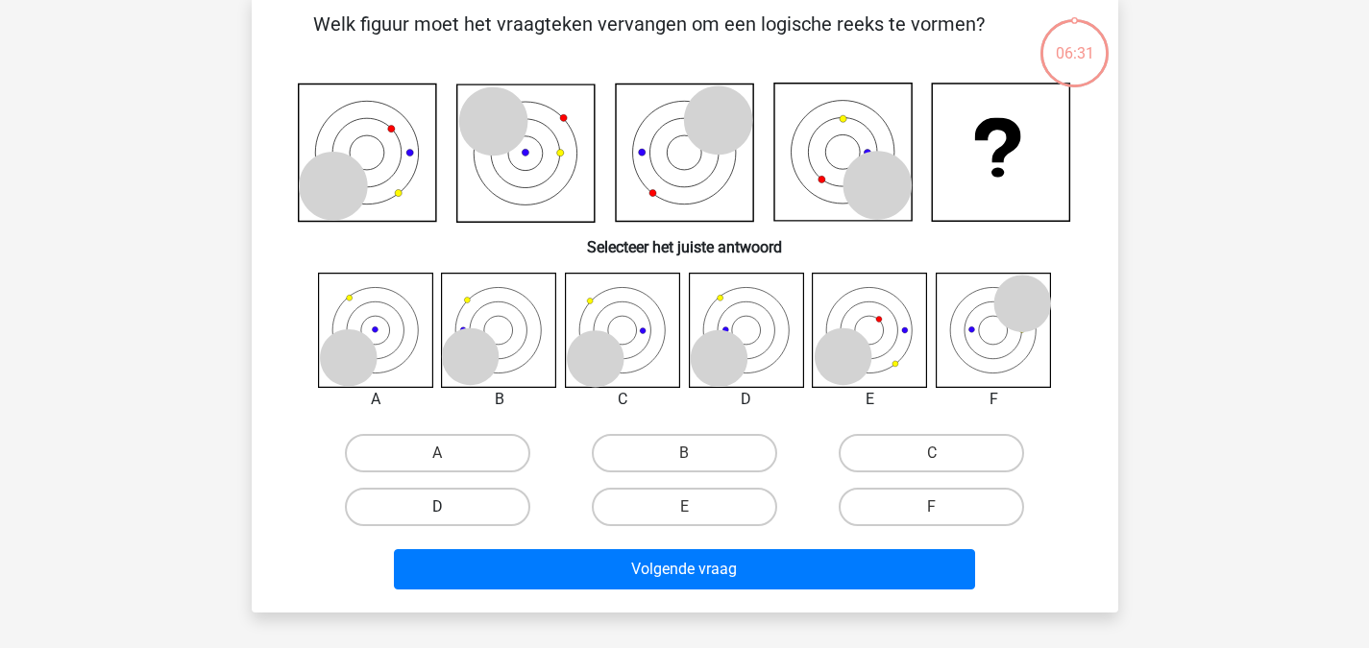
click at [478, 500] on label "D" at bounding box center [437, 507] width 185 height 38
click at [449, 507] on input "D" at bounding box center [443, 513] width 12 height 12
radio input "true"
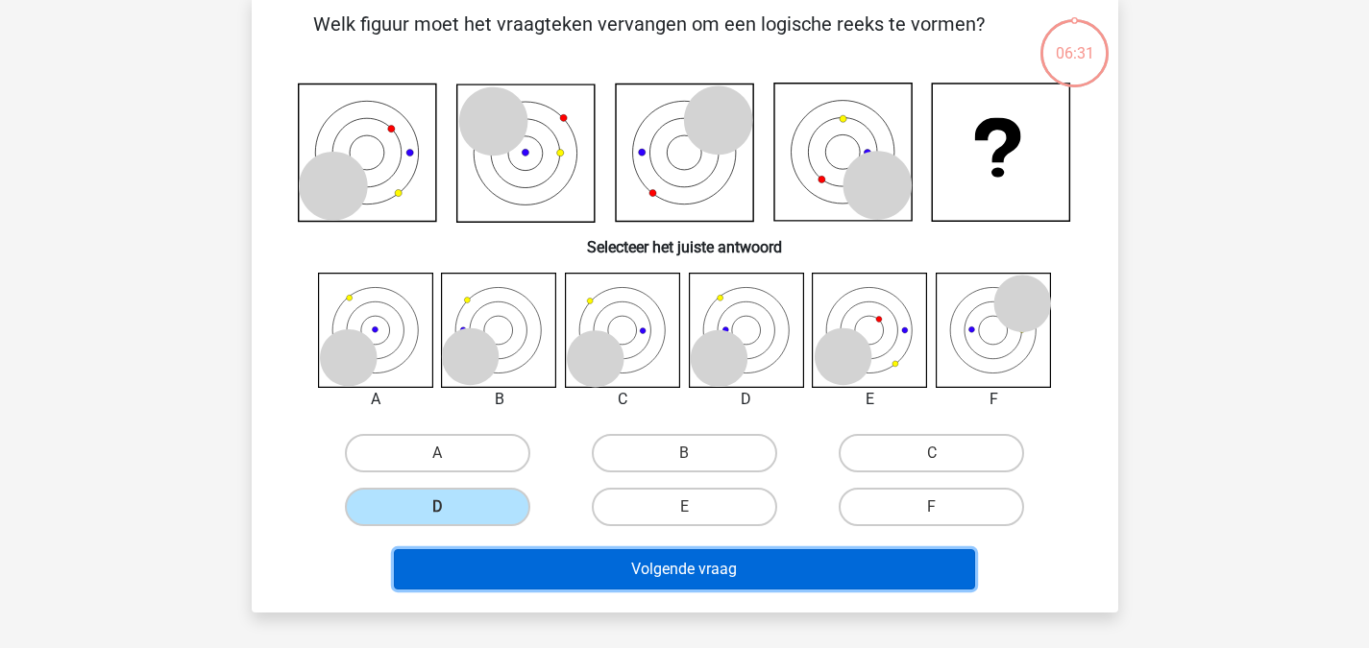
click at [597, 558] on button "Volgende vraag" at bounding box center [684, 569] width 581 height 40
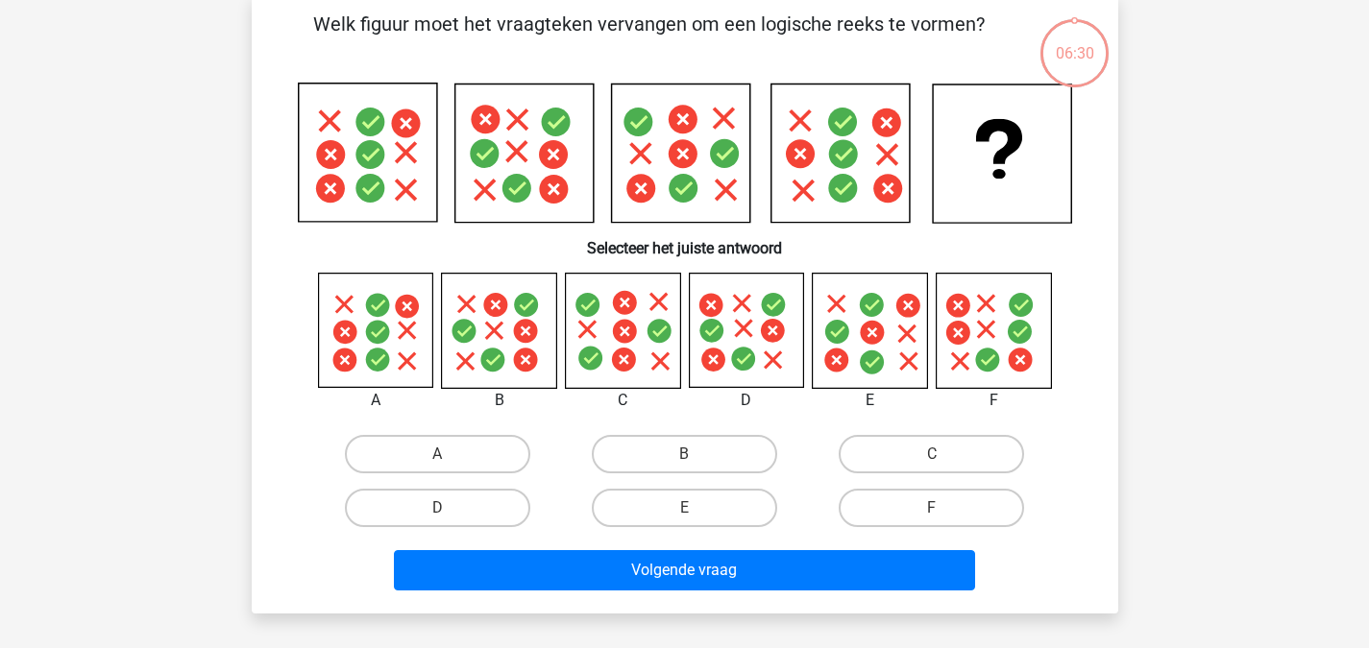
scroll to position [88, 0]
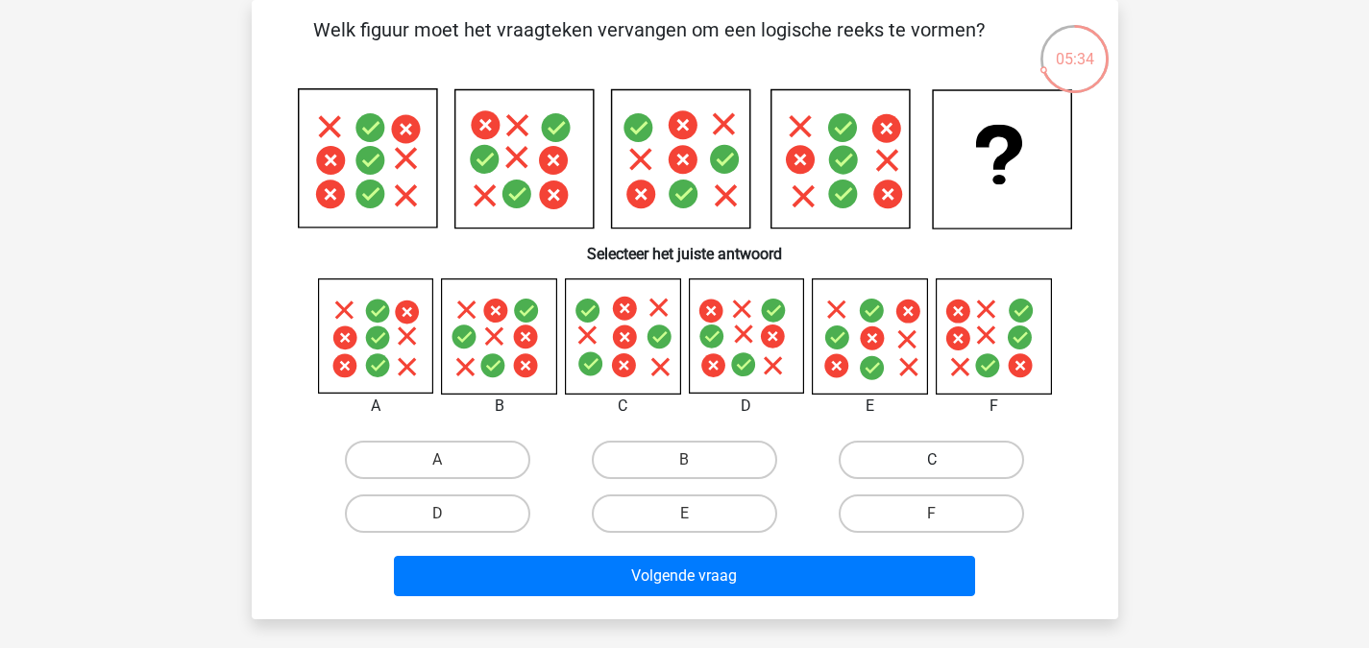
click at [977, 450] on label "C" at bounding box center [930, 460] width 185 height 38
click at [944, 460] on input "C" at bounding box center [938, 466] width 12 height 12
radio input "true"
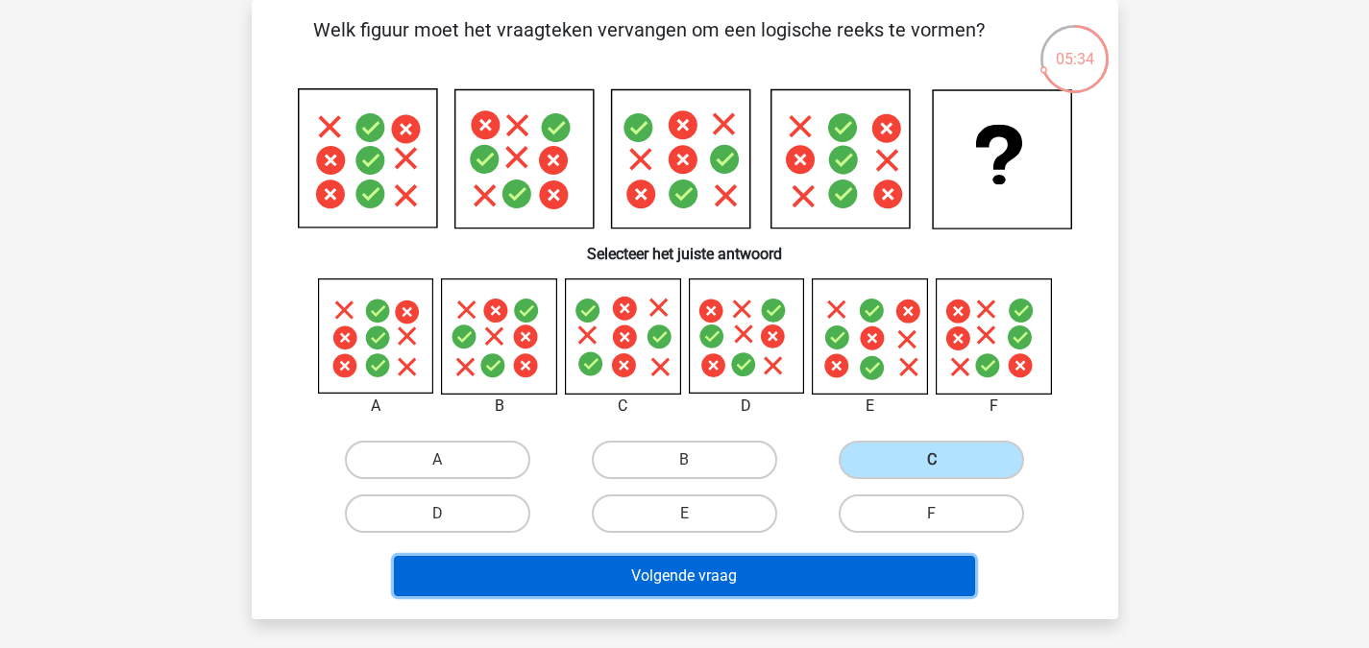
click at [784, 577] on button "Volgende vraag" at bounding box center [684, 576] width 581 height 40
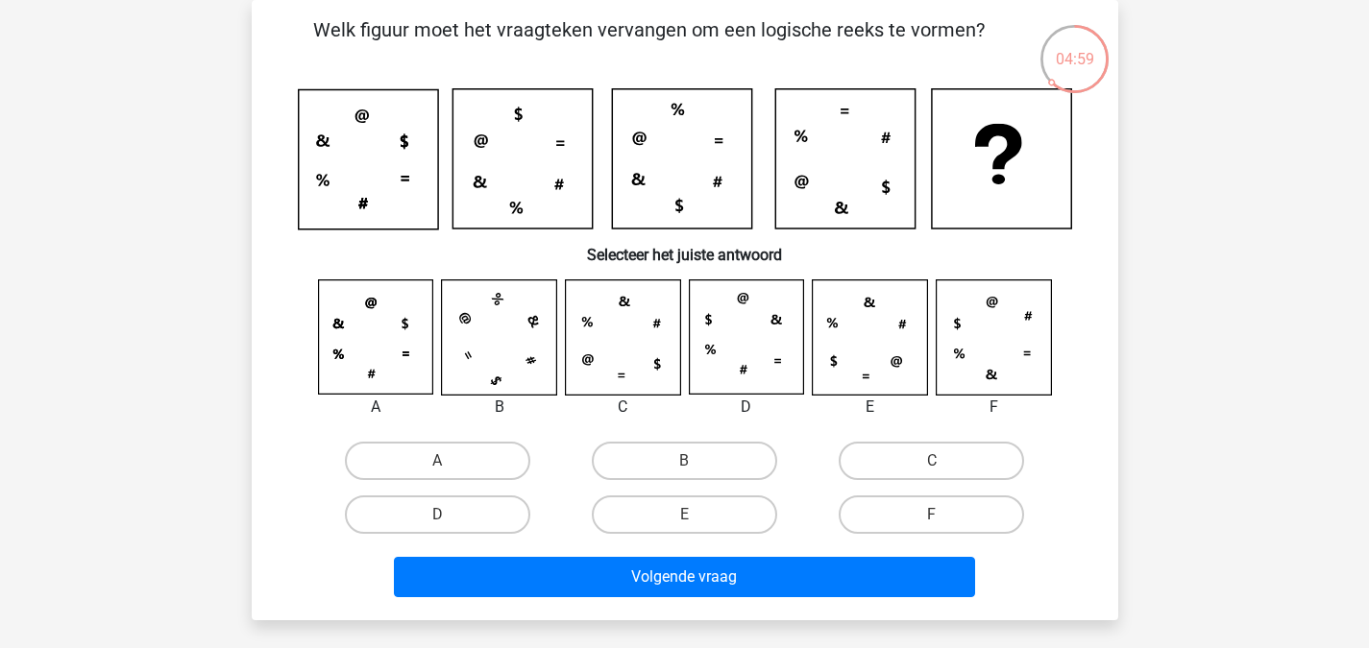
click at [935, 466] on input "C" at bounding box center [938, 467] width 12 height 12
radio input "true"
click at [774, 603] on div "Volgende vraag" at bounding box center [684, 581] width 741 height 48
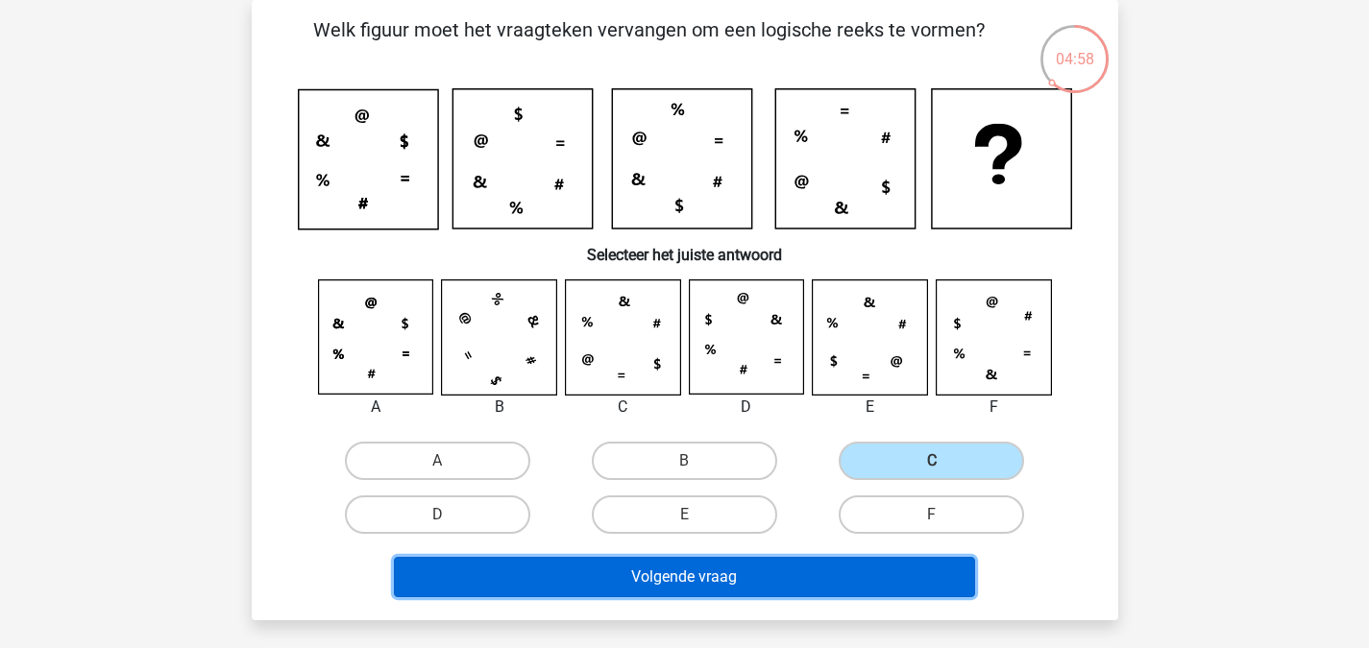
click at [786, 579] on button "Volgende vraag" at bounding box center [684, 577] width 581 height 40
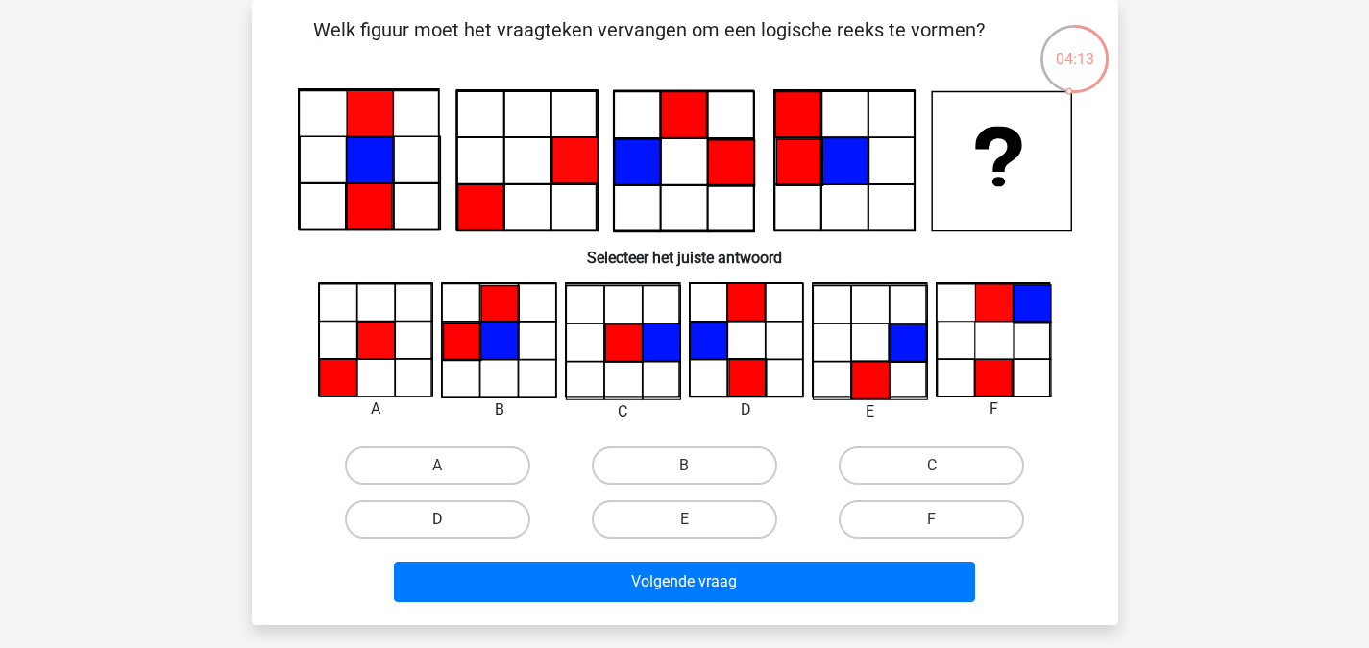
click at [498, 522] on label "D" at bounding box center [437, 519] width 185 height 38
click at [449, 522] on input "D" at bounding box center [443, 526] width 12 height 12
radio input "true"
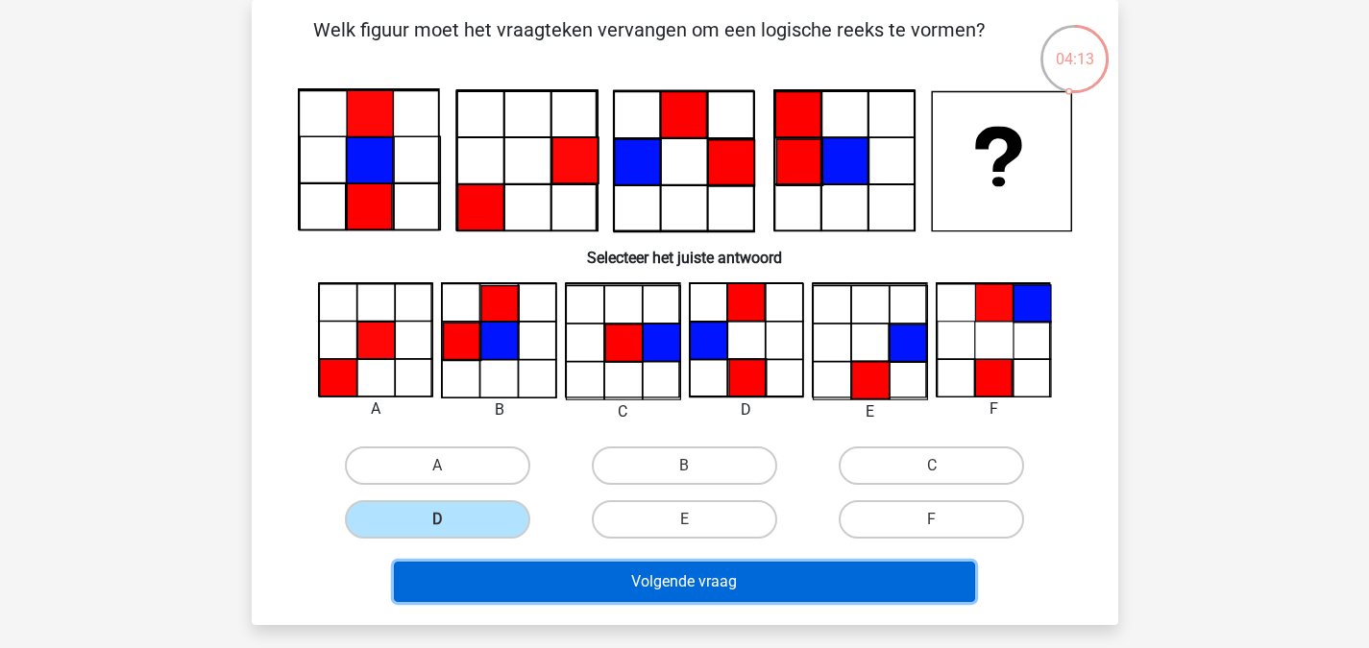
click at [597, 578] on button "Volgende vraag" at bounding box center [684, 582] width 581 height 40
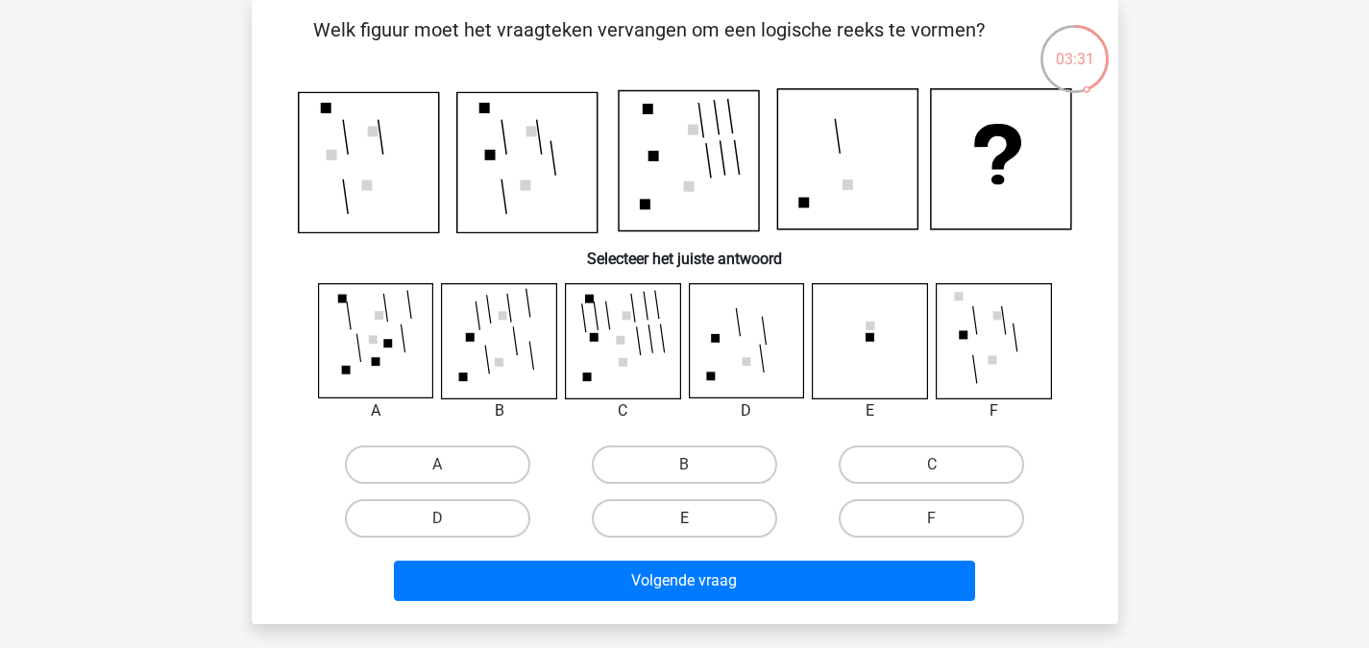
click at [691, 503] on label "E" at bounding box center [684, 518] width 185 height 38
click at [691, 519] on input "E" at bounding box center [690, 525] width 12 height 12
radio input "true"
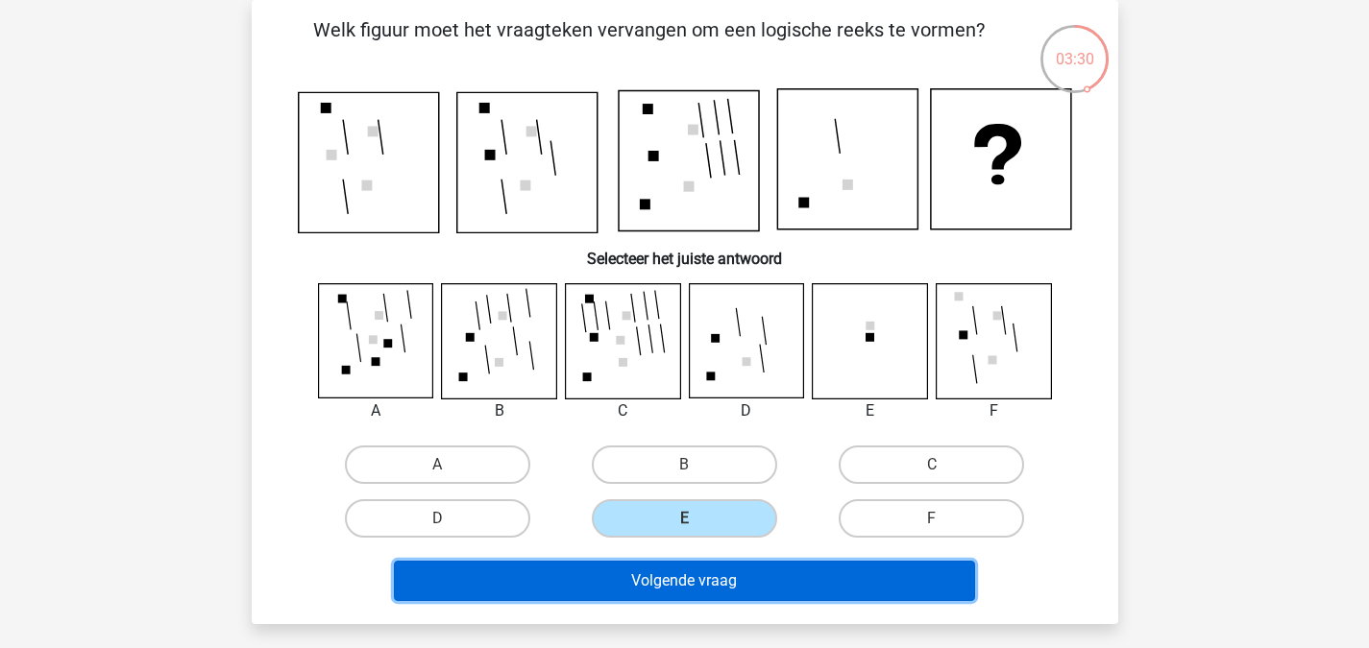
click at [675, 572] on button "Volgende vraag" at bounding box center [684, 581] width 581 height 40
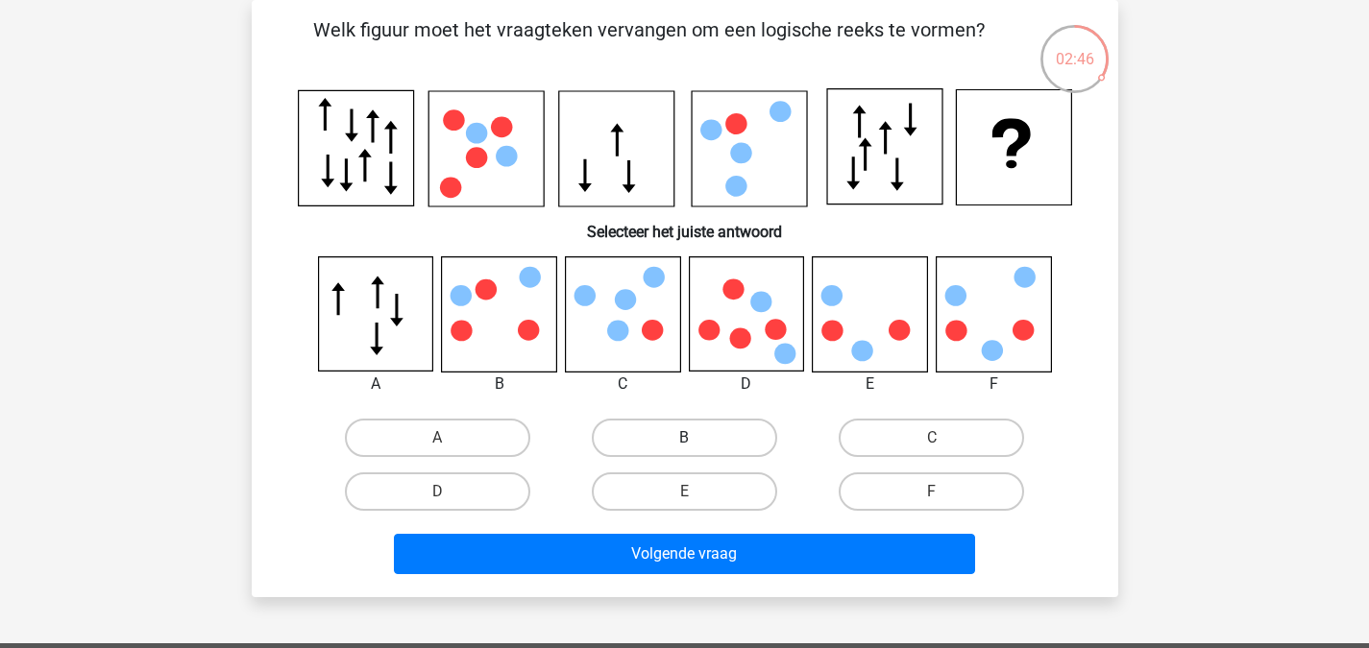
click at [711, 436] on label "B" at bounding box center [684, 438] width 185 height 38
click at [696, 438] on input "B" at bounding box center [690, 444] width 12 height 12
radio input "true"
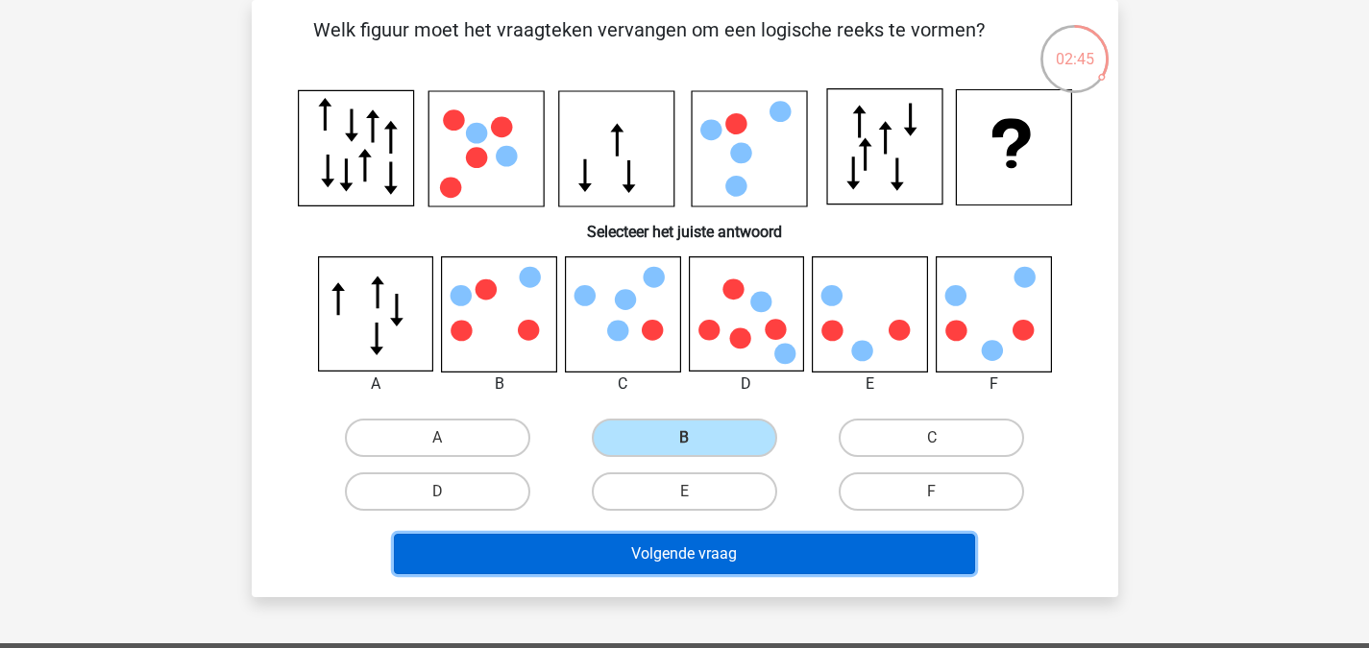
click at [721, 554] on button "Volgende vraag" at bounding box center [684, 554] width 581 height 40
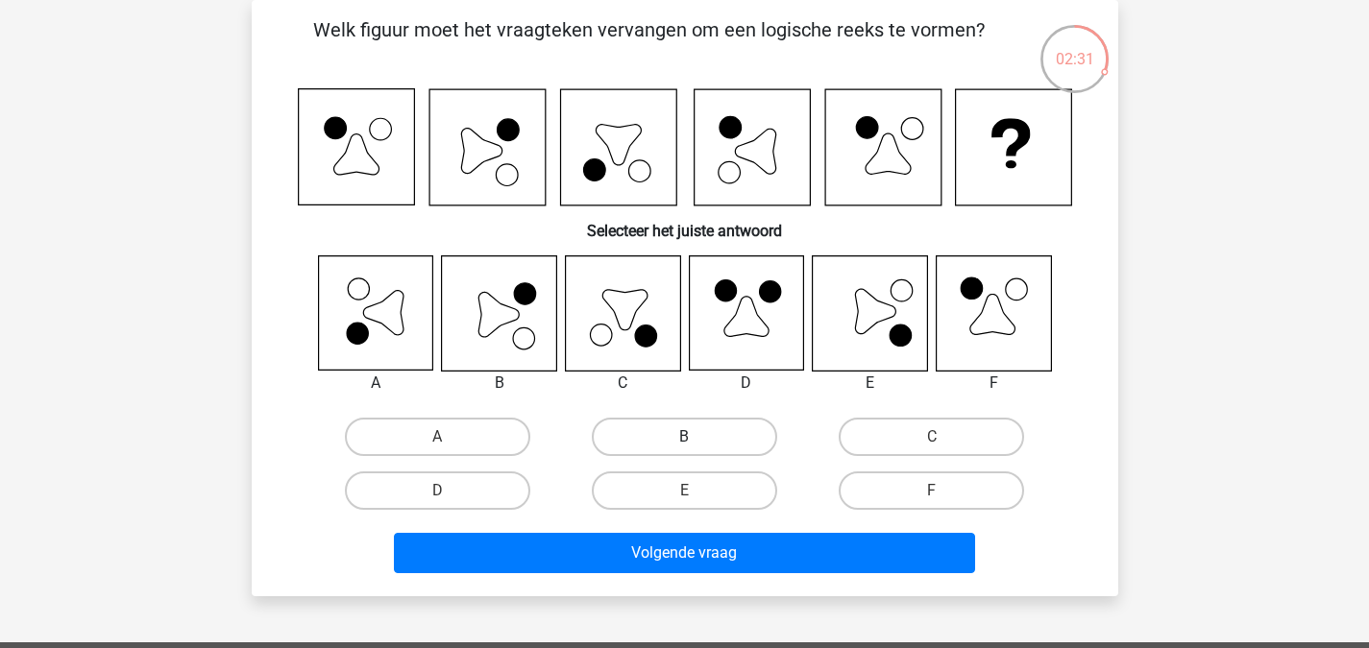
click at [656, 429] on label "B" at bounding box center [684, 437] width 185 height 38
click at [684, 437] on input "B" at bounding box center [690, 443] width 12 height 12
radio input "true"
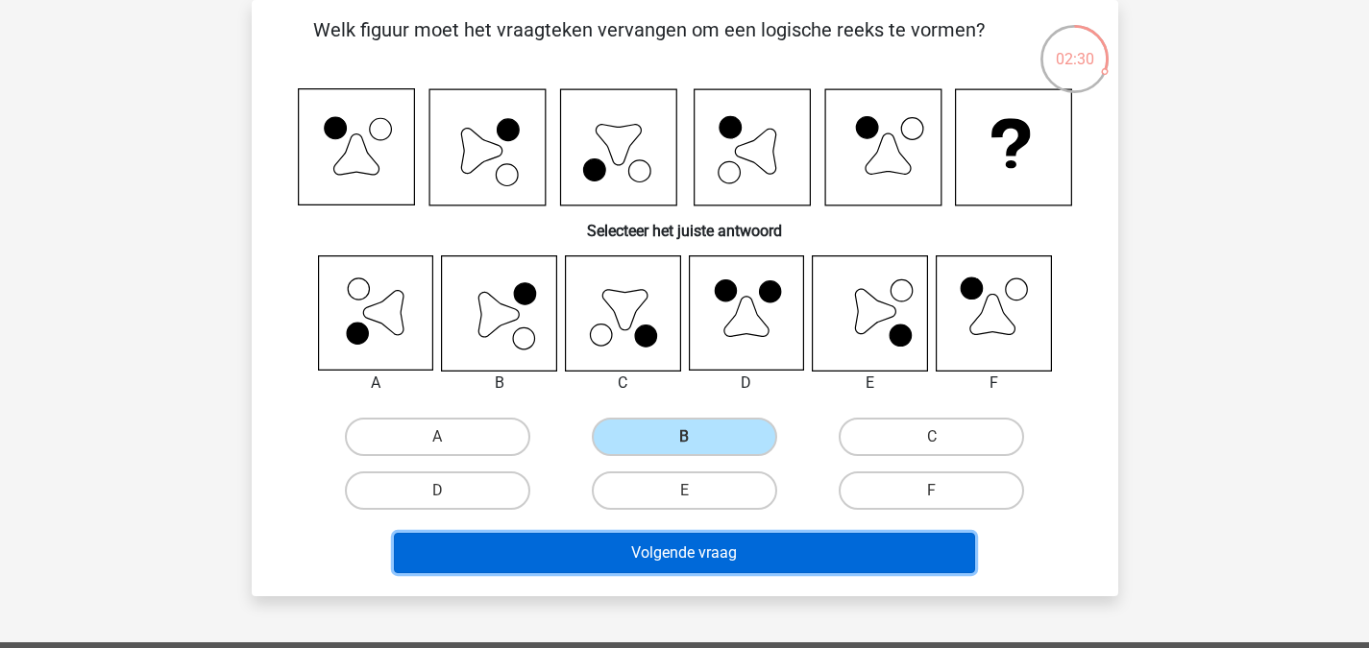
click at [631, 550] on button "Volgende vraag" at bounding box center [684, 553] width 581 height 40
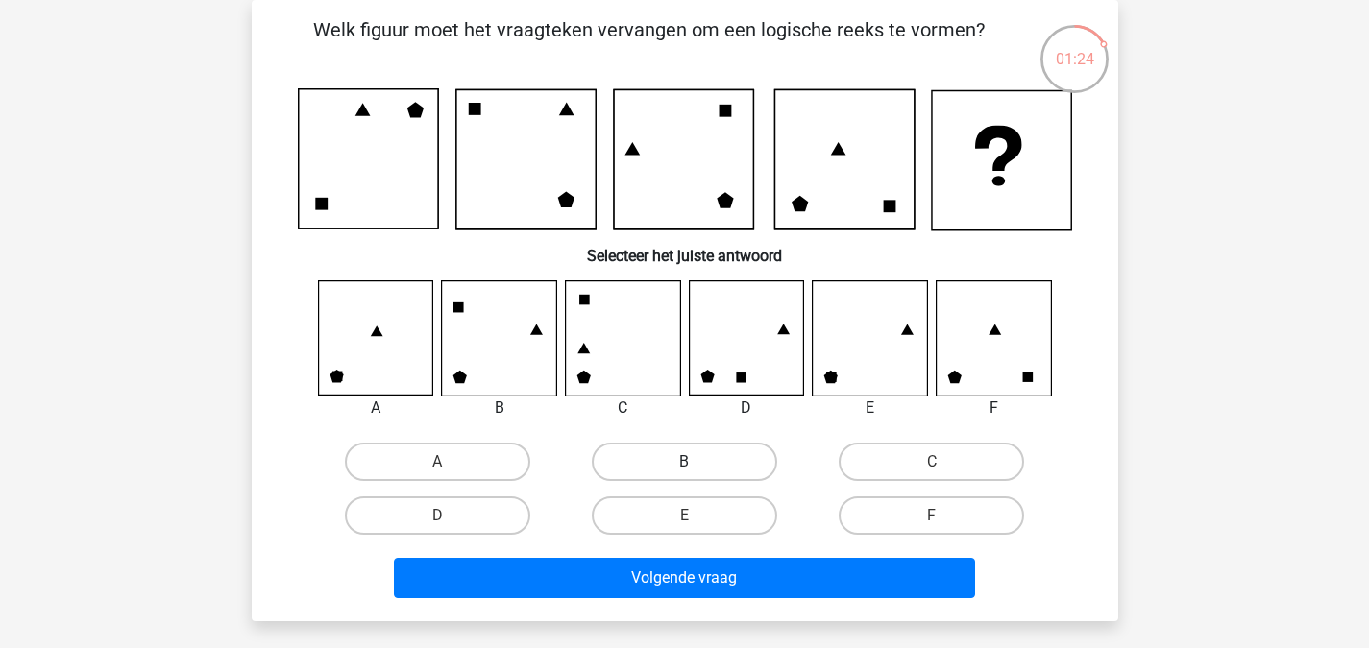
click at [649, 457] on label "B" at bounding box center [684, 462] width 185 height 38
click at [684, 462] on input "B" at bounding box center [690, 468] width 12 height 12
radio input "true"
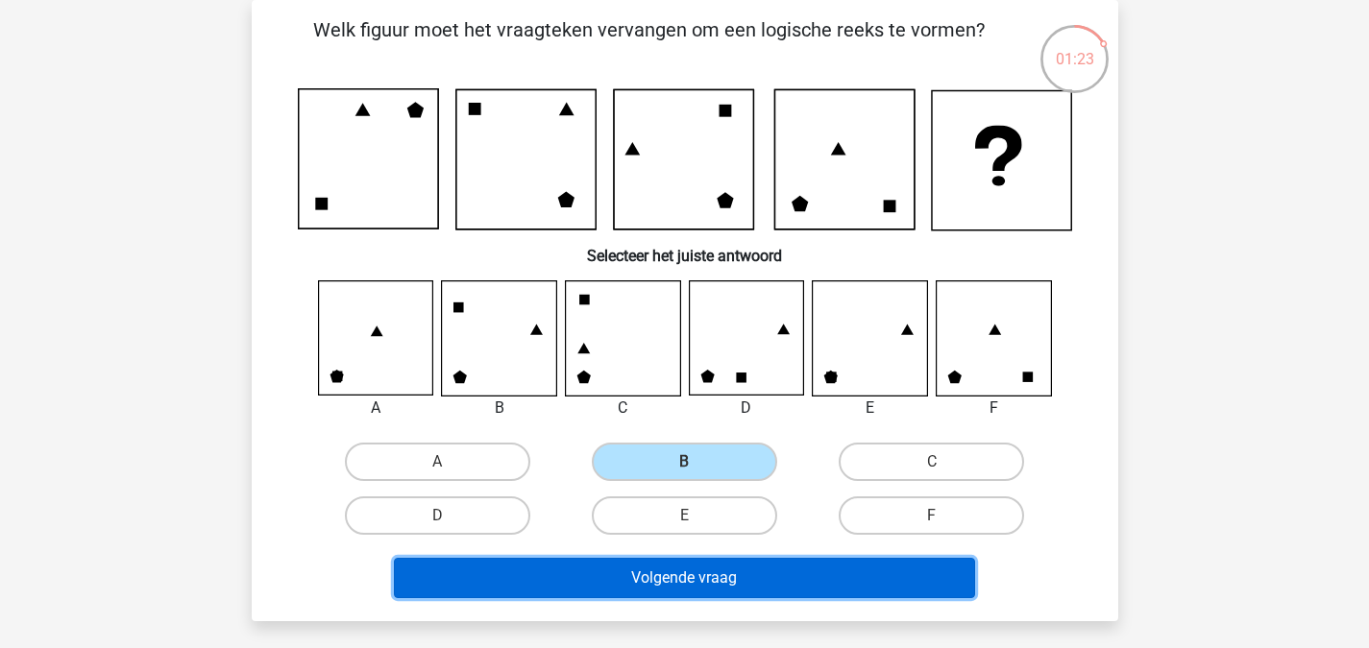
click at [620, 574] on button "Volgende vraag" at bounding box center [684, 578] width 581 height 40
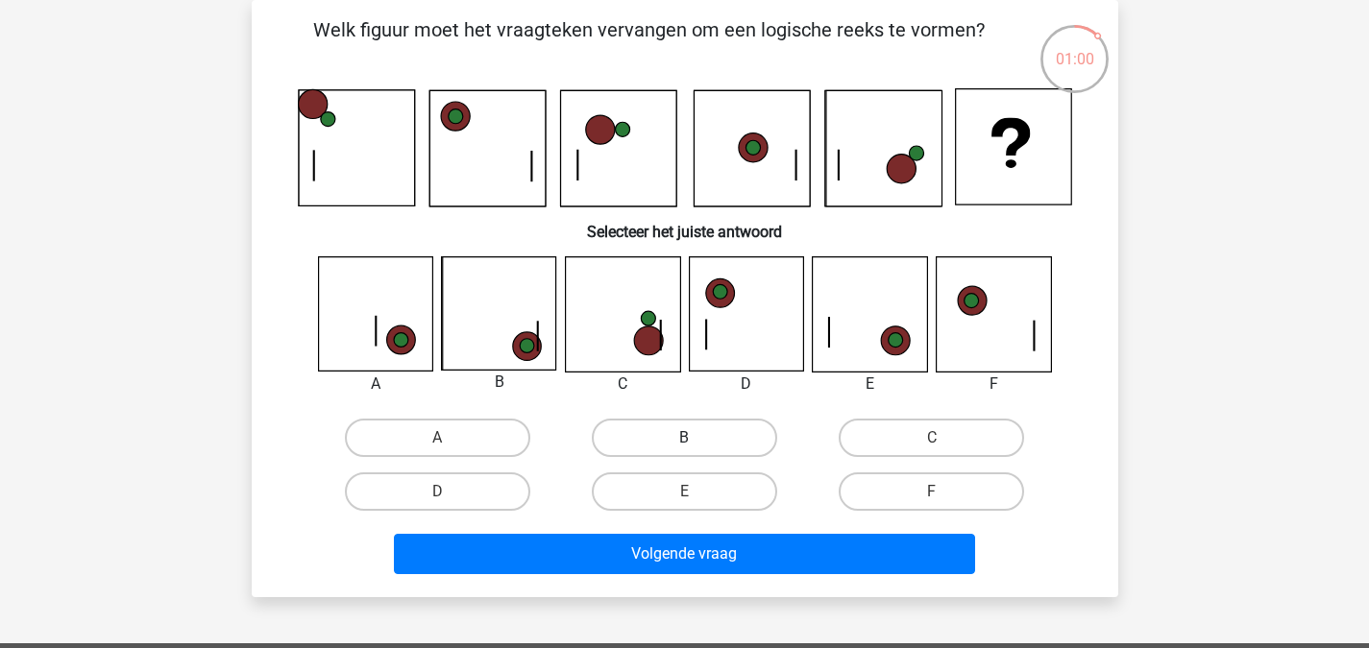
click at [683, 438] on label "B" at bounding box center [684, 438] width 185 height 38
click at [684, 438] on input "B" at bounding box center [690, 444] width 12 height 12
radio input "true"
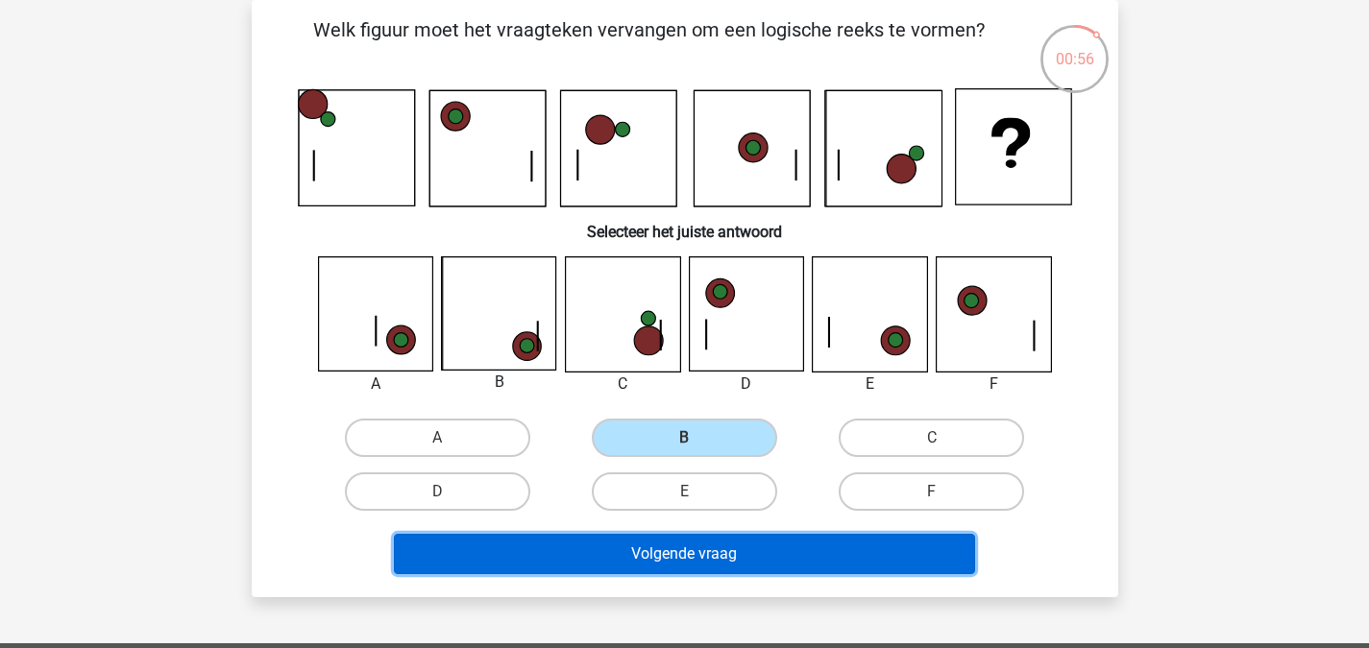
click at [671, 551] on button "Volgende vraag" at bounding box center [684, 554] width 581 height 40
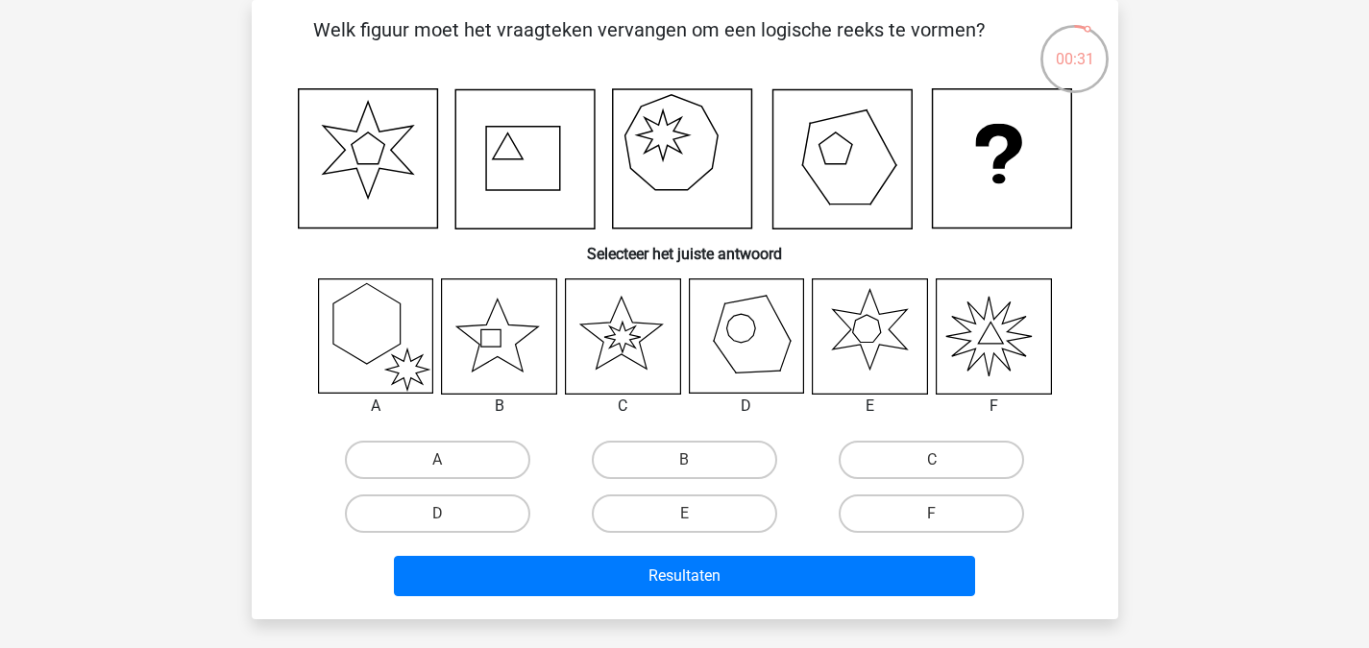
click at [935, 518] on input "F" at bounding box center [938, 520] width 12 height 12
radio input "true"
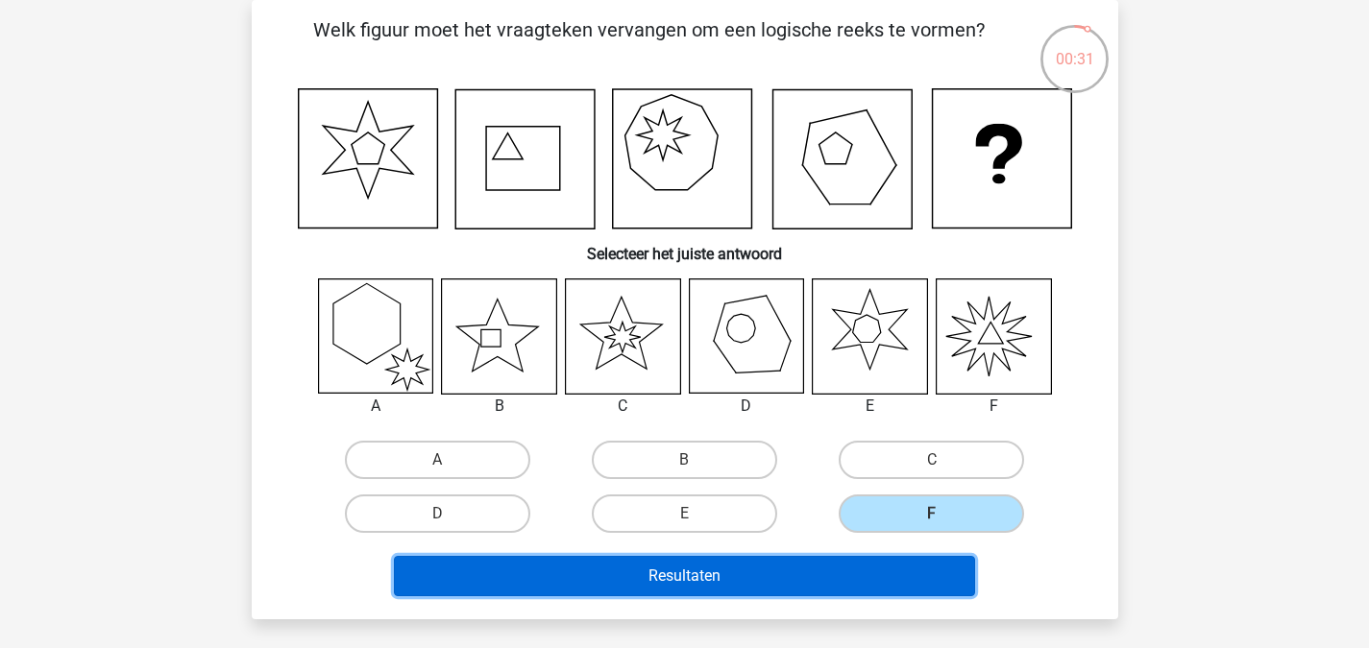
click at [883, 571] on button "Resultaten" at bounding box center [684, 576] width 581 height 40
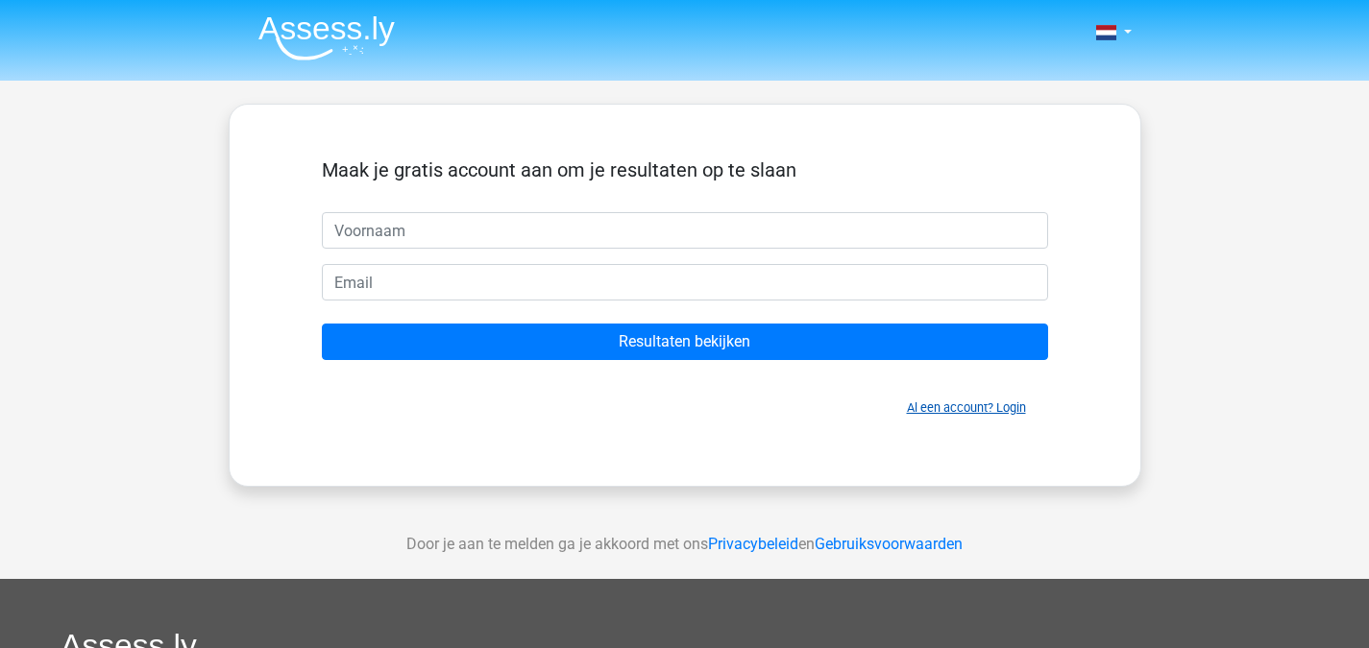
click at [942, 410] on link "Al een account? Login" at bounding box center [966, 408] width 119 height 14
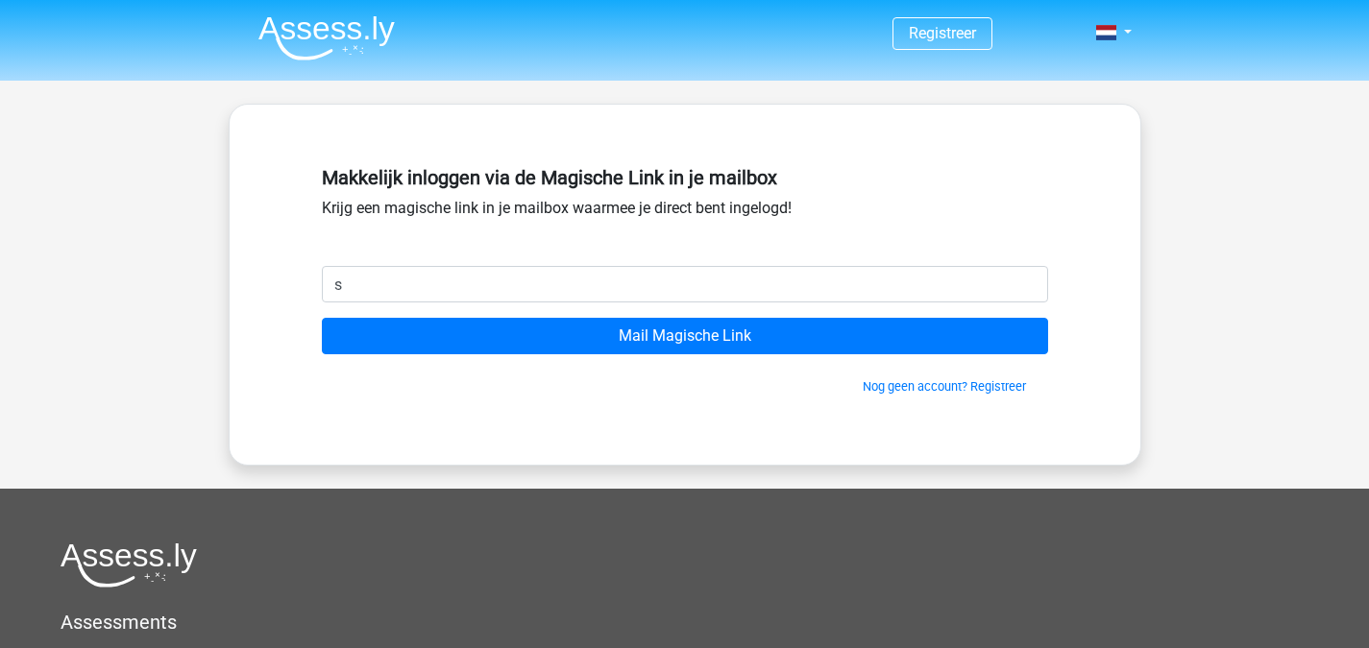
type input "[EMAIL_ADDRESS][DOMAIN_NAME]"
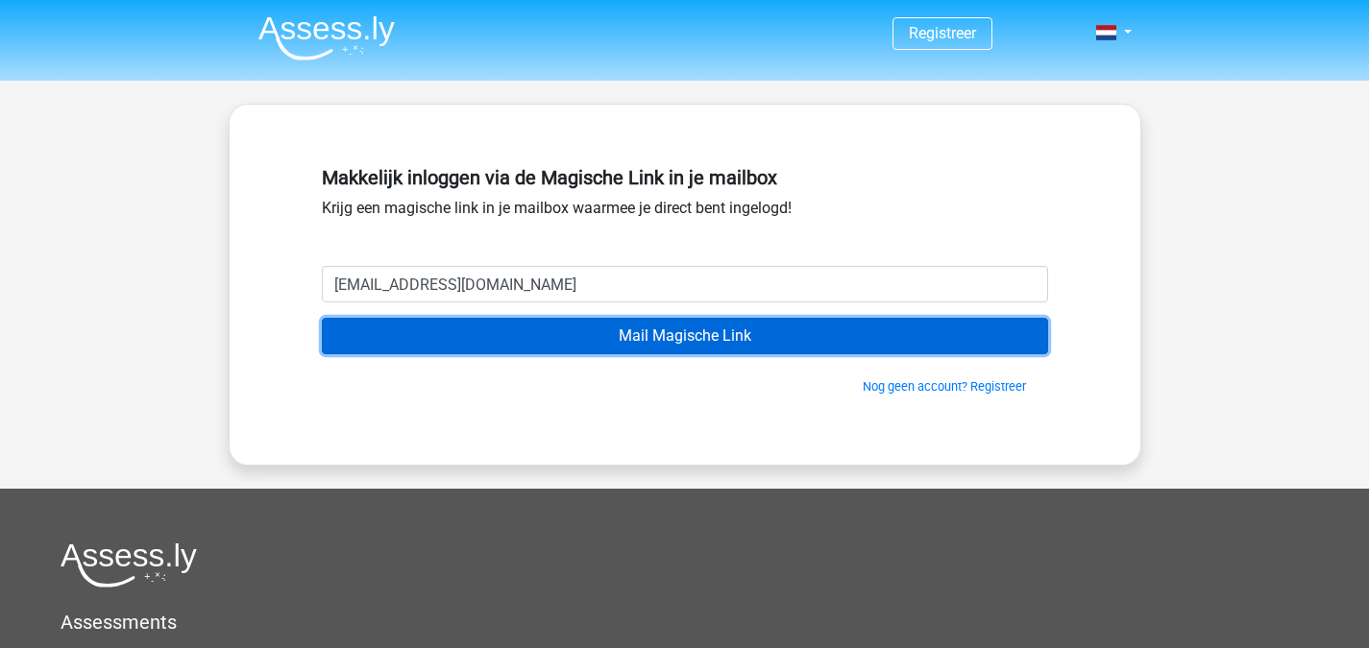
click at [639, 332] on input "Mail Magische Link" at bounding box center [685, 336] width 726 height 36
